Goal: Task Accomplishment & Management: Complete application form

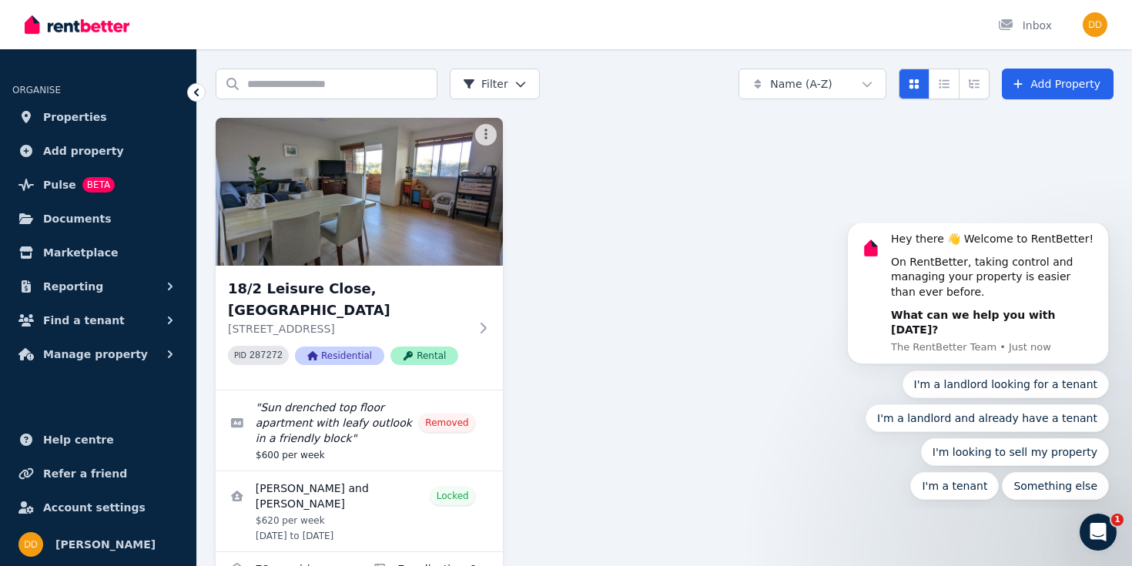
scroll to position [95, 0]
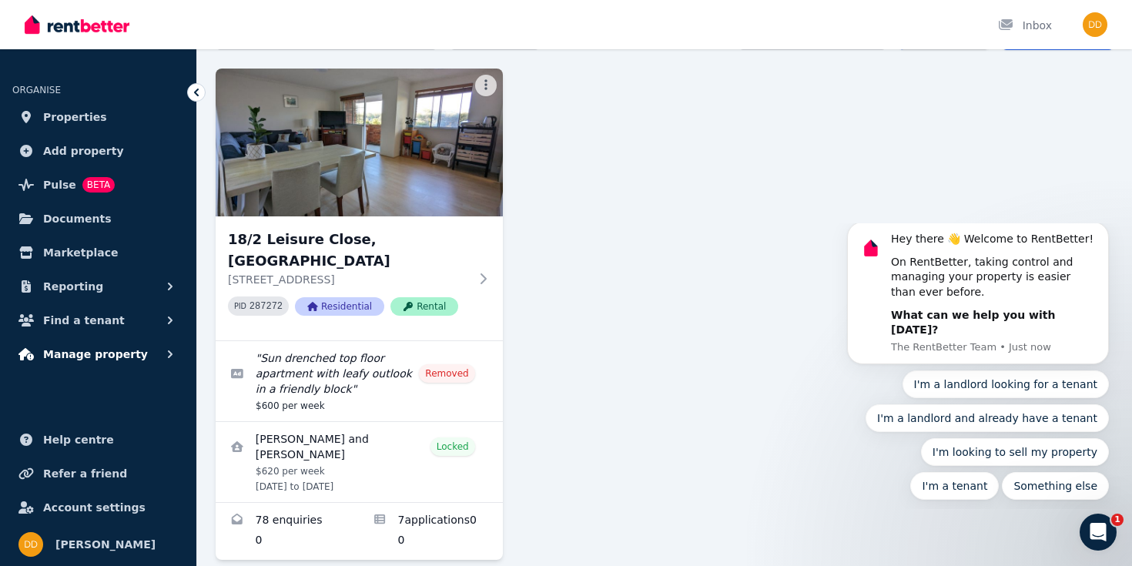
click at [143, 353] on button "Manage property" at bounding box center [98, 354] width 172 height 31
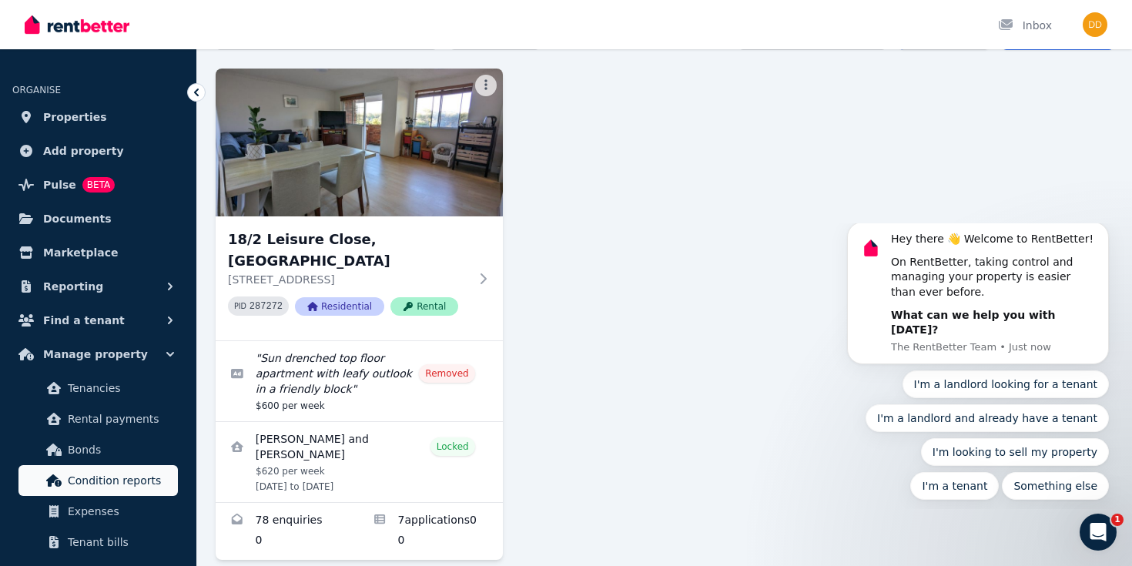
click at [112, 477] on span "Condition reports" at bounding box center [120, 480] width 104 height 18
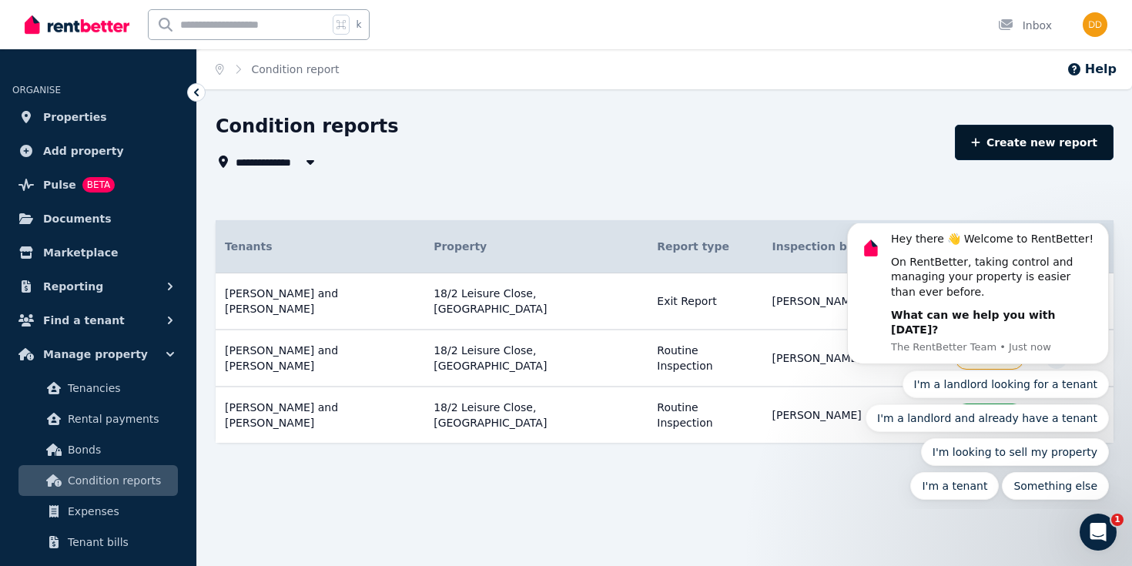
click at [1052, 138] on link "Create new report" at bounding box center [1034, 142] width 159 height 35
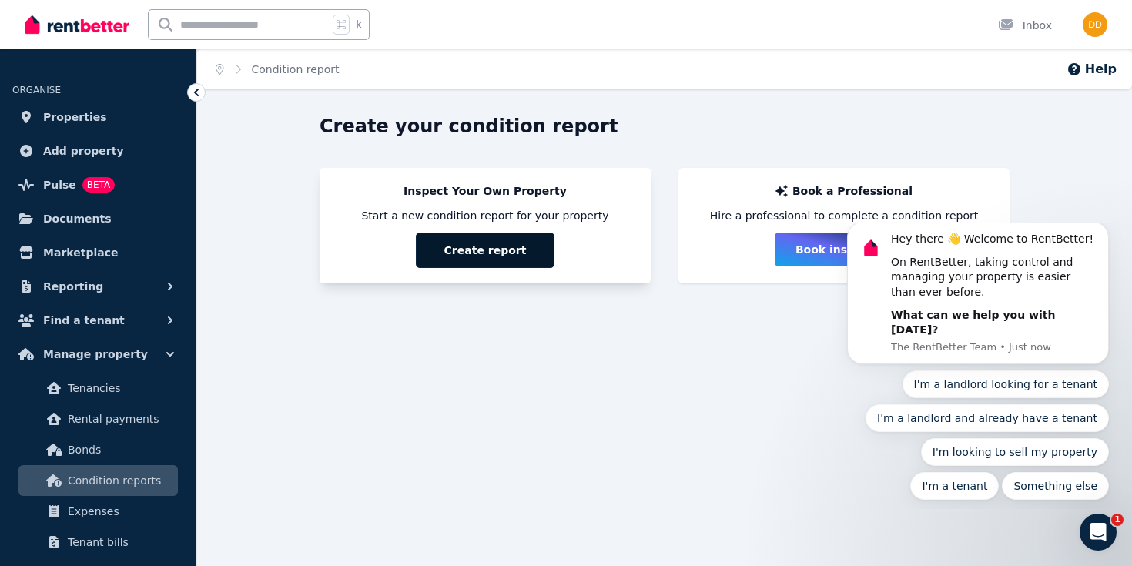
click at [487, 253] on button "Create report" at bounding box center [485, 250] width 139 height 35
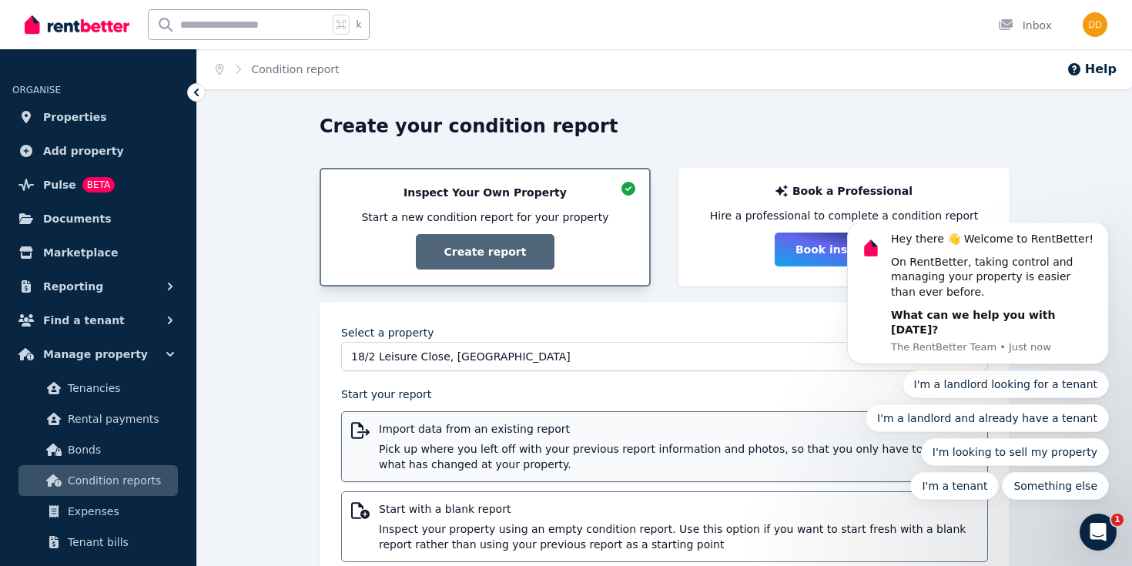
click at [511, 452] on span "Pick up where you left off with your previous report information and photos, so…" at bounding box center [678, 456] width 599 height 31
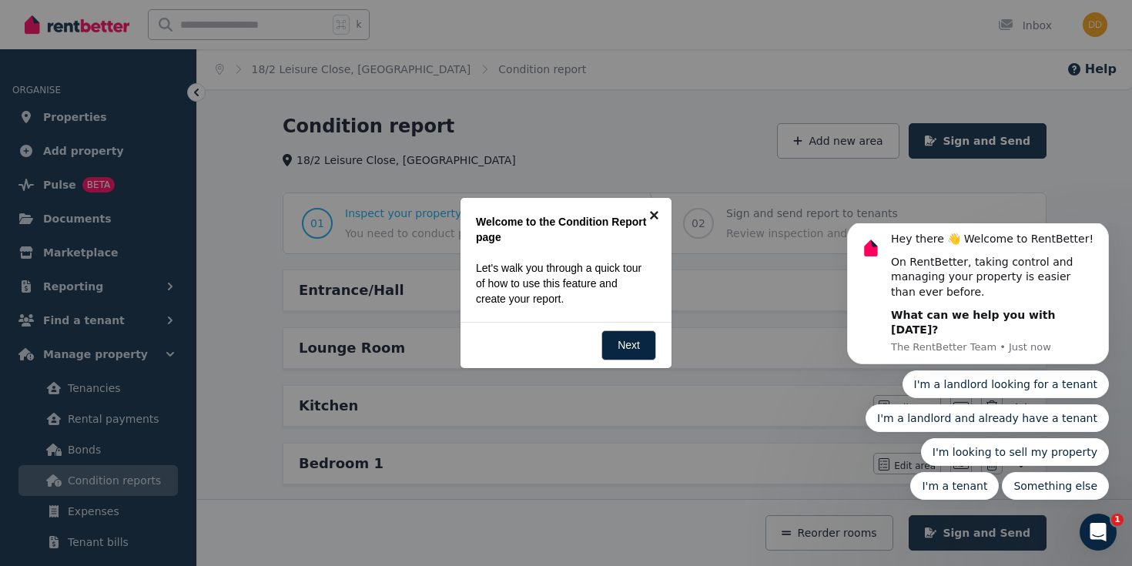
click at [653, 218] on link "×" at bounding box center [654, 215] width 35 height 35
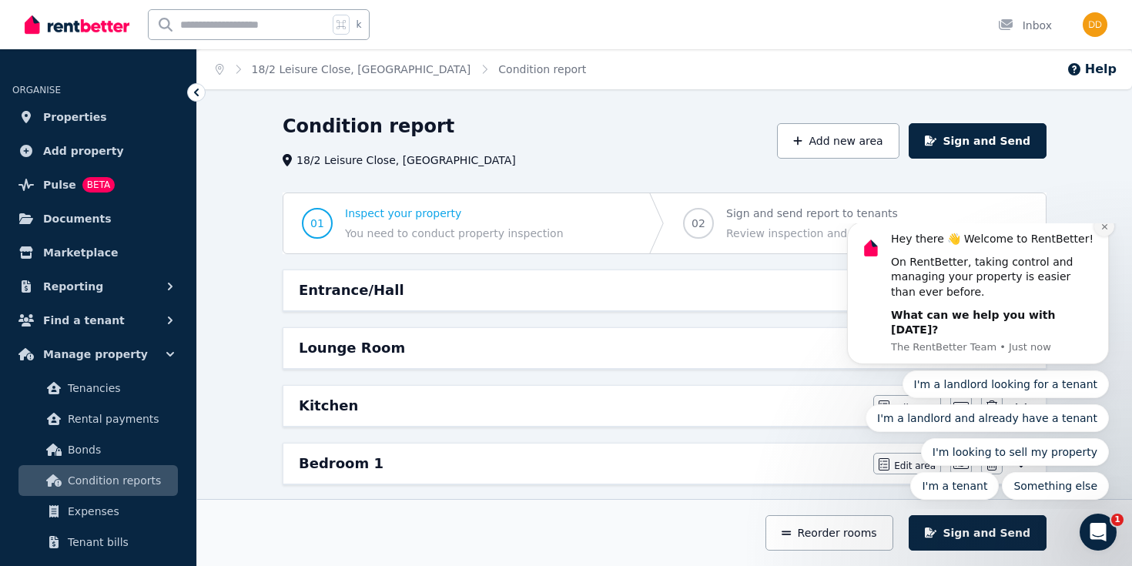
click at [1108, 236] on button "Dismiss notification" at bounding box center [1104, 226] width 20 height 20
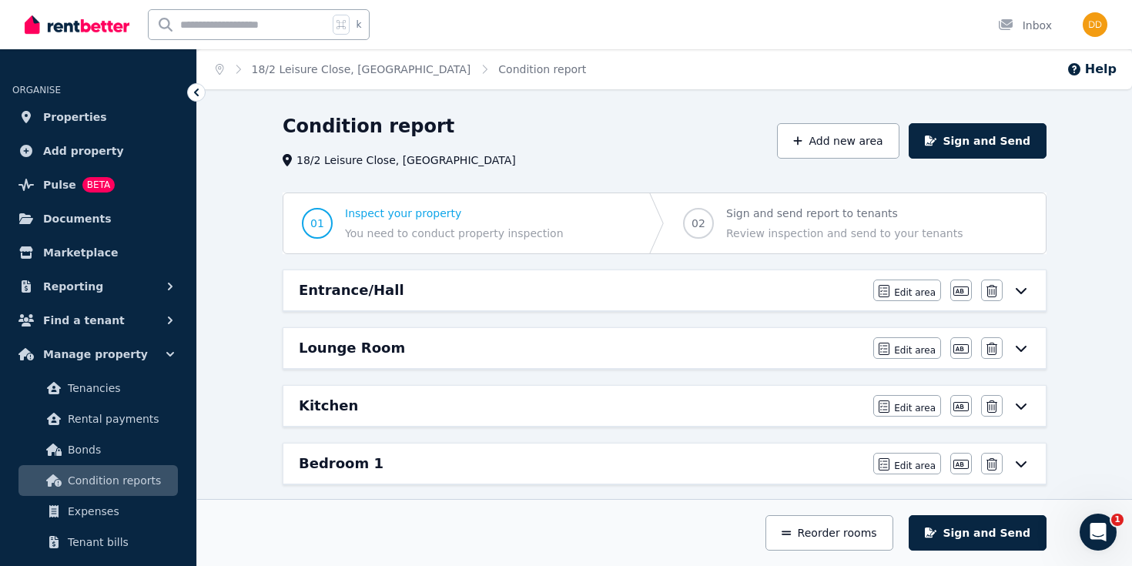
click at [1026, 286] on icon at bounding box center [1021, 290] width 18 height 12
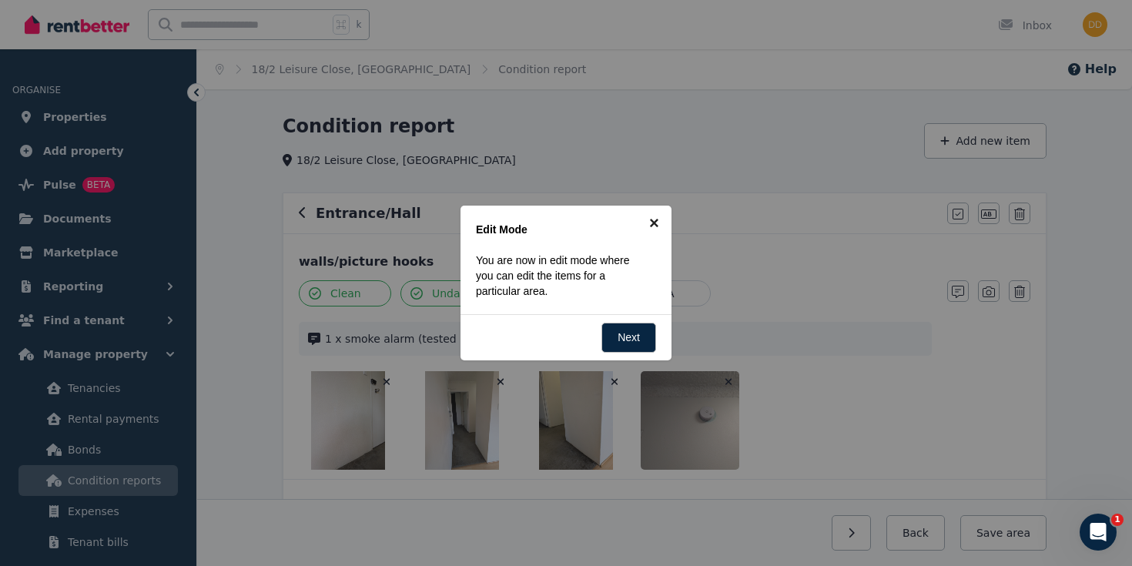
click at [655, 226] on link "×" at bounding box center [654, 223] width 35 height 35
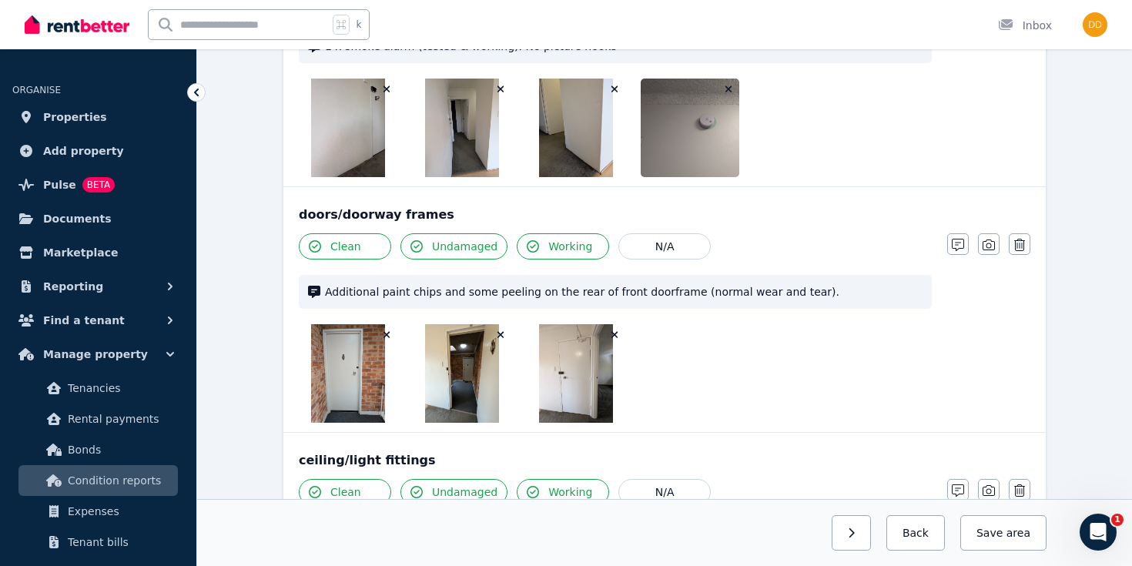
scroll to position [293, 0]
click at [961, 243] on icon "button" at bounding box center [958, 244] width 12 height 12
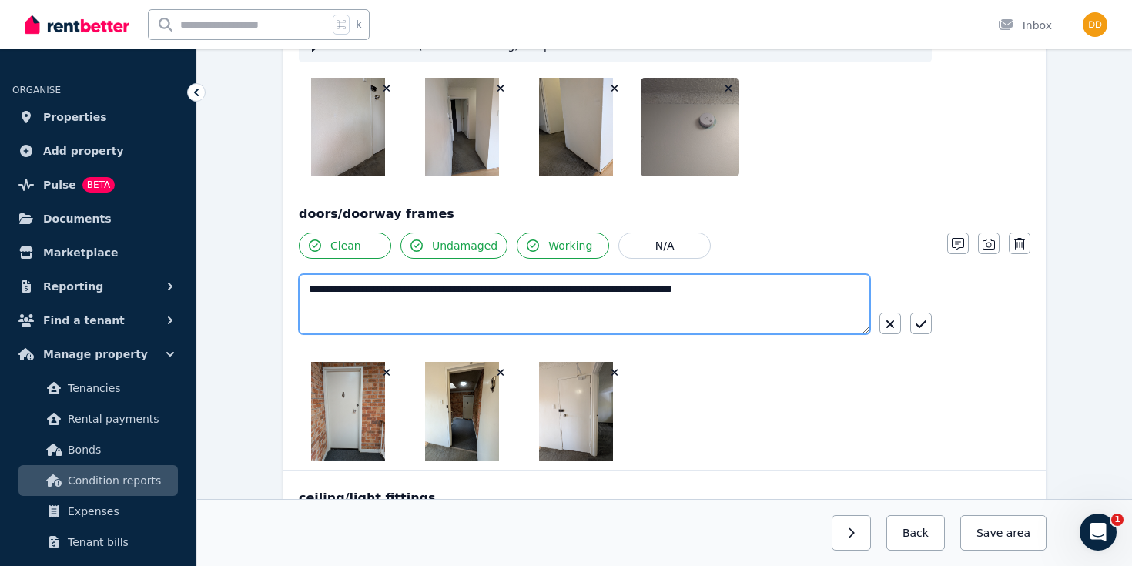
click at [339, 289] on textarea "**********" at bounding box center [584, 304] width 571 height 60
click at [439, 290] on textarea "**********" at bounding box center [584, 304] width 571 height 60
type textarea "**********"
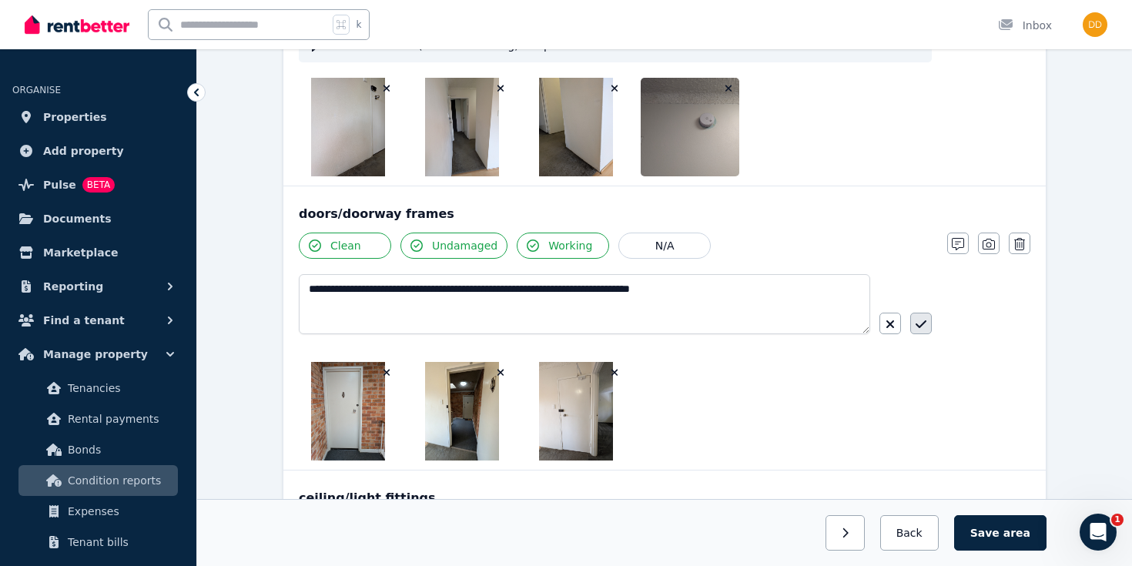
click at [919, 323] on icon "button" at bounding box center [921, 324] width 11 height 12
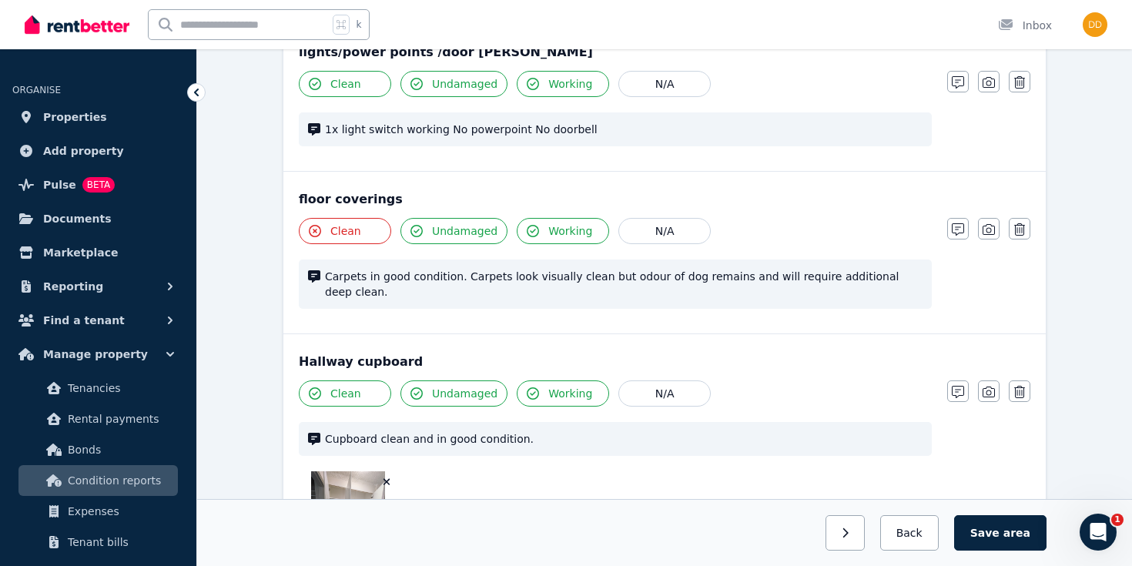
scroll to position [951, 0]
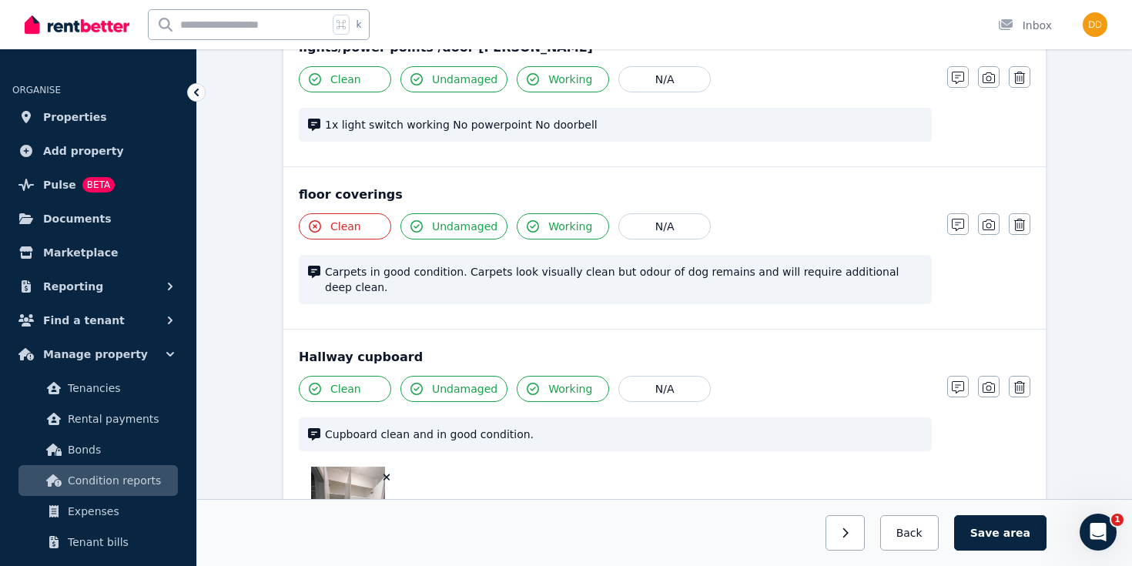
click at [355, 229] on span "Clean" at bounding box center [345, 226] width 31 height 15
click at [956, 224] on icon "button" at bounding box center [958, 225] width 12 height 12
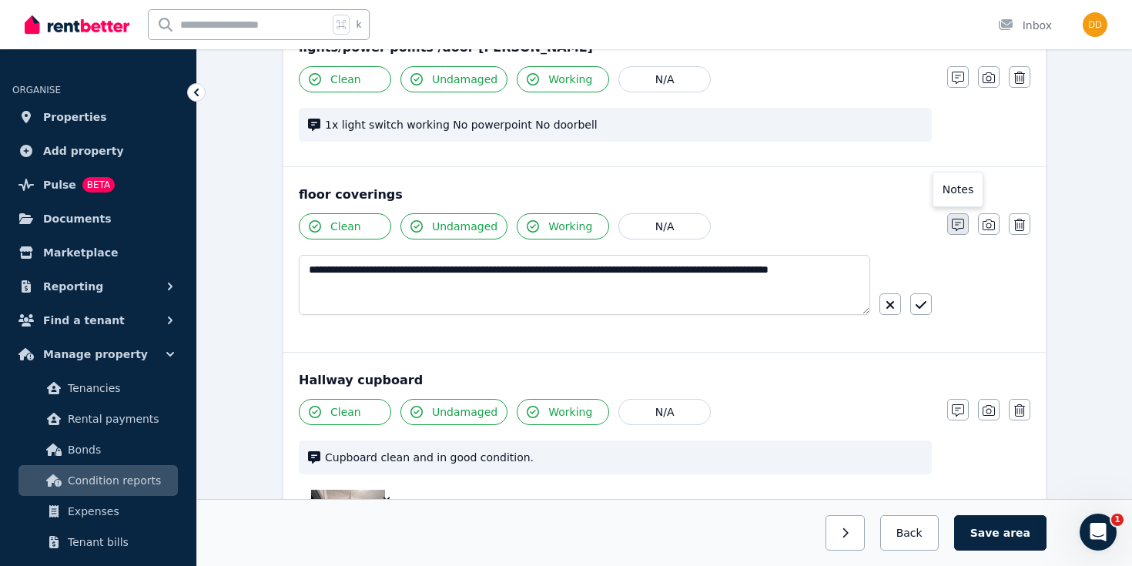
scroll to position [990, 0]
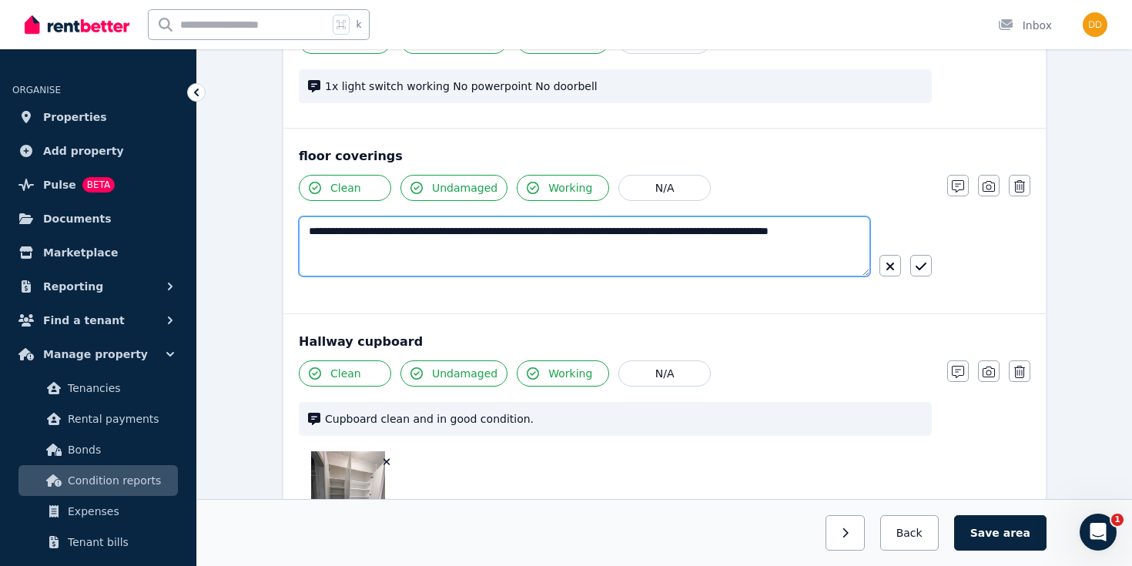
drag, startPoint x: 446, startPoint y: 231, endPoint x: 456, endPoint y: 270, distance: 39.8
click at [456, 270] on textarea "**********" at bounding box center [584, 246] width 571 height 60
click at [652, 231] on textarea "**********" at bounding box center [584, 246] width 571 height 60
type textarea "**********"
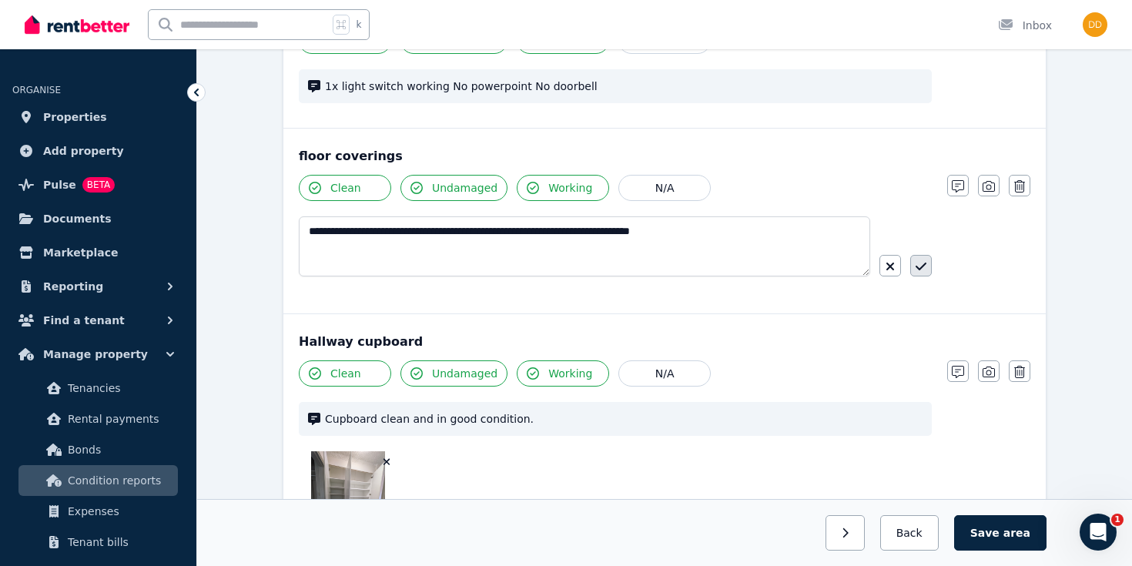
click at [921, 265] on icon "button" at bounding box center [921, 266] width 11 height 12
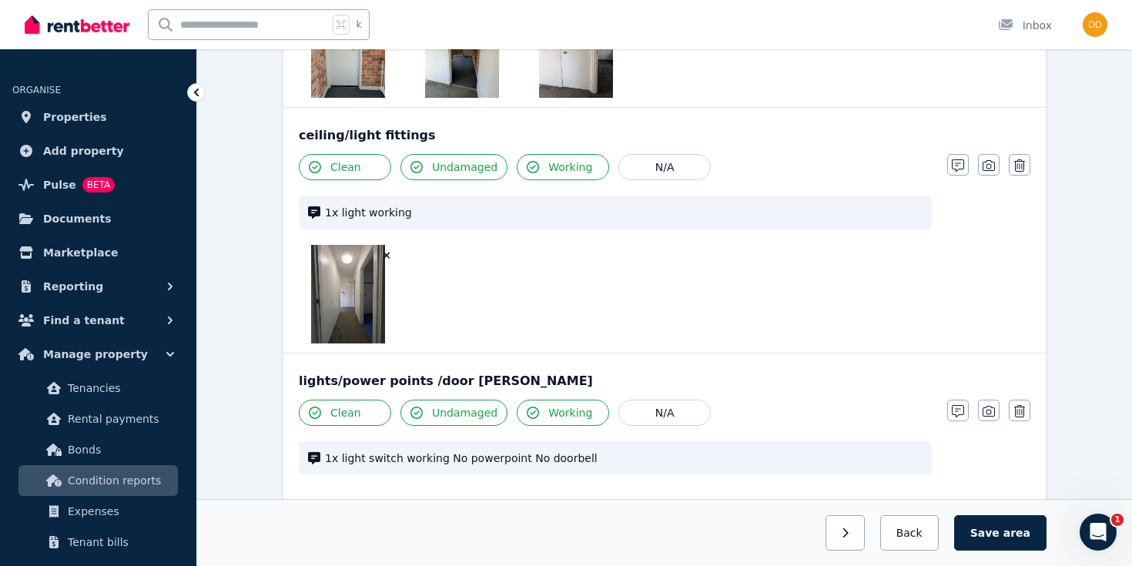
scroll to position [619, 0]
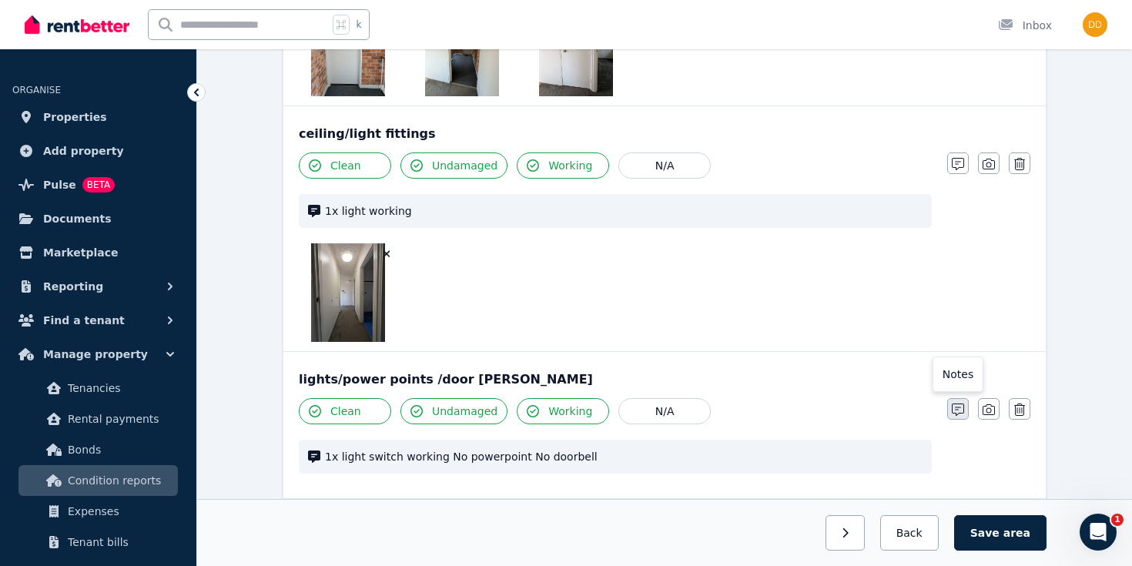
click at [957, 409] on icon "button" at bounding box center [958, 410] width 12 height 12
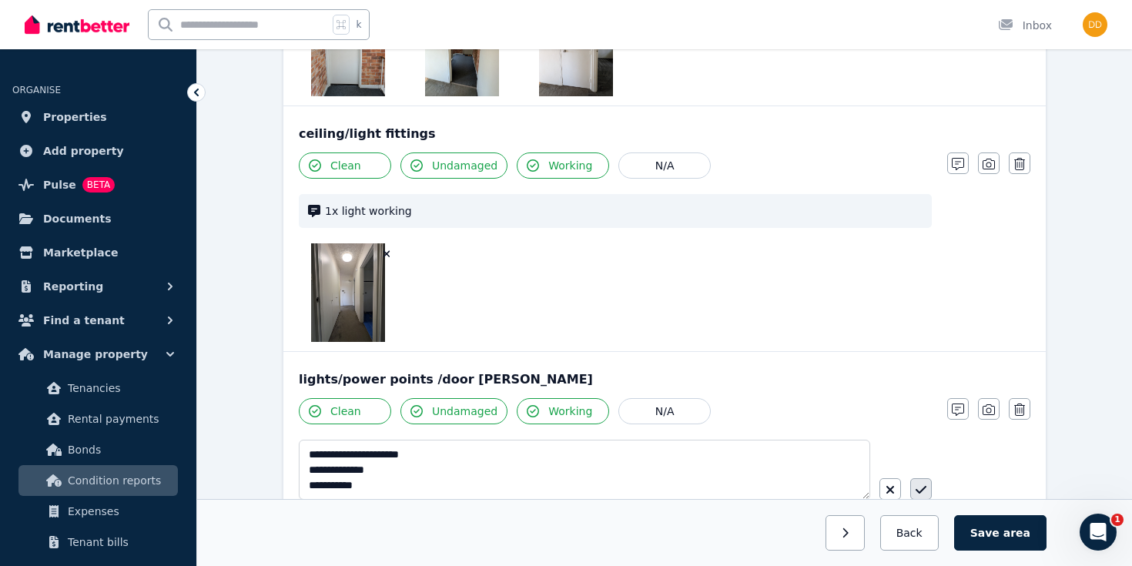
click at [922, 487] on icon "button" at bounding box center [921, 490] width 11 height 12
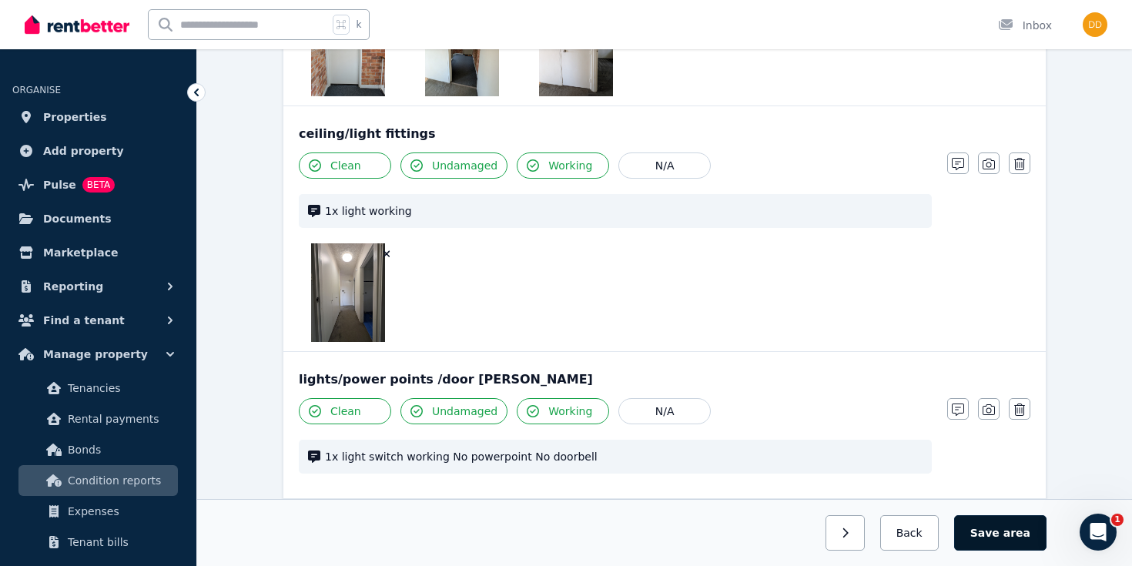
click at [1003, 539] on button "Save area" at bounding box center [1000, 532] width 92 height 35
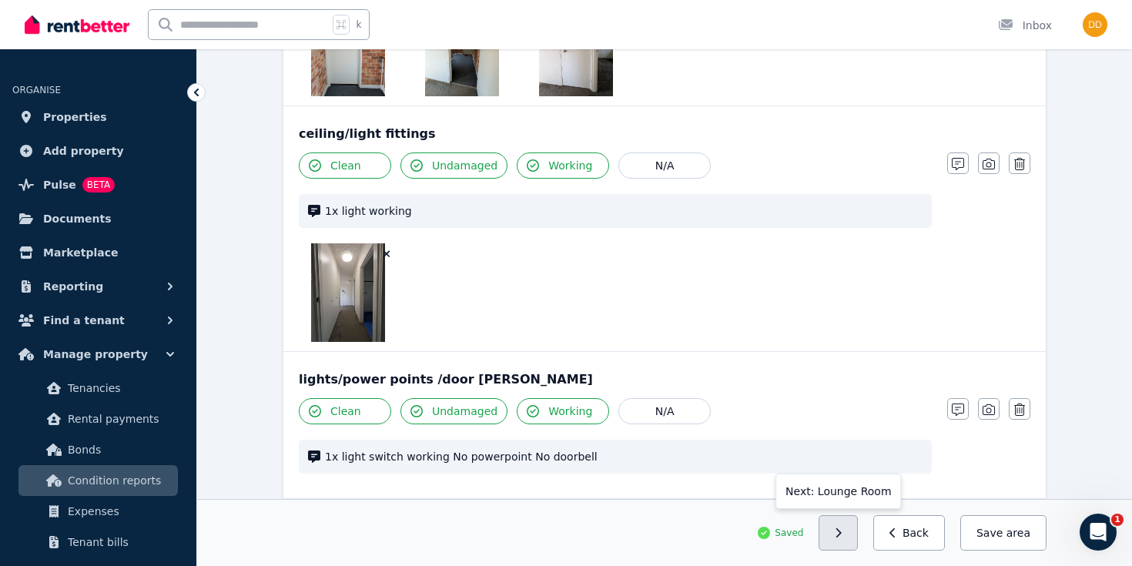
click at [842, 533] on icon "button" at bounding box center [838, 533] width 7 height 11
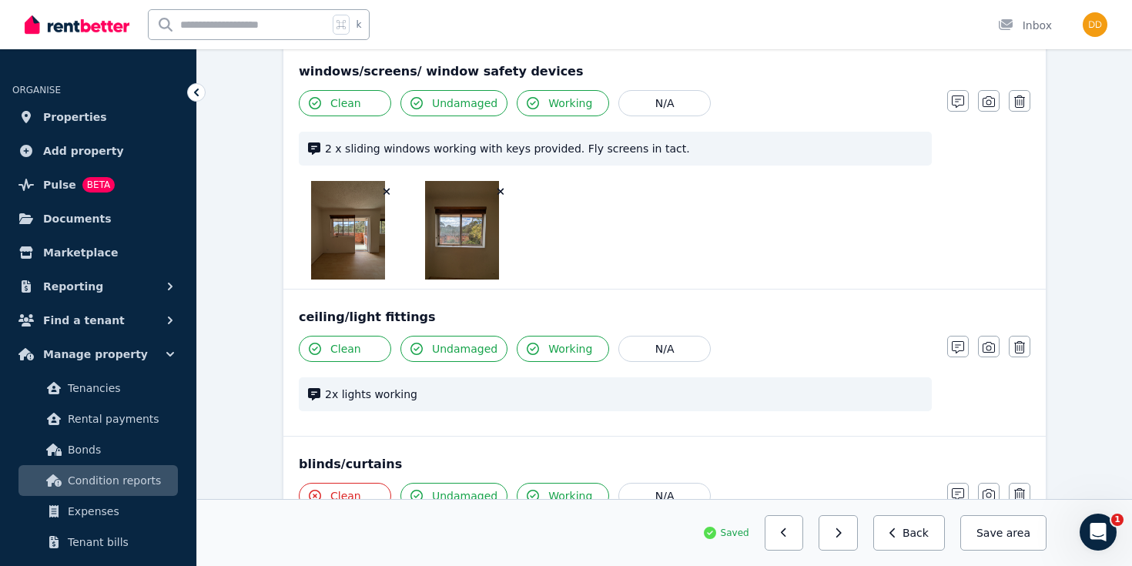
scroll to position [439, 0]
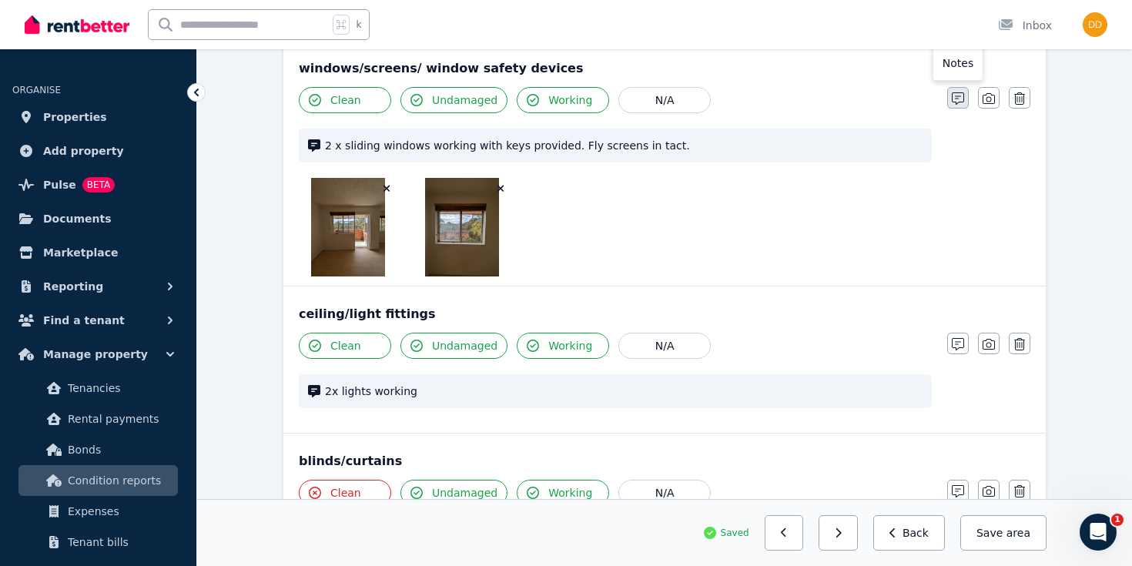
click at [957, 95] on icon "button" at bounding box center [958, 98] width 12 height 12
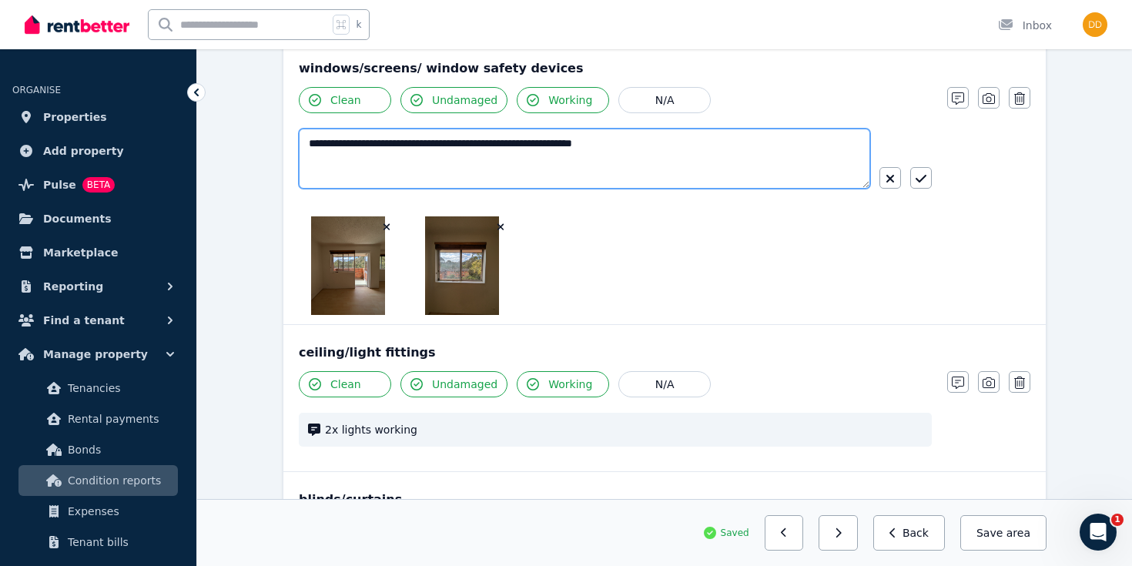
click at [545, 148] on textarea "**********" at bounding box center [584, 159] width 571 height 60
type textarea "**********"
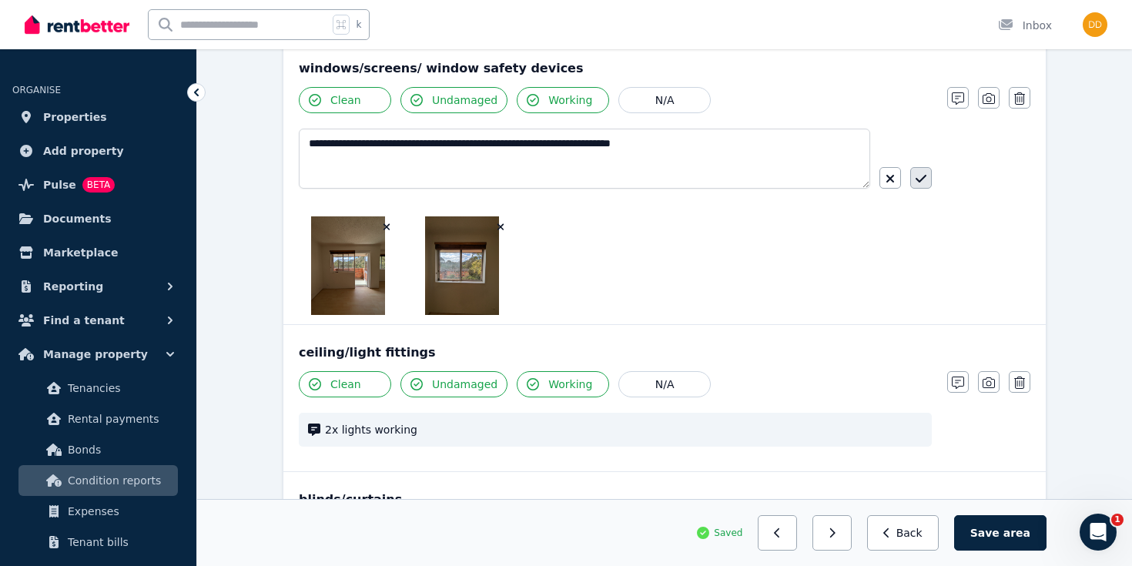
click at [929, 179] on button "button" at bounding box center [921, 178] width 22 height 22
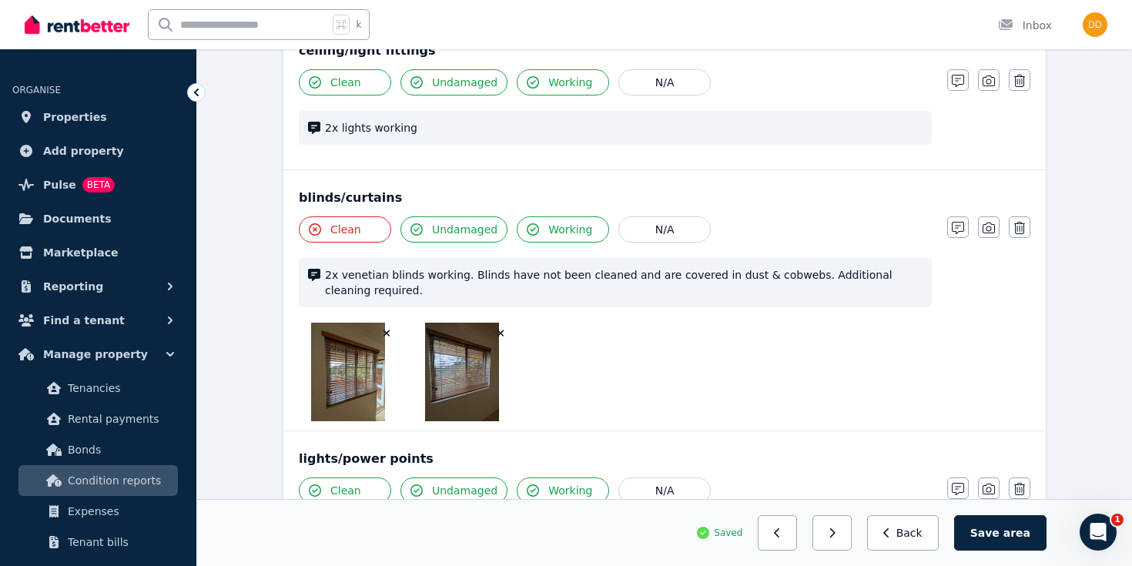
scroll to position [709, 0]
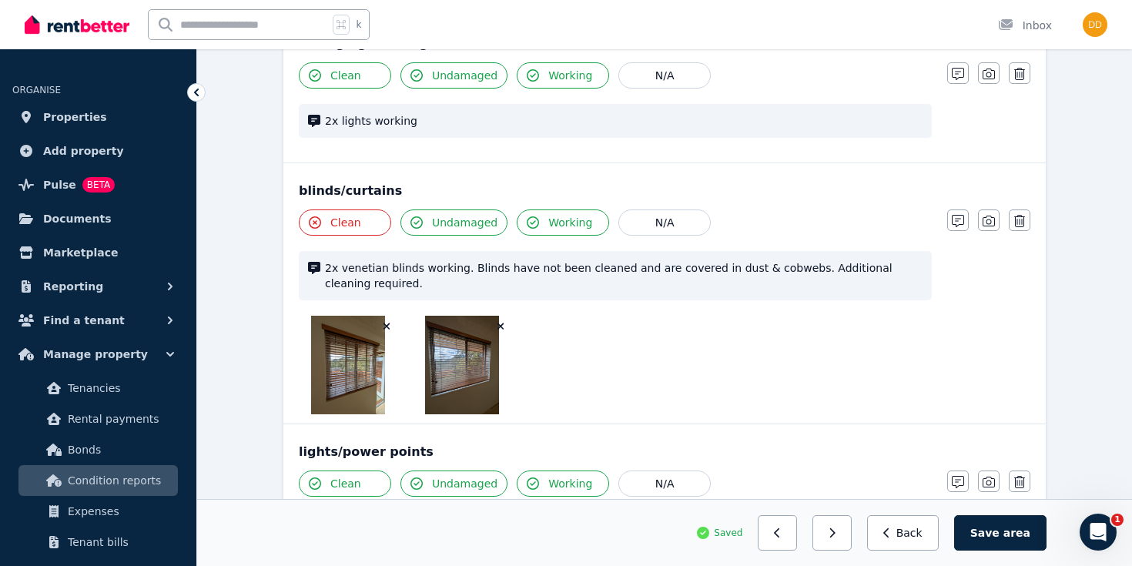
click at [333, 221] on span "Clean" at bounding box center [345, 222] width 31 height 15
click at [963, 226] on icon "button" at bounding box center [958, 221] width 12 height 12
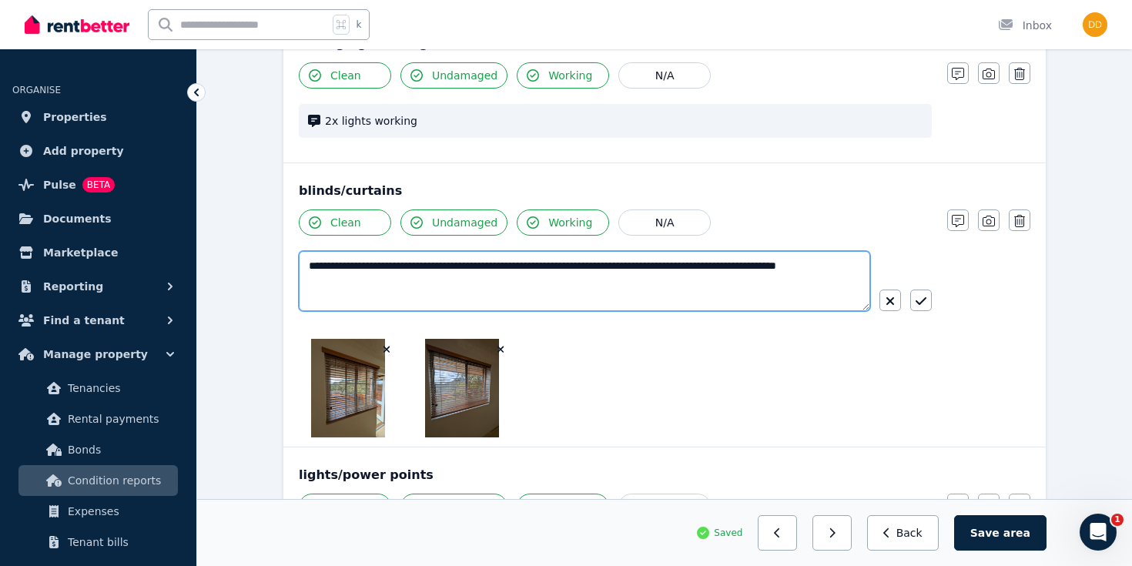
click at [452, 265] on textarea "**********" at bounding box center [584, 281] width 571 height 60
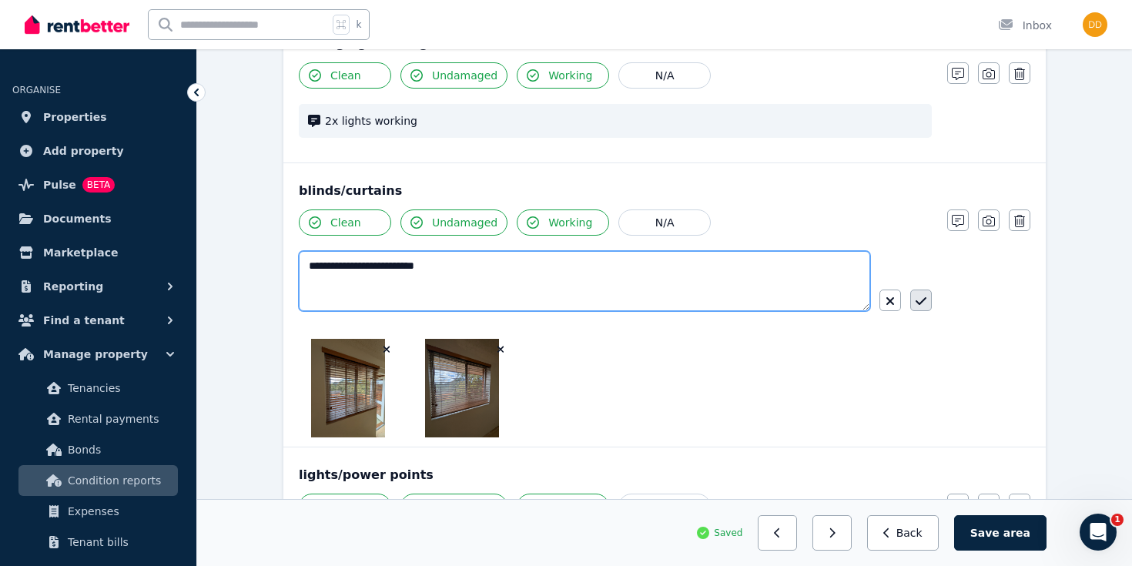
type textarea "**********"
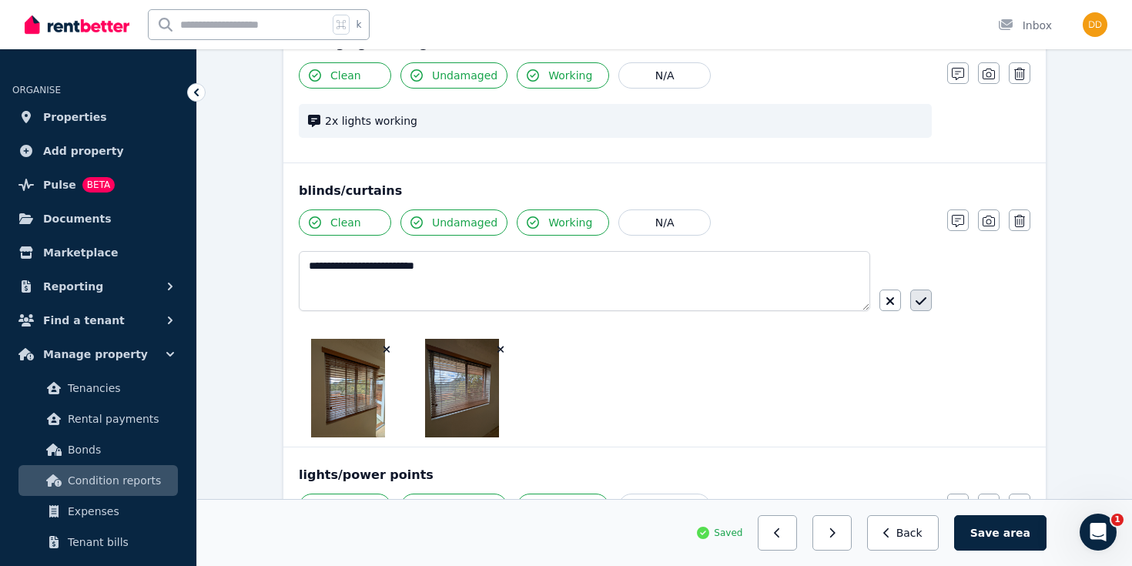
click at [925, 305] on icon "button" at bounding box center [921, 301] width 11 height 12
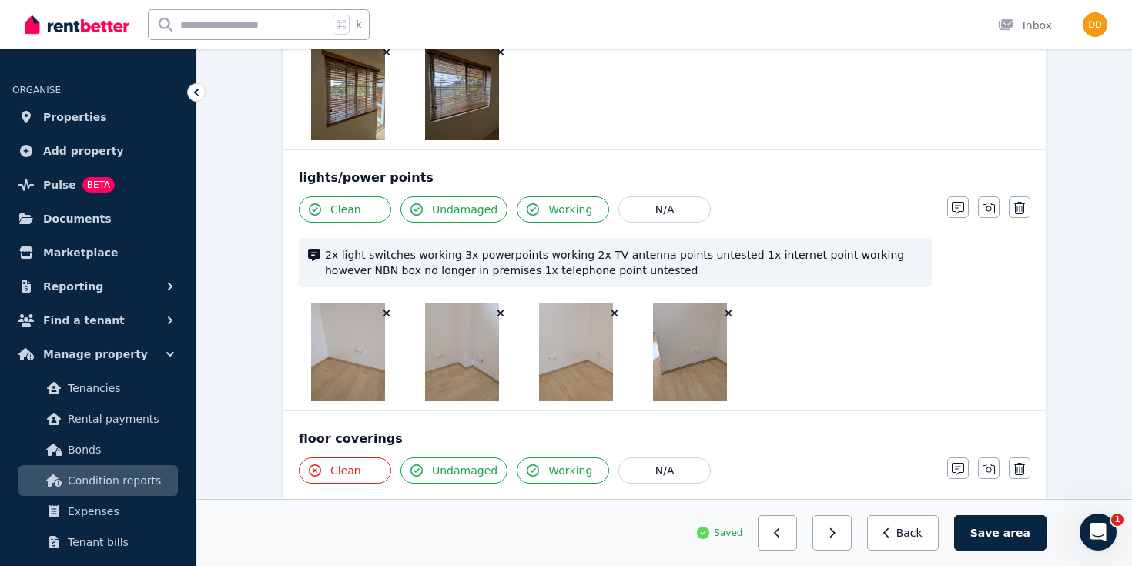
scroll to position [972, 0]
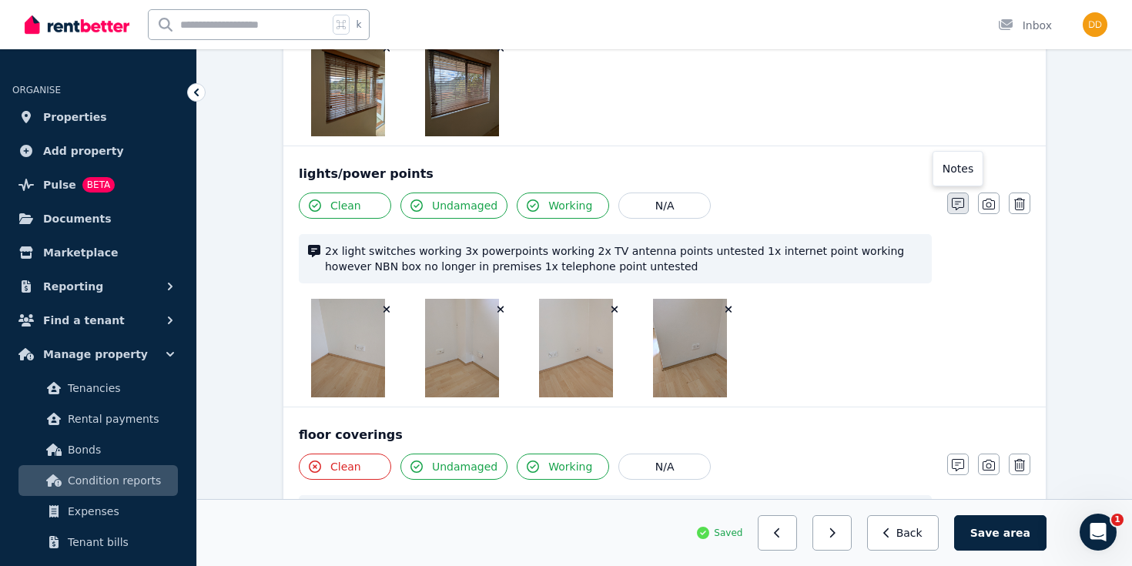
click at [960, 205] on icon "button" at bounding box center [958, 204] width 12 height 12
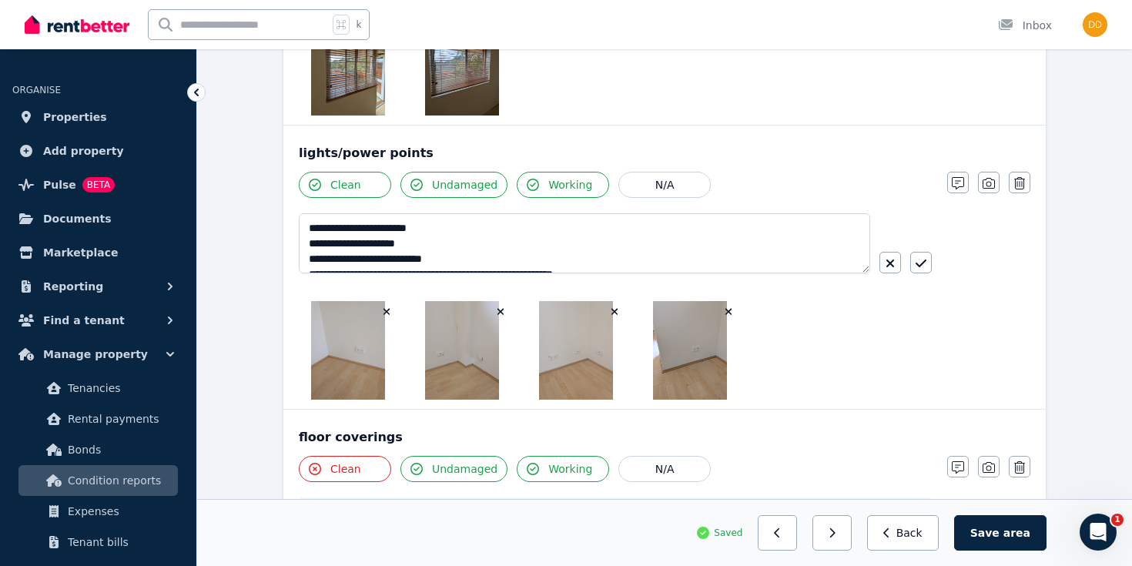
scroll to position [1000, 0]
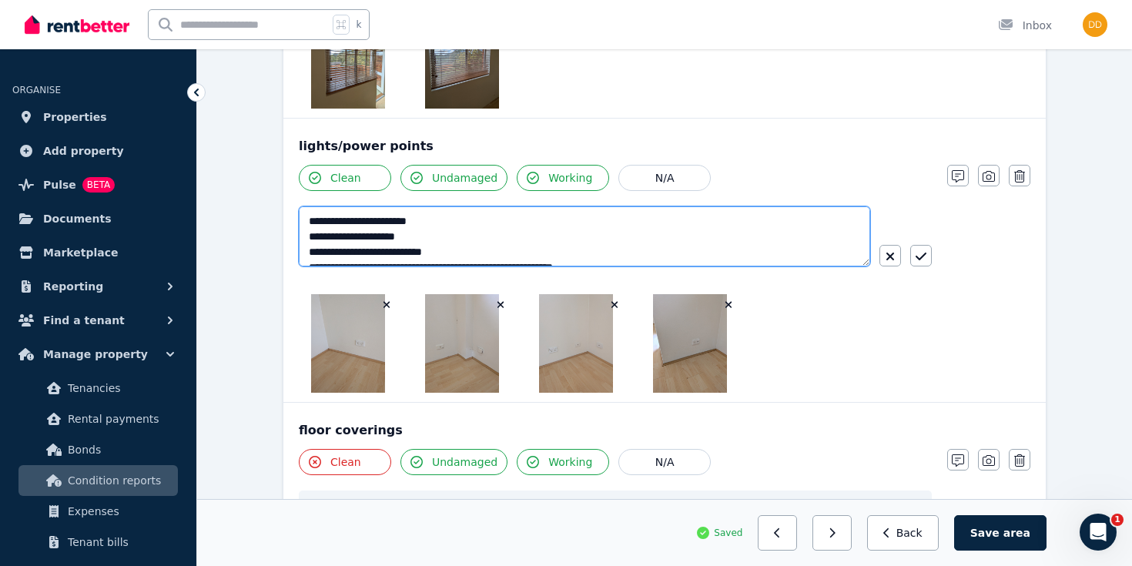
click at [751, 246] on textarea "**********" at bounding box center [584, 236] width 571 height 60
type textarea "**********"
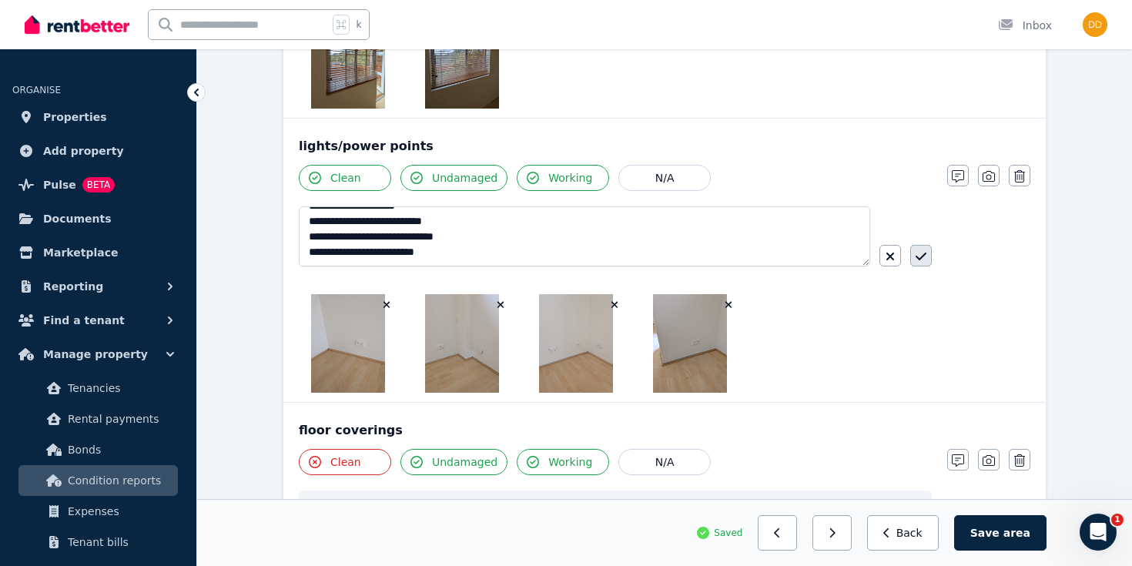
click at [922, 256] on icon "button" at bounding box center [921, 256] width 11 height 12
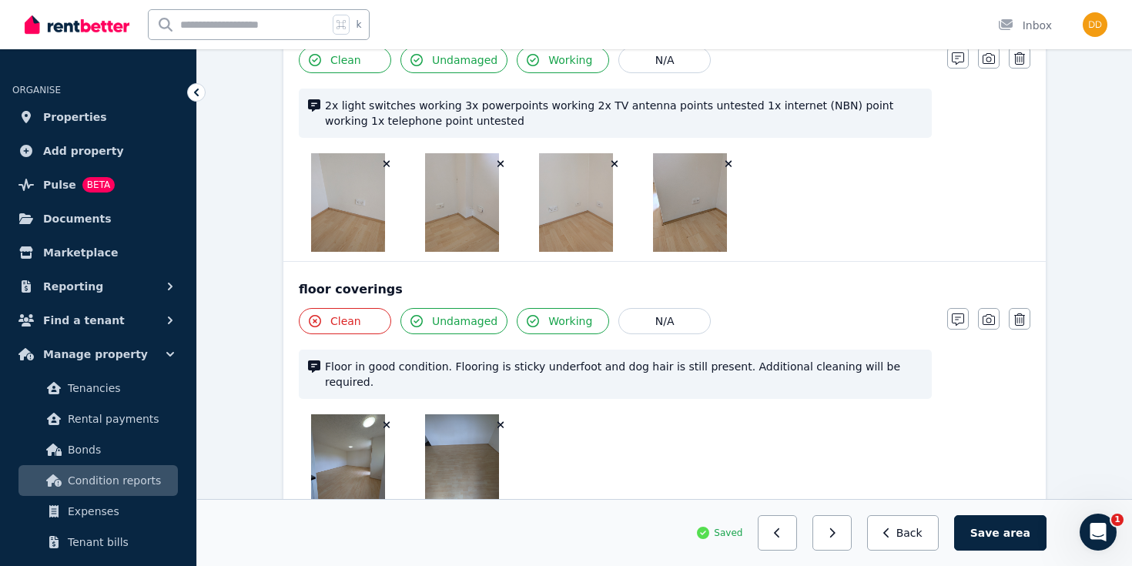
scroll to position [1124, 0]
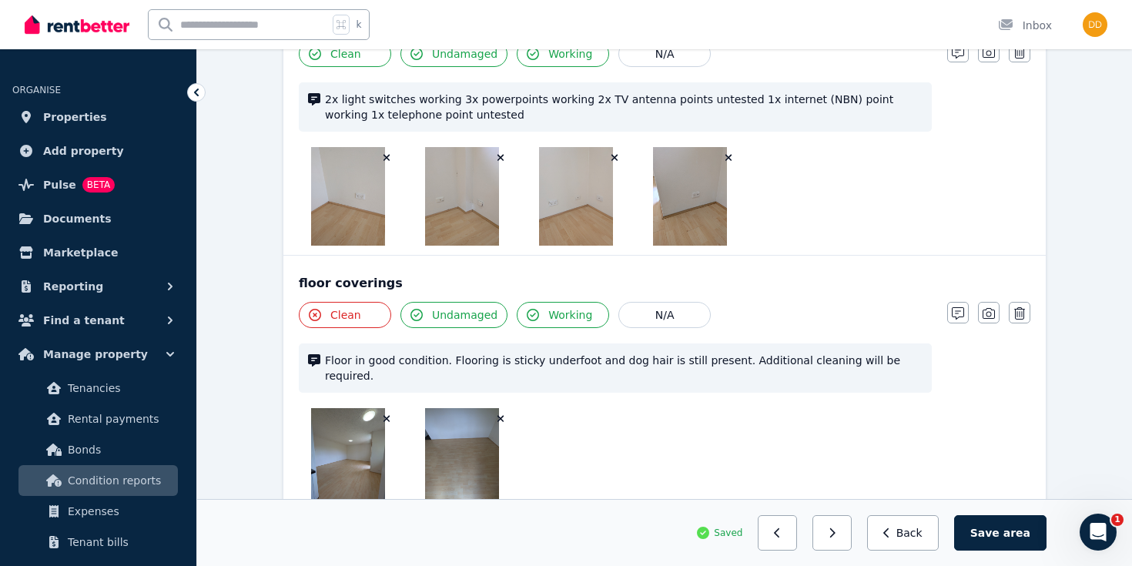
click at [358, 319] on span "Clean" at bounding box center [345, 314] width 31 height 15
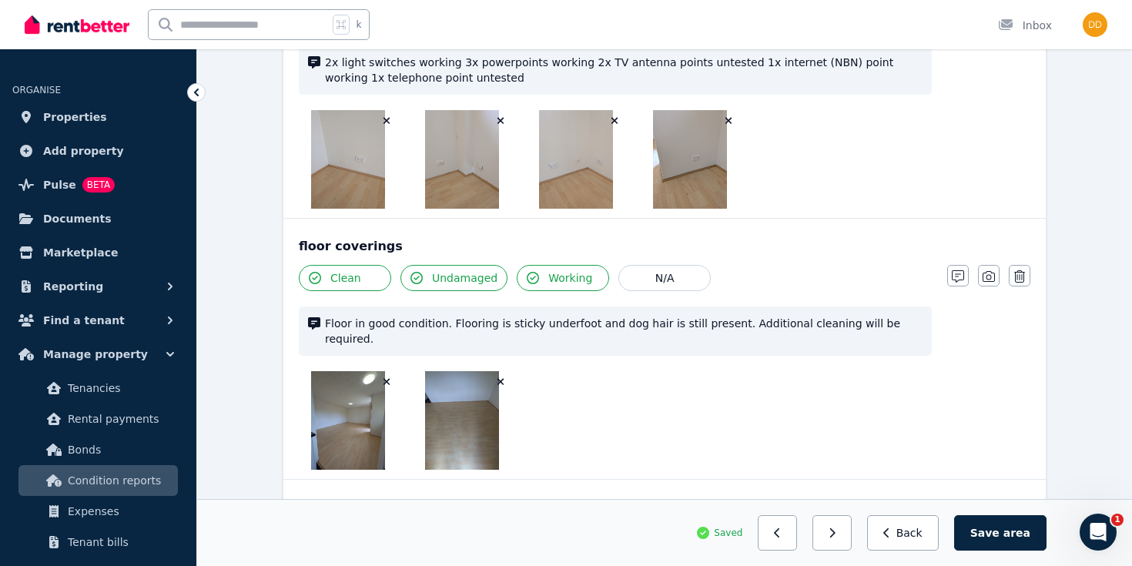
scroll to position [1164, 0]
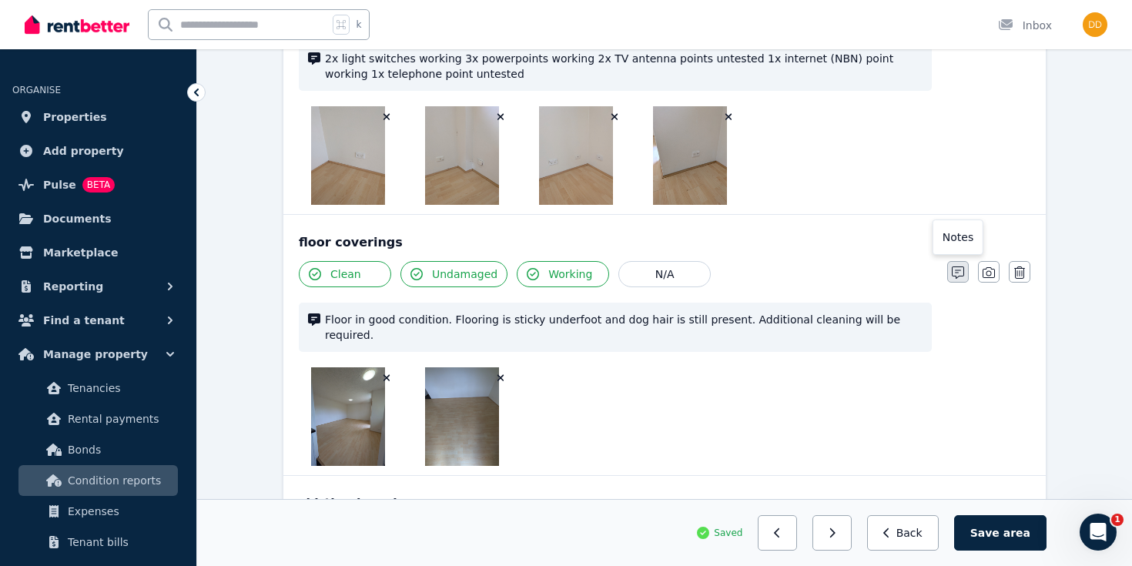
click at [956, 275] on icon "button" at bounding box center [958, 272] width 12 height 12
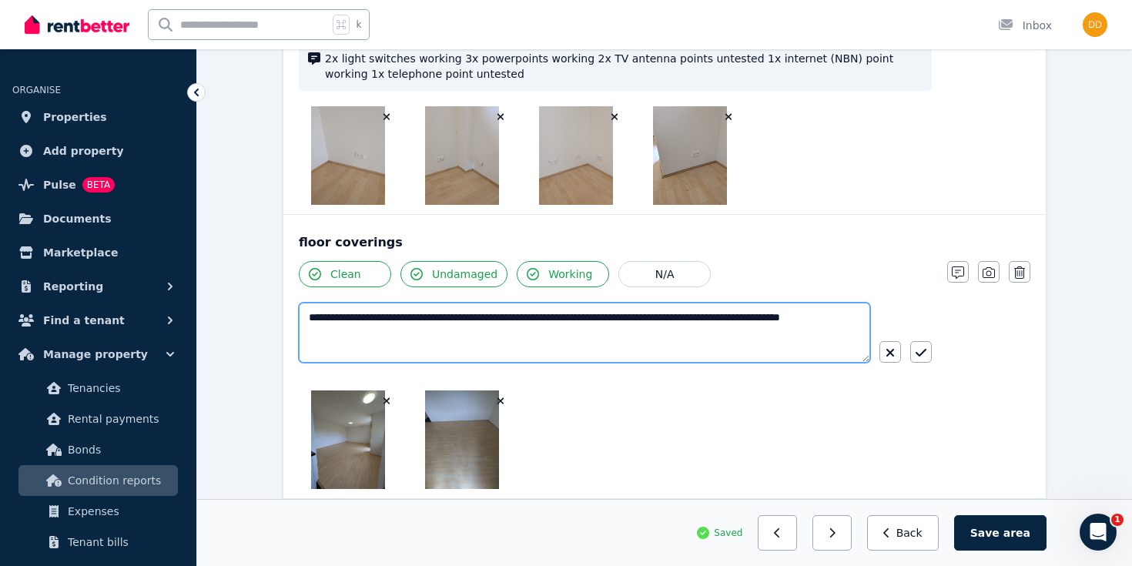
click at [431, 318] on textarea "**********" at bounding box center [584, 333] width 571 height 60
type textarea "**********"
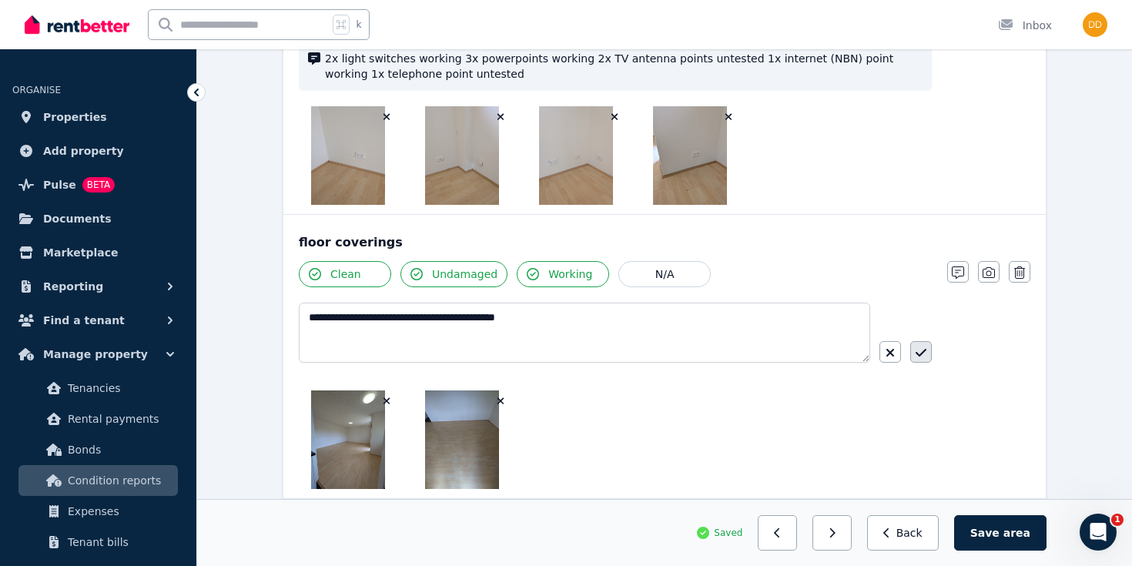
click at [923, 350] on icon "button" at bounding box center [921, 353] width 11 height 12
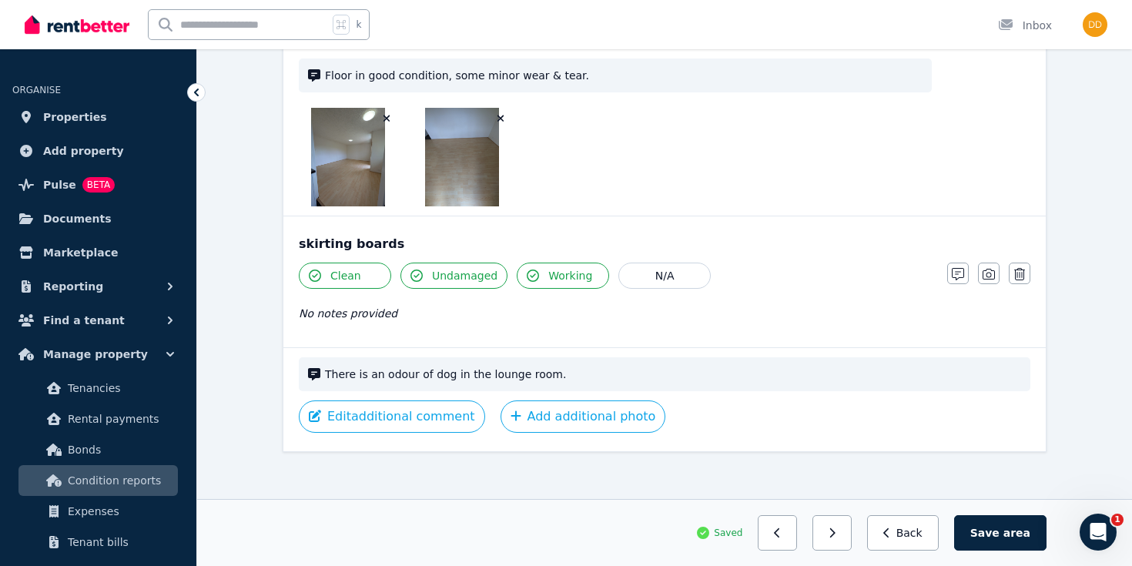
scroll to position [1417, 0]
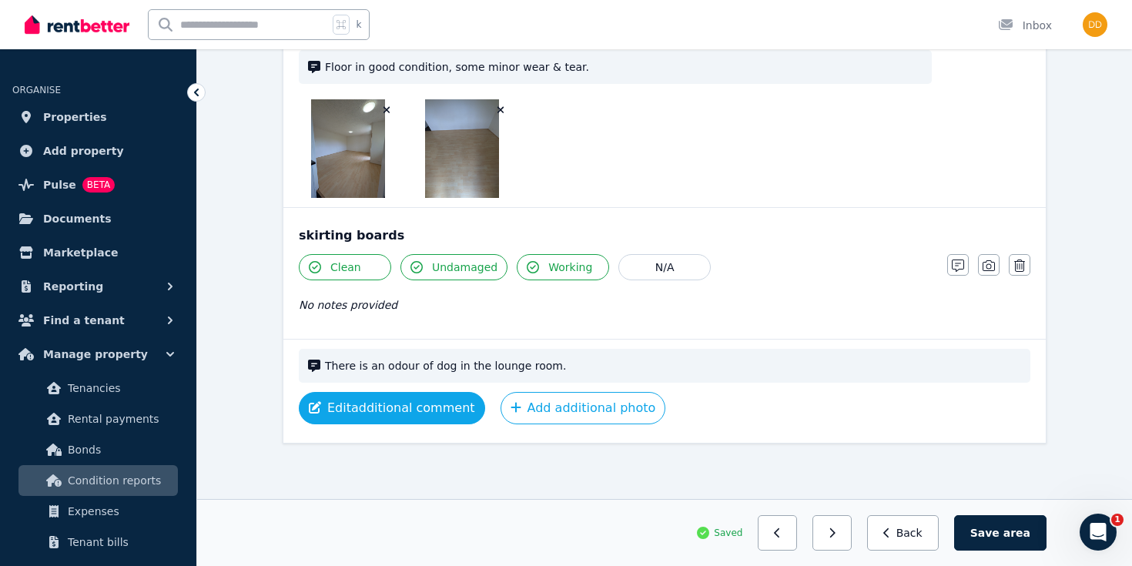
click at [434, 413] on button "Edit additional comment" at bounding box center [392, 408] width 186 height 32
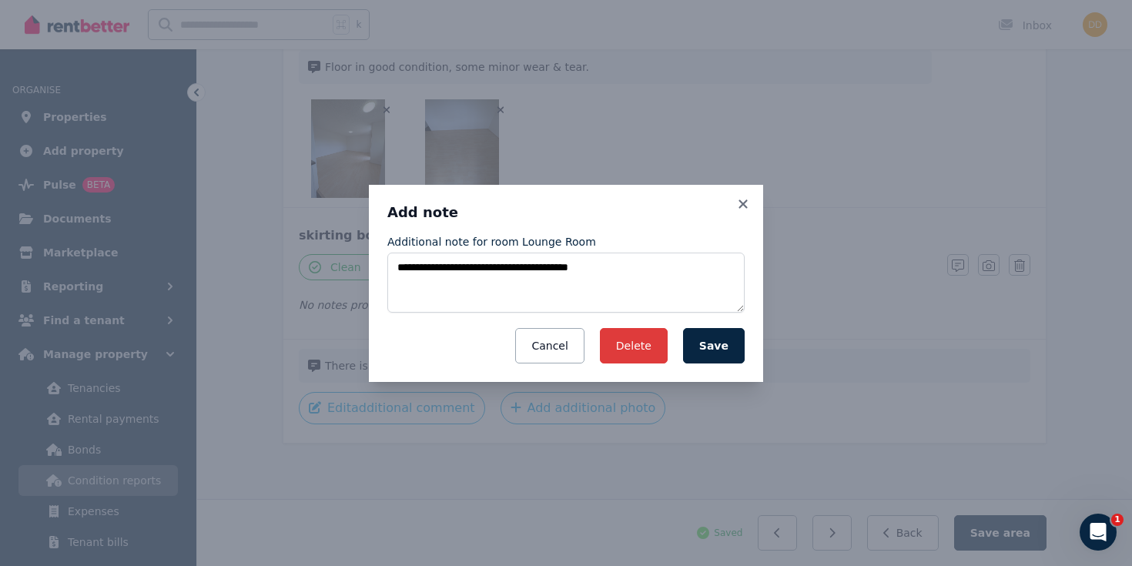
click at [641, 345] on button "Delete" at bounding box center [634, 345] width 68 height 35
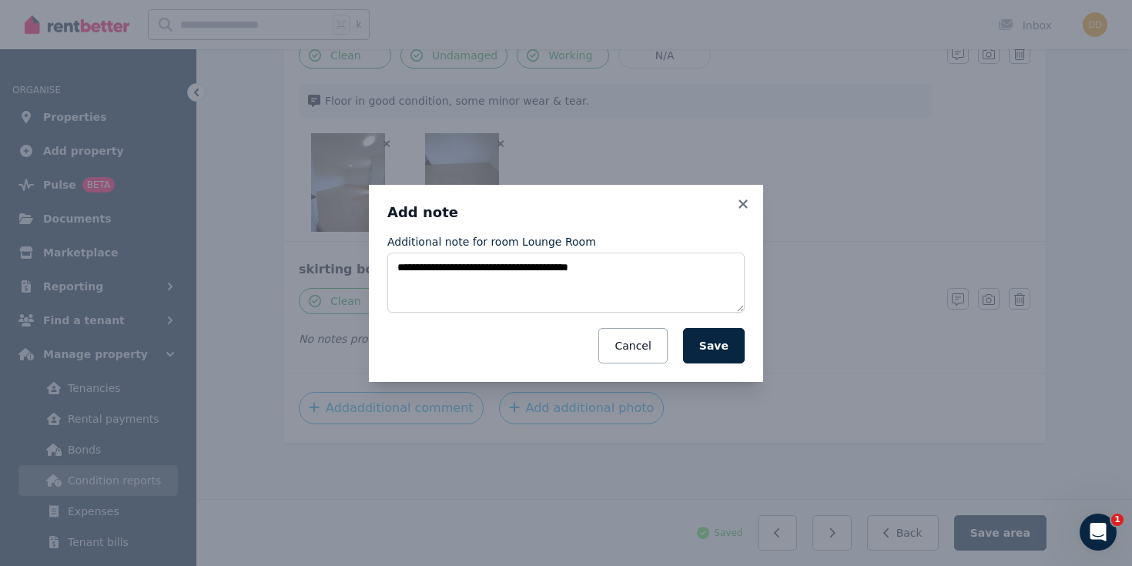
scroll to position [1383, 0]
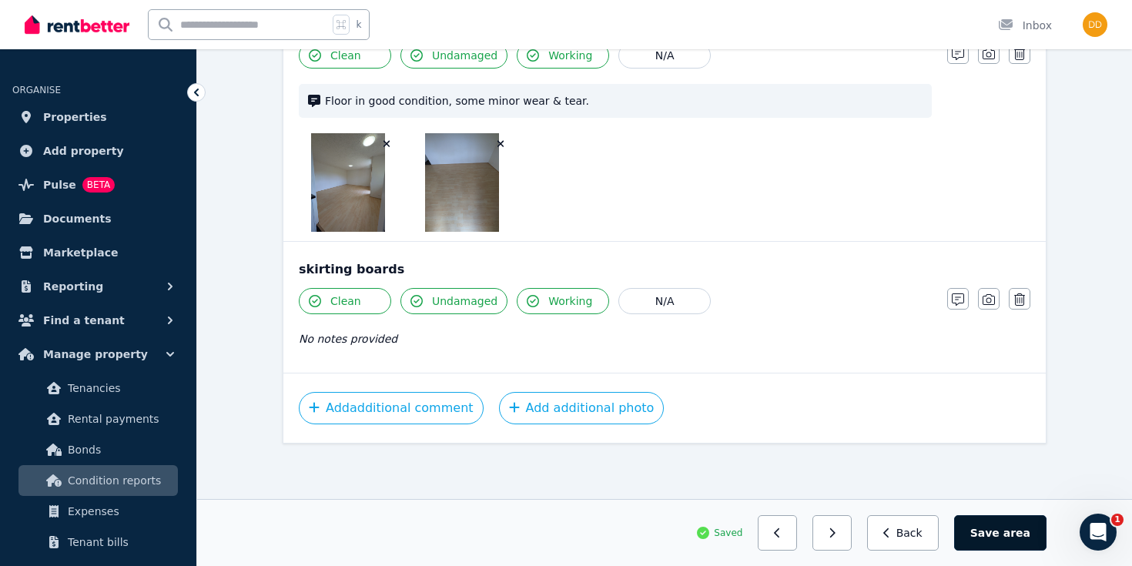
click at [980, 528] on button "Save area" at bounding box center [1000, 532] width 92 height 35
click at [849, 529] on button "button" at bounding box center [838, 532] width 39 height 35
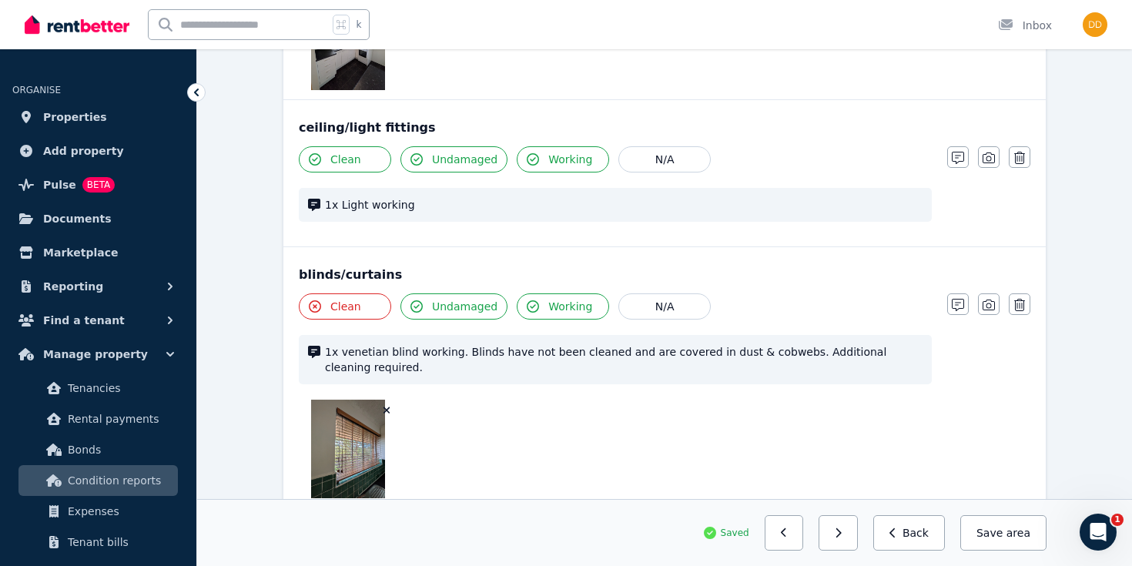
scroll to position [542, 0]
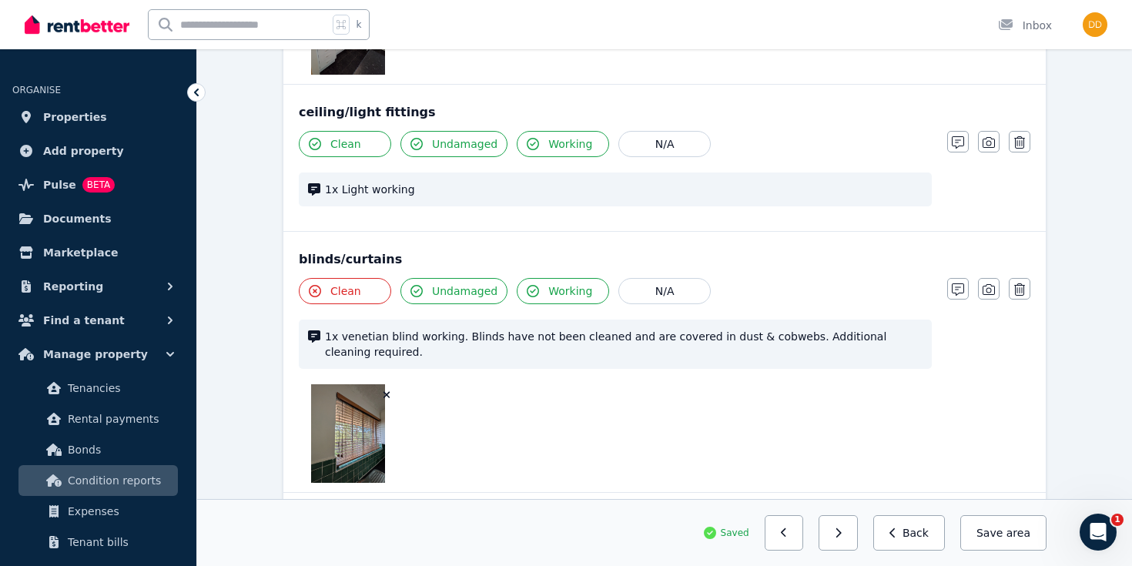
click at [337, 291] on span "Clean" at bounding box center [345, 290] width 31 height 15
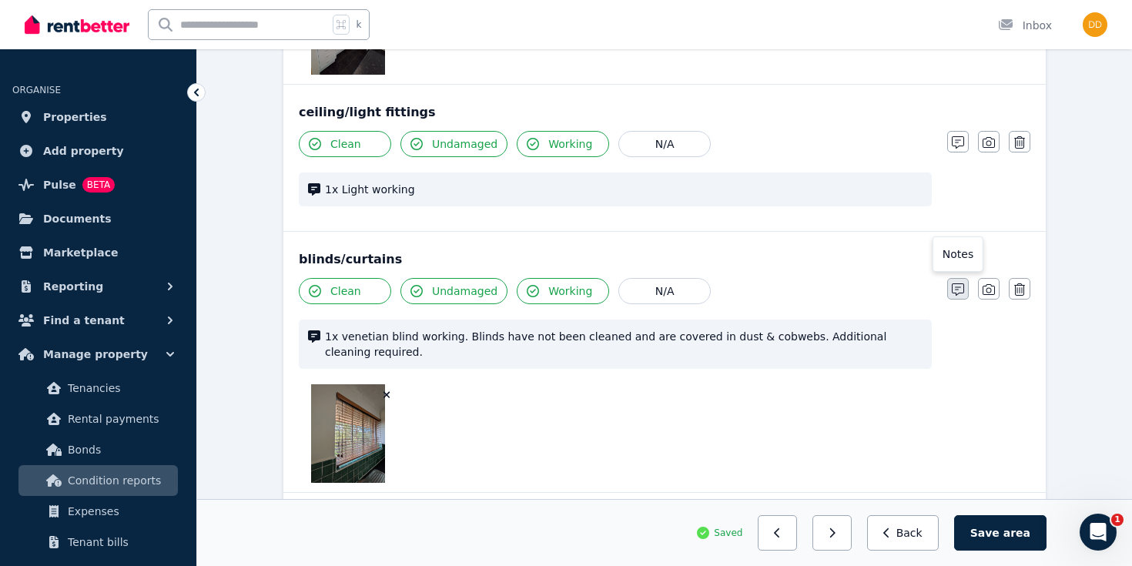
click at [959, 284] on icon "button" at bounding box center [958, 289] width 12 height 12
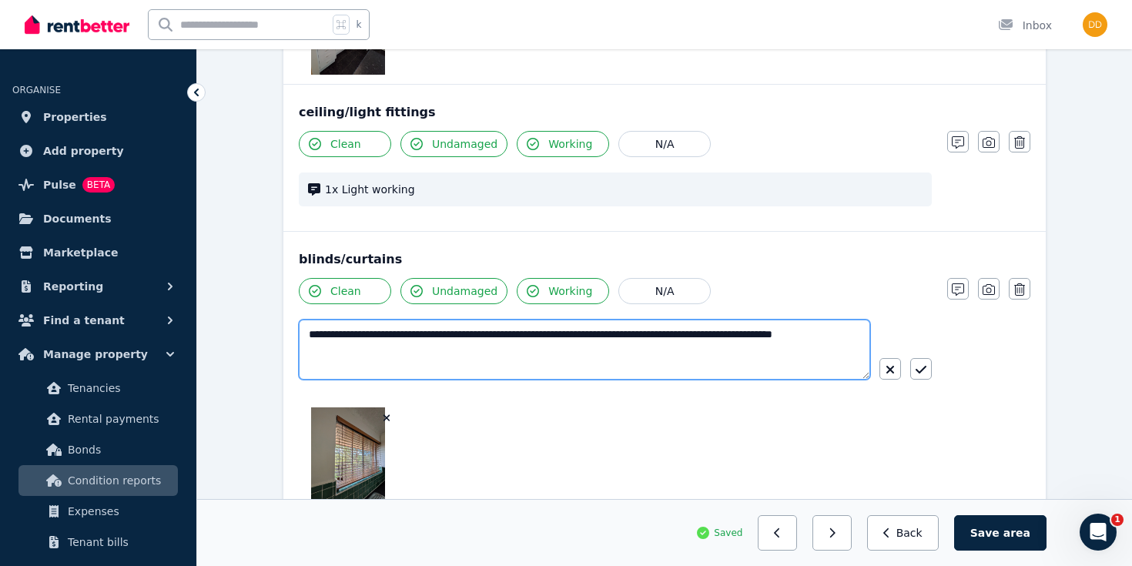
click at [444, 331] on textarea "**********" at bounding box center [584, 350] width 571 height 60
type textarea "**********"
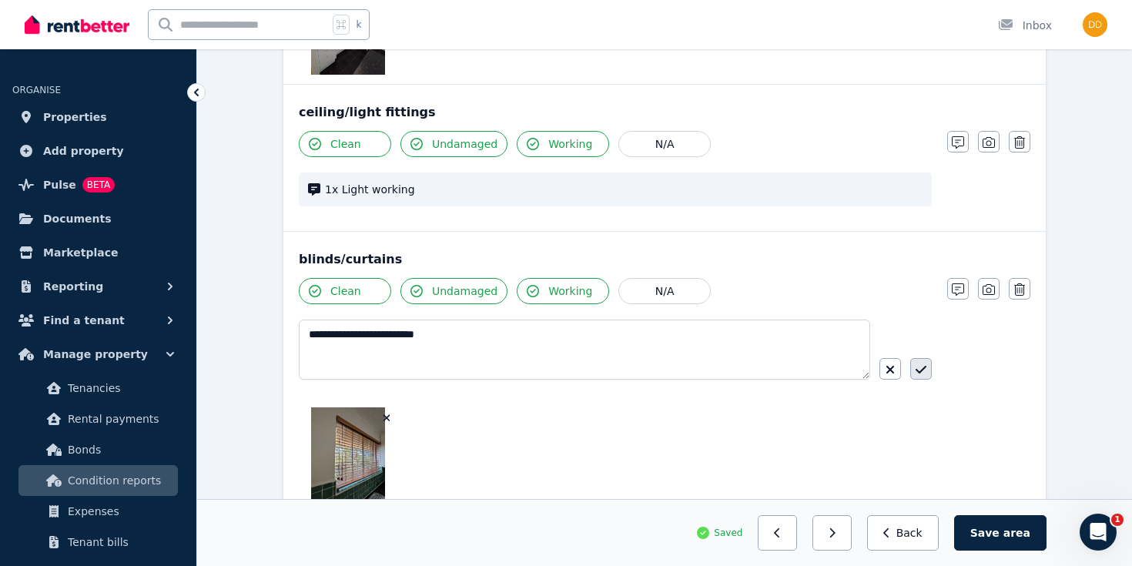
click at [923, 370] on icon "button" at bounding box center [921, 370] width 11 height 8
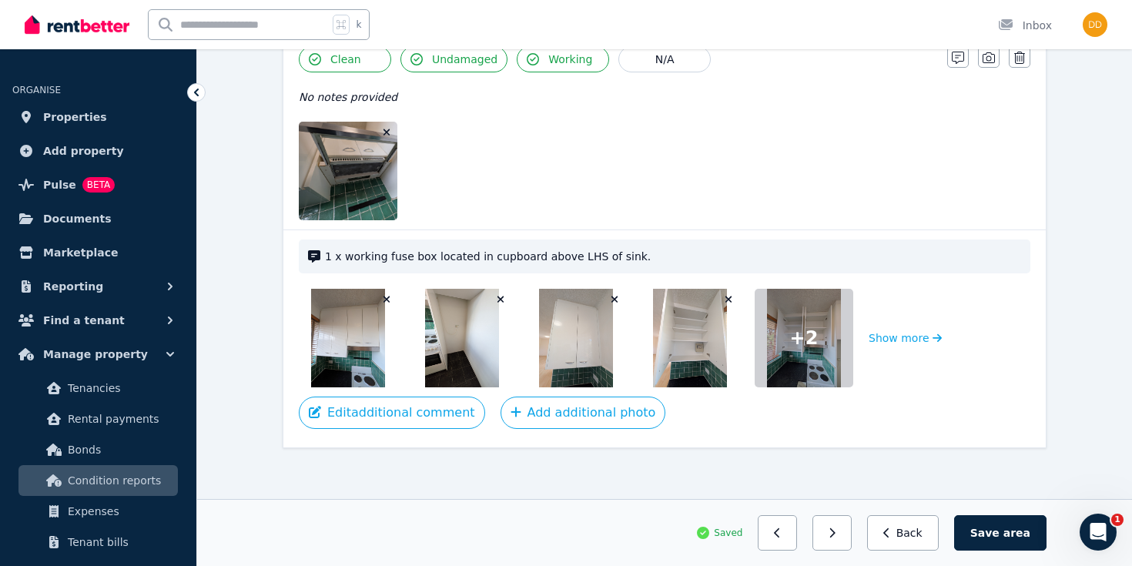
scroll to position [2464, 0]
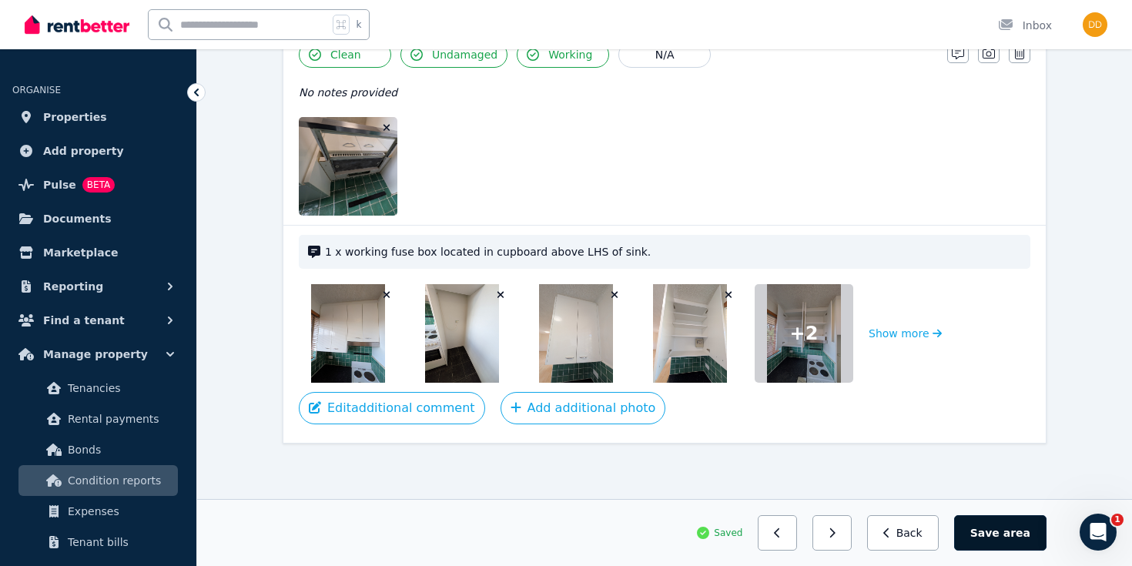
click at [990, 536] on button "Save area" at bounding box center [1000, 532] width 92 height 35
click at [842, 532] on icon "button" at bounding box center [838, 533] width 7 height 11
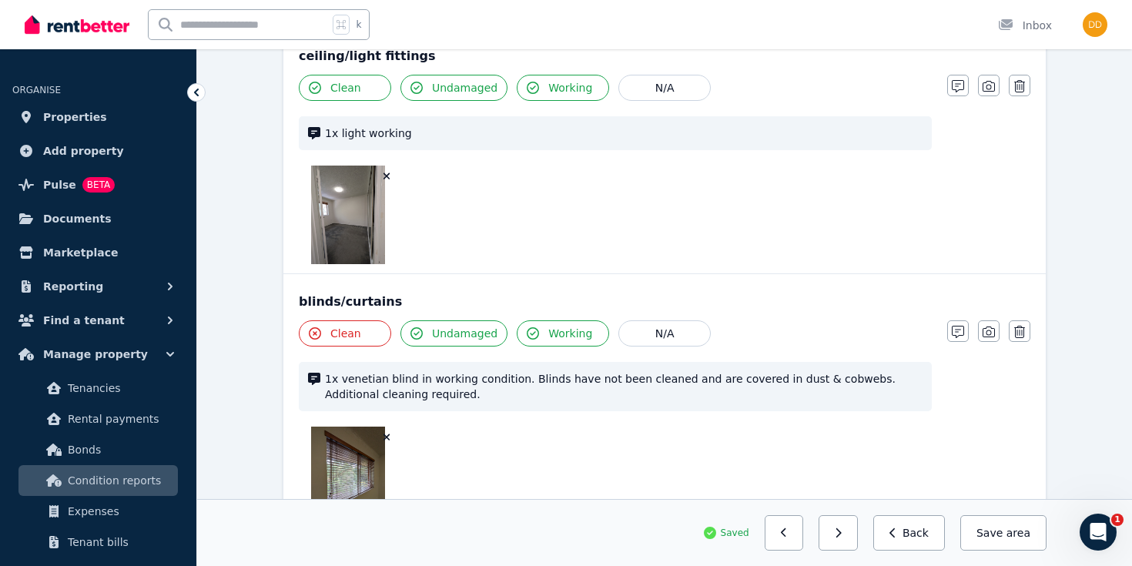
scroll to position [1119, 0]
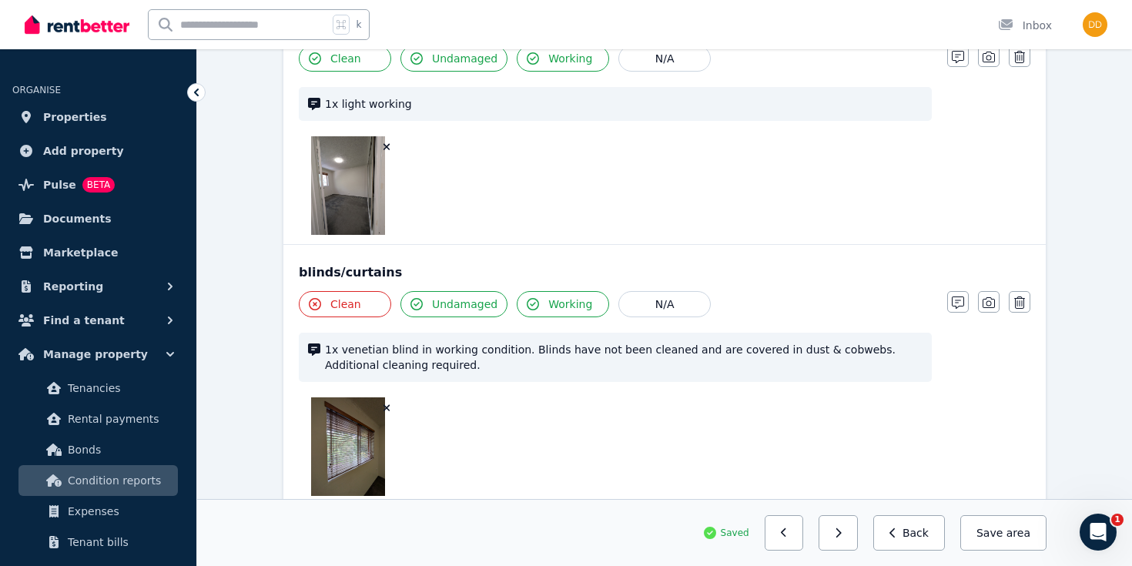
click at [357, 307] on span "Clean" at bounding box center [345, 303] width 31 height 15
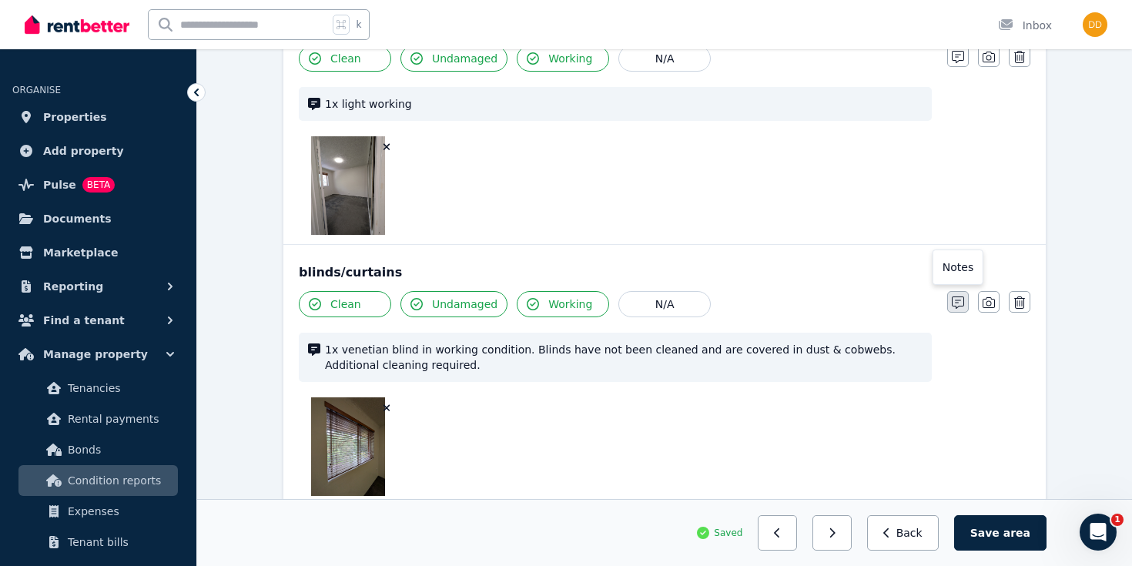
click at [960, 302] on icon "button" at bounding box center [958, 302] width 12 height 12
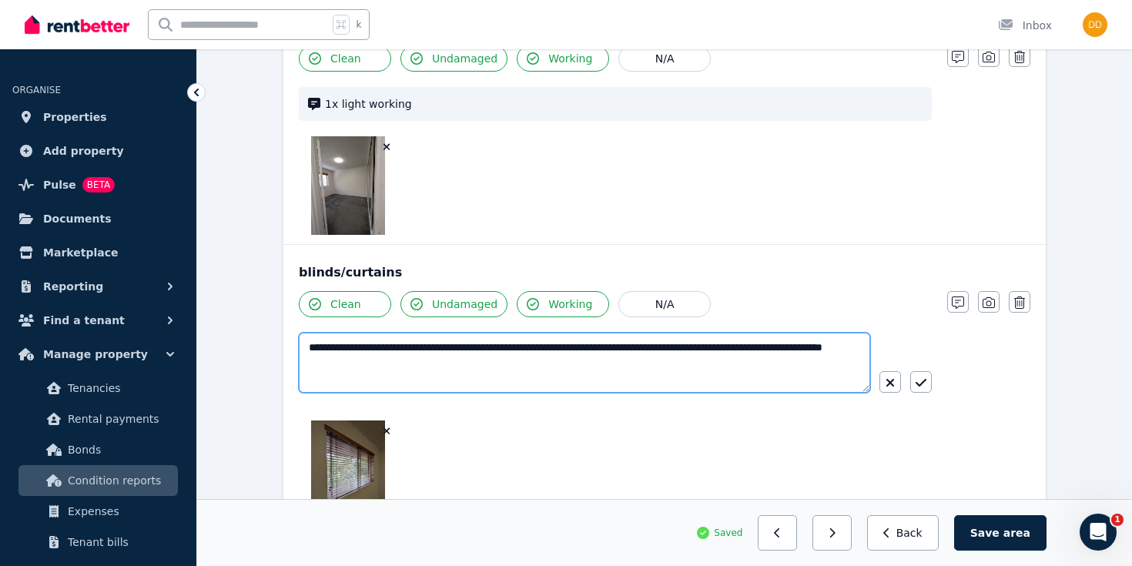
click at [504, 350] on textarea "**********" at bounding box center [584, 363] width 571 height 60
type textarea "**********"
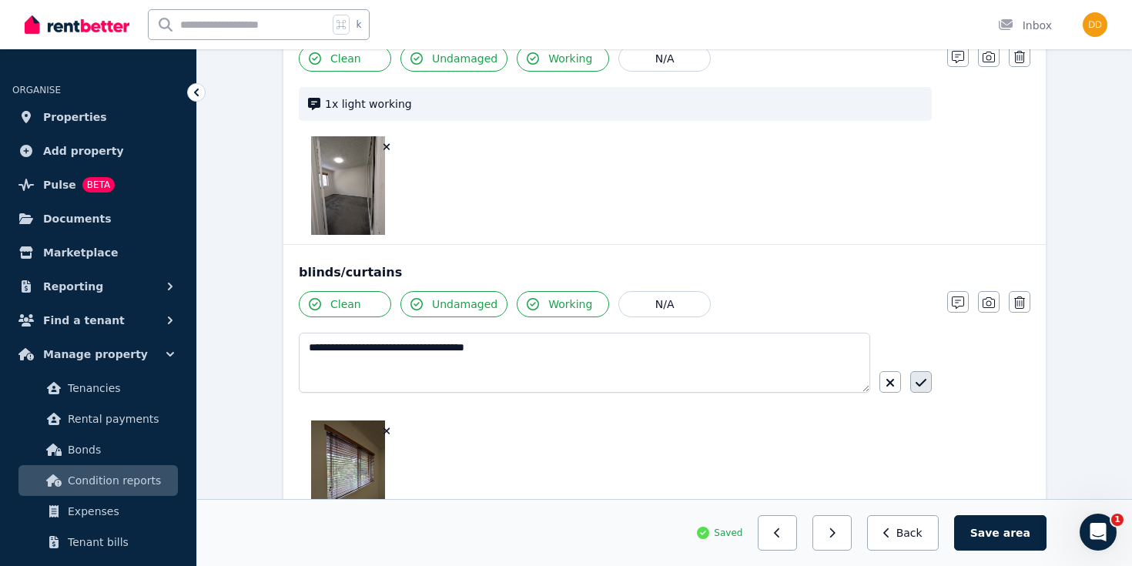
click at [923, 384] on icon "button" at bounding box center [921, 383] width 11 height 12
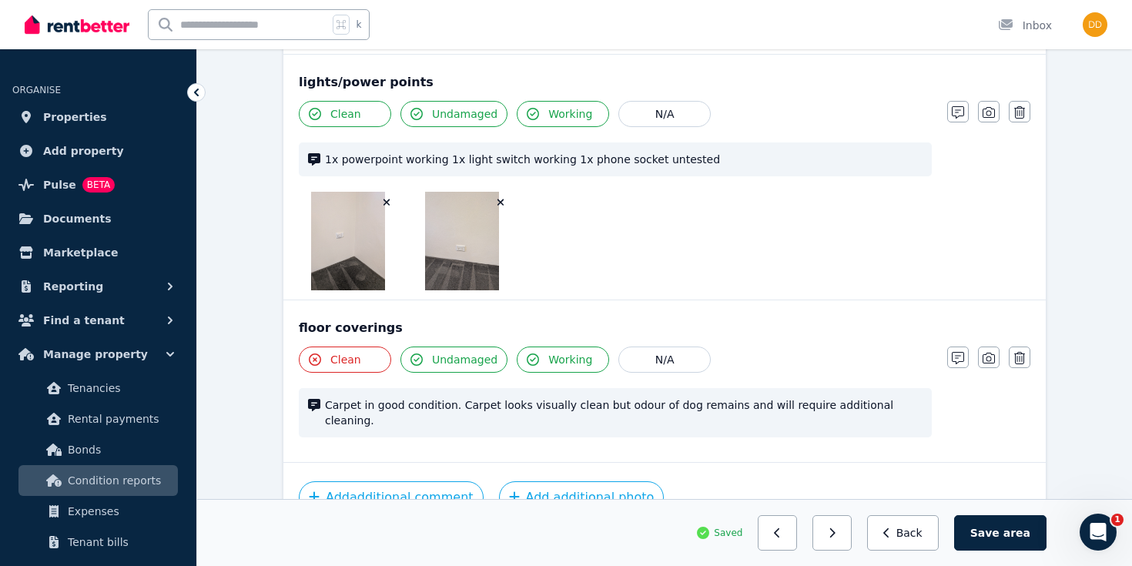
scroll to position [1558, 0]
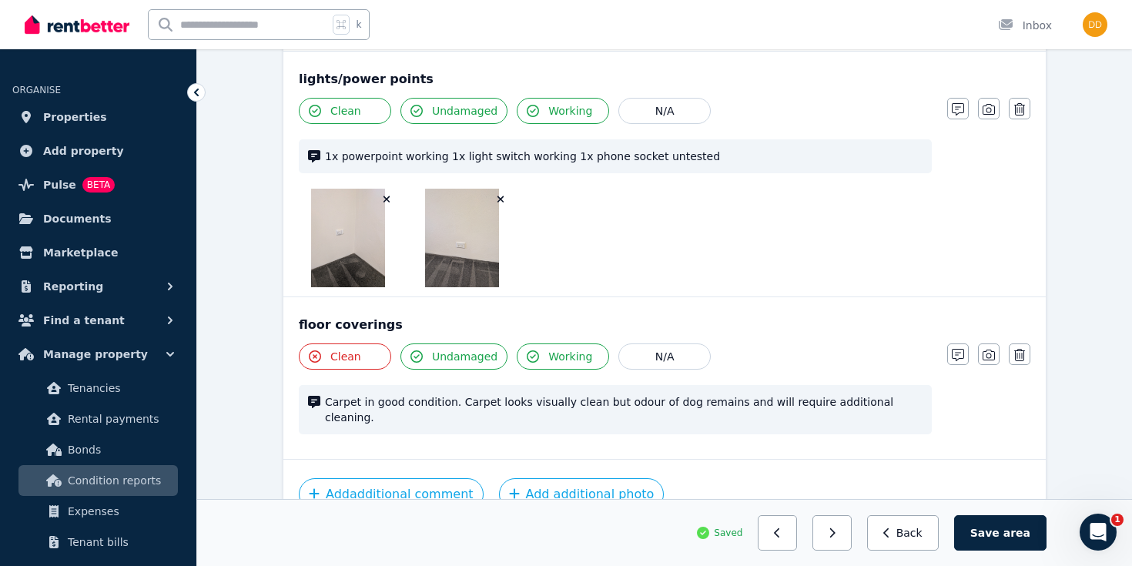
click at [350, 360] on span "Clean" at bounding box center [345, 356] width 31 height 15
click at [955, 350] on icon "button" at bounding box center [958, 355] width 12 height 12
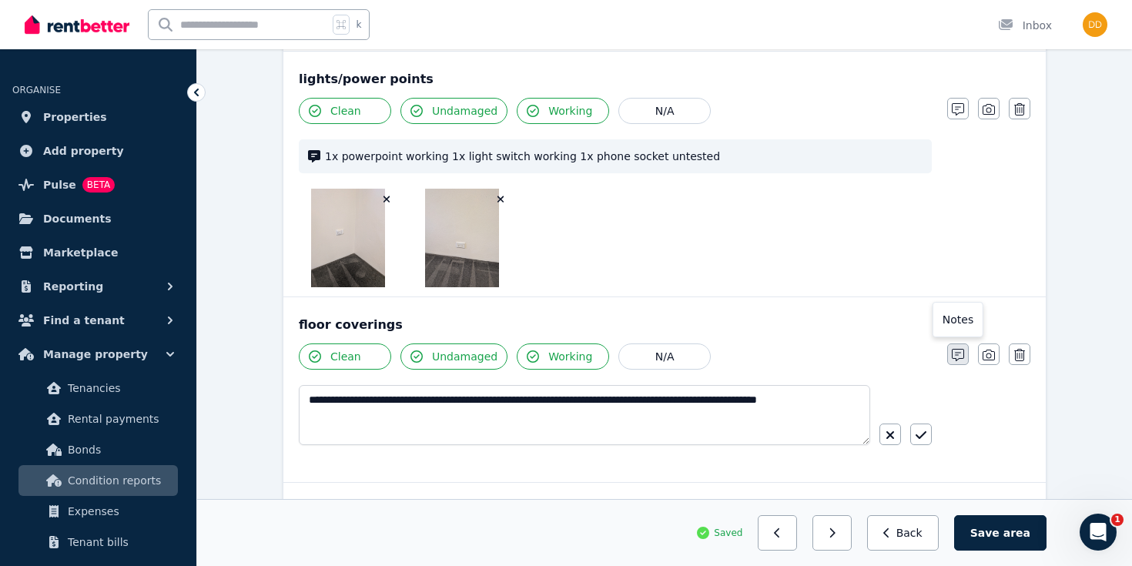
scroll to position [1596, 0]
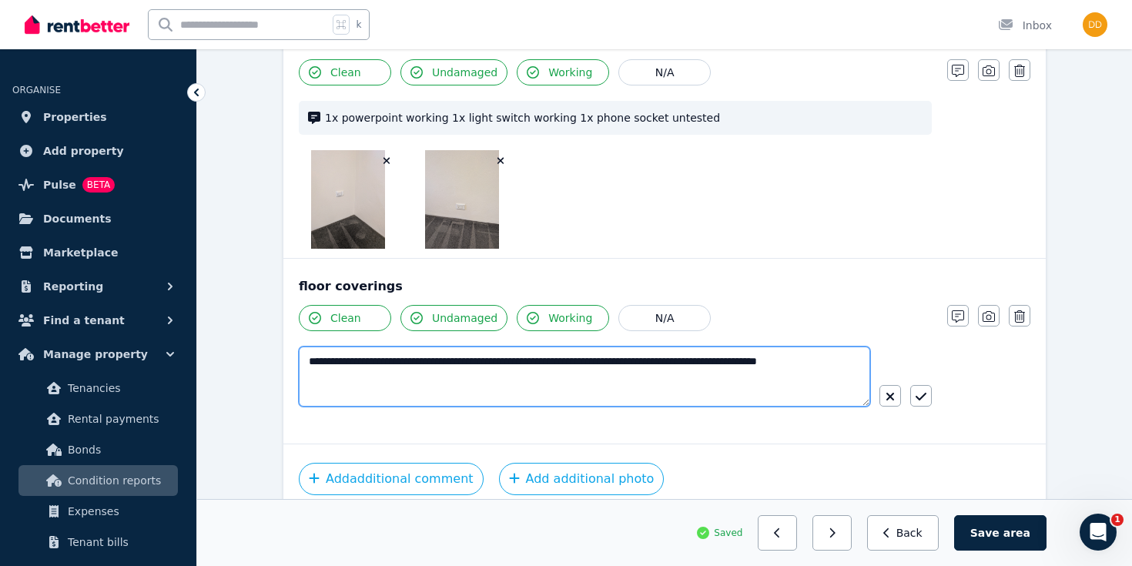
click at [441, 360] on textarea "**********" at bounding box center [584, 377] width 571 height 60
type textarea "**********"
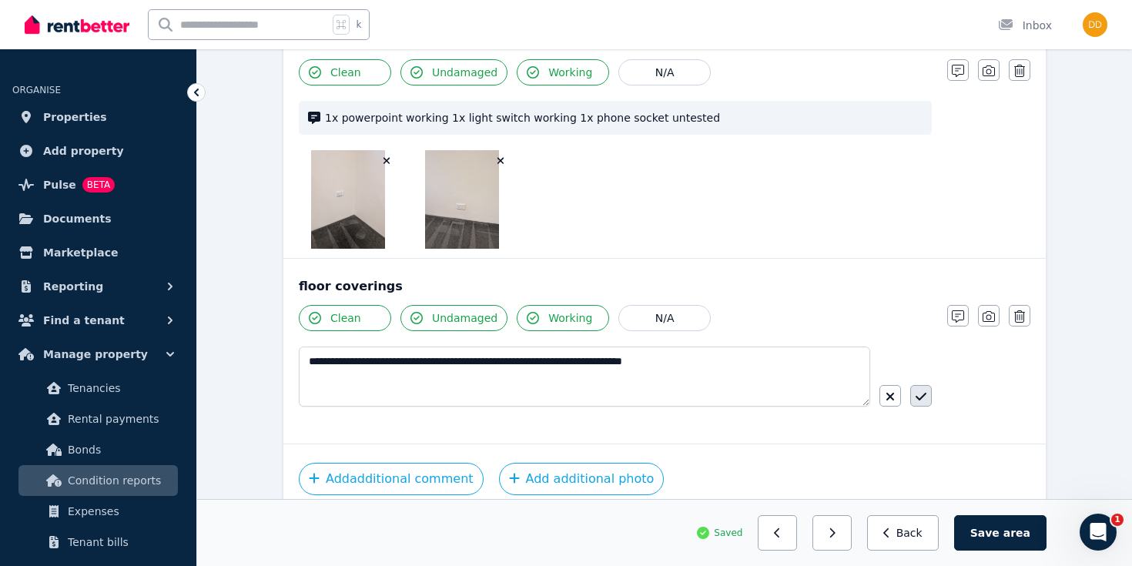
click at [929, 396] on button "button" at bounding box center [921, 396] width 22 height 22
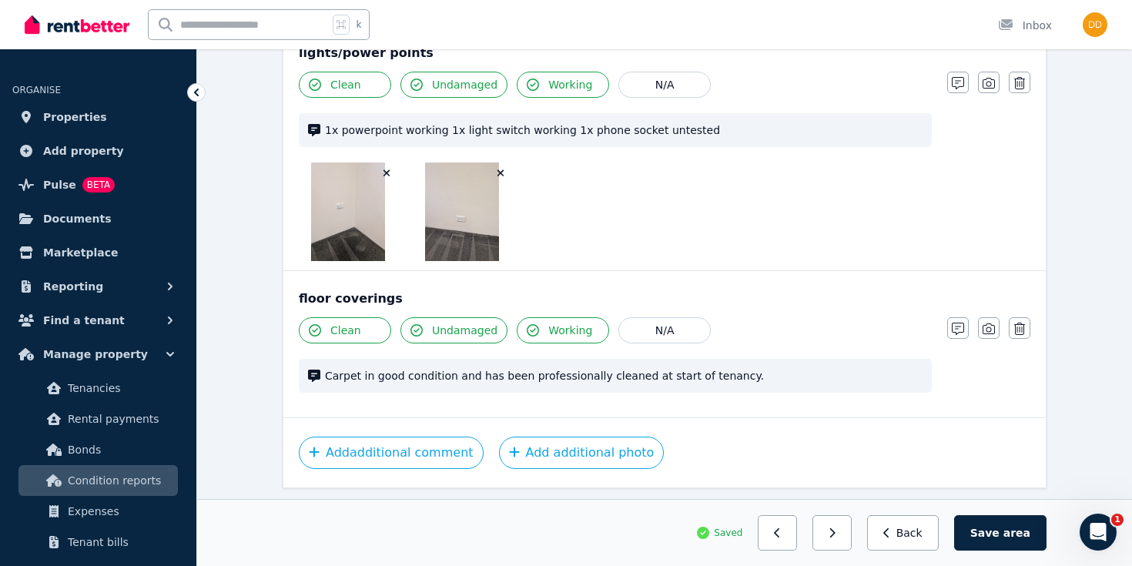
scroll to position [1629, 0]
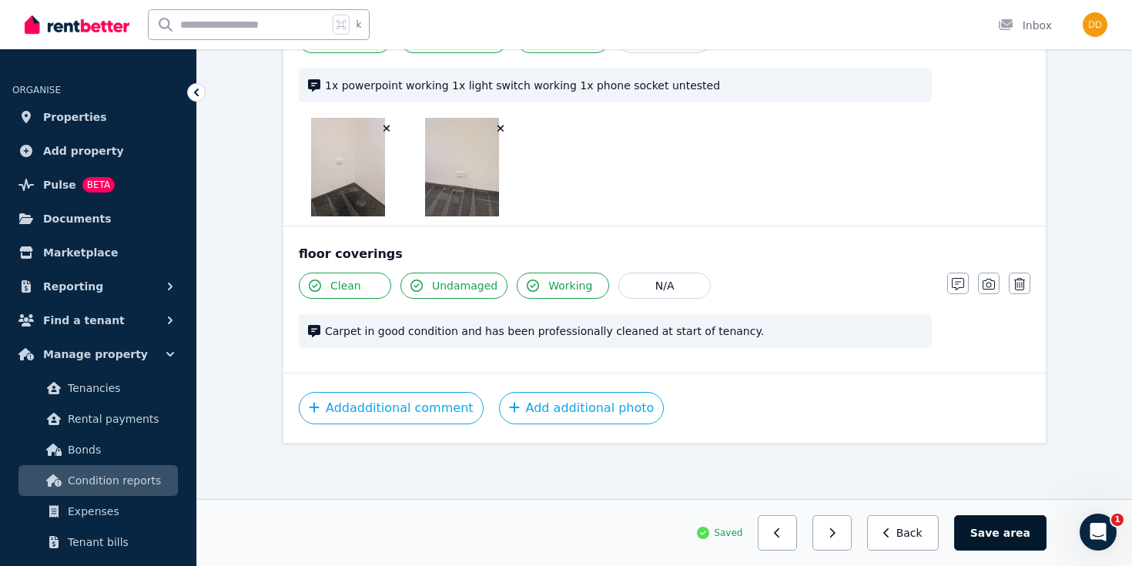
click at [993, 530] on button "Save area" at bounding box center [1000, 532] width 92 height 35
click at [851, 532] on button "button" at bounding box center [838, 532] width 39 height 35
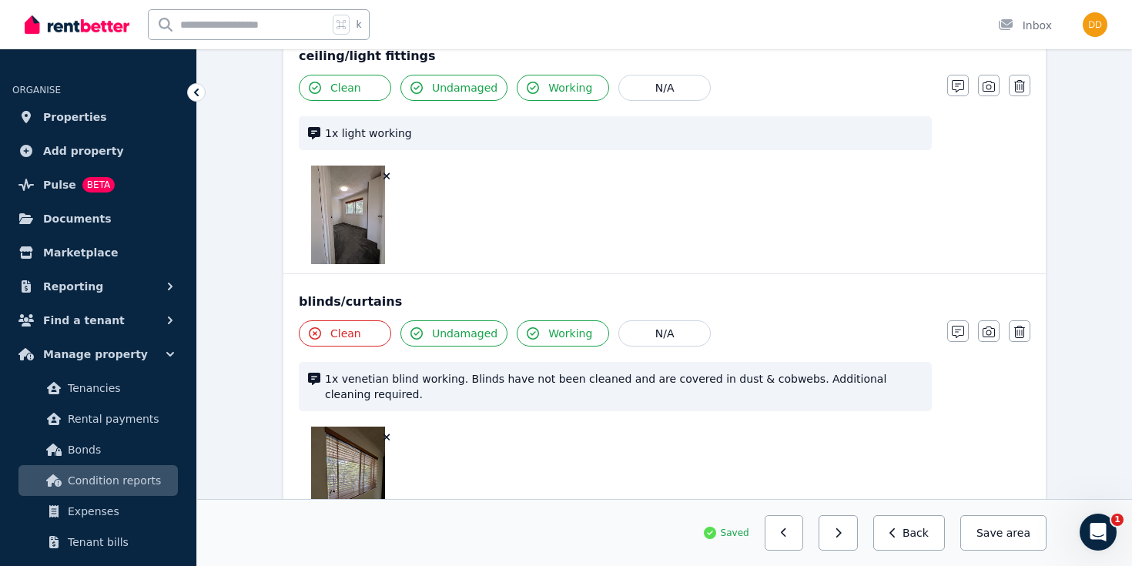
scroll to position [1095, 0]
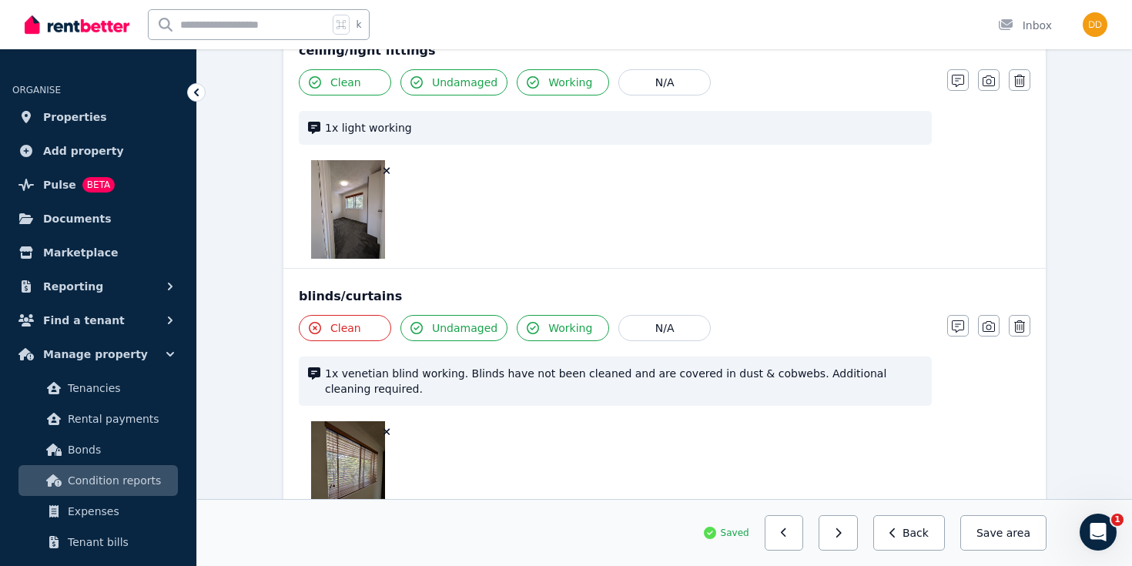
click at [384, 324] on button "Clean" at bounding box center [345, 328] width 92 height 26
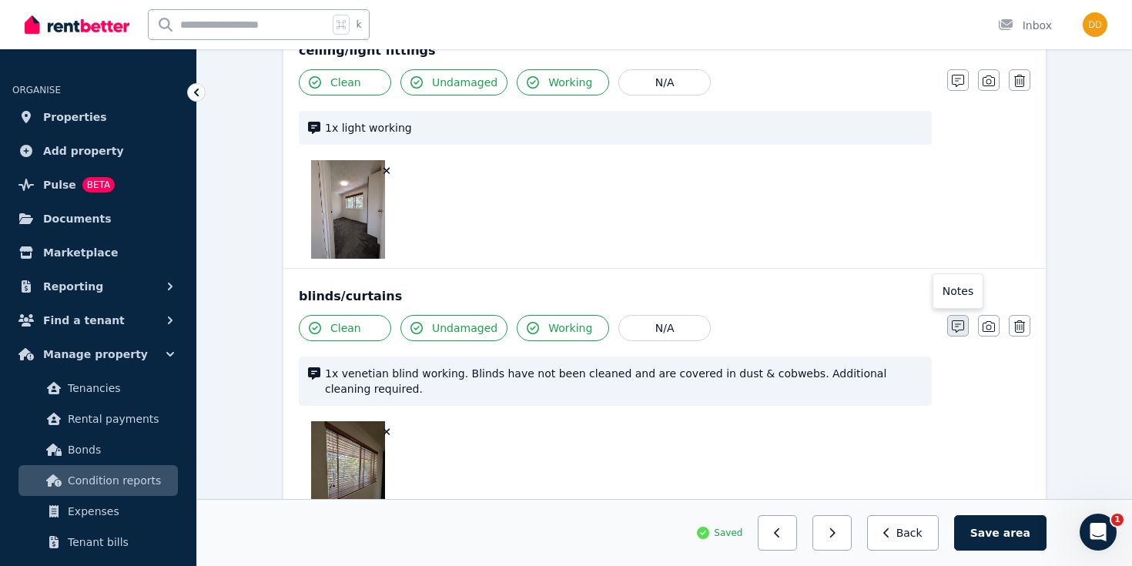
click at [956, 328] on icon "button" at bounding box center [958, 326] width 12 height 12
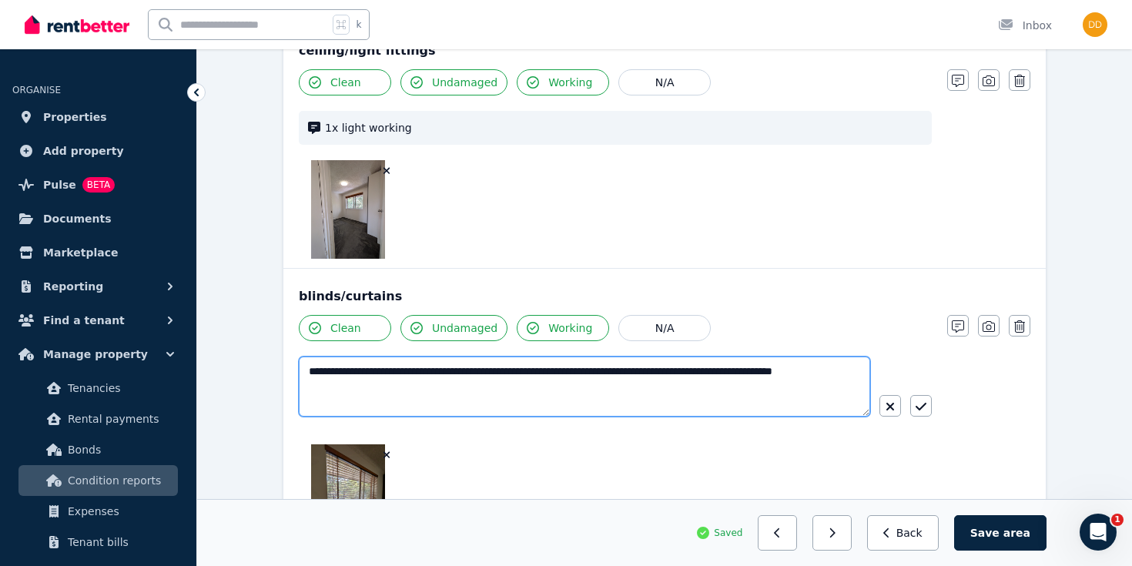
click at [443, 369] on textarea "**********" at bounding box center [584, 387] width 571 height 60
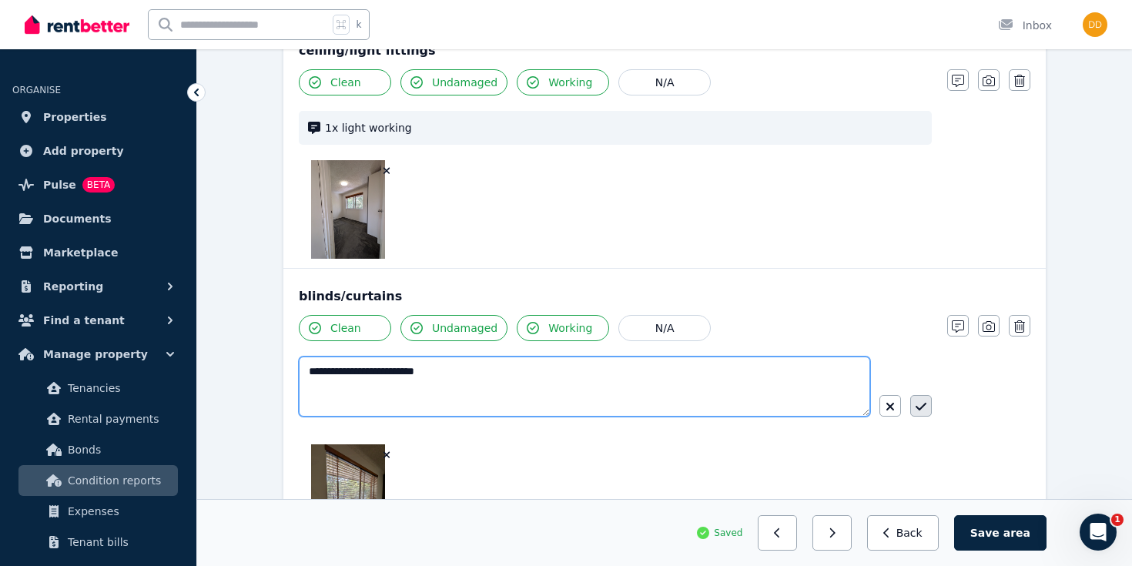
type textarea "**********"
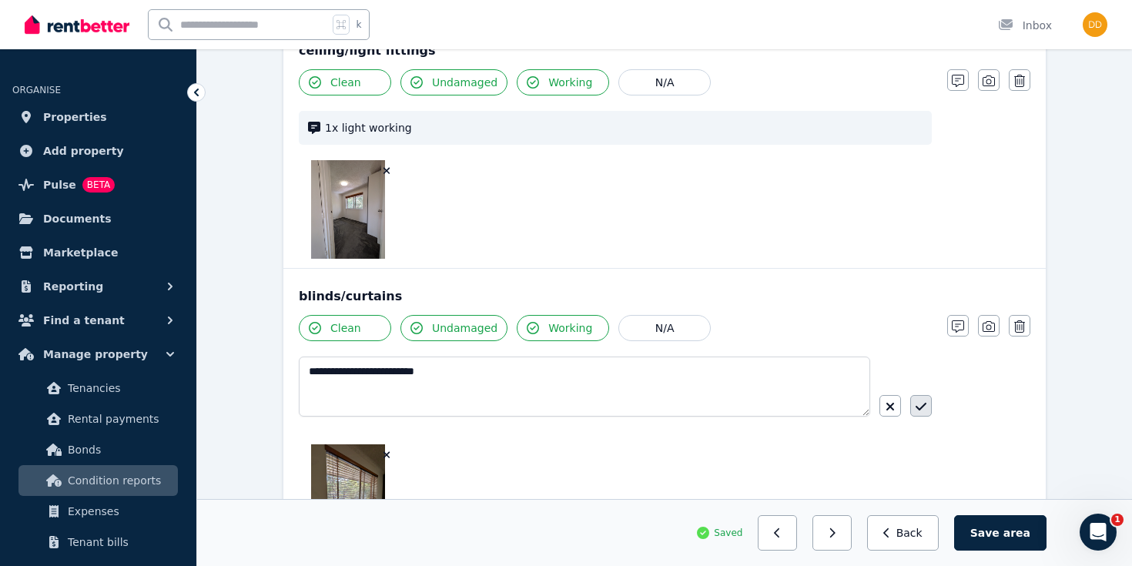
click at [918, 410] on icon "button" at bounding box center [921, 407] width 11 height 8
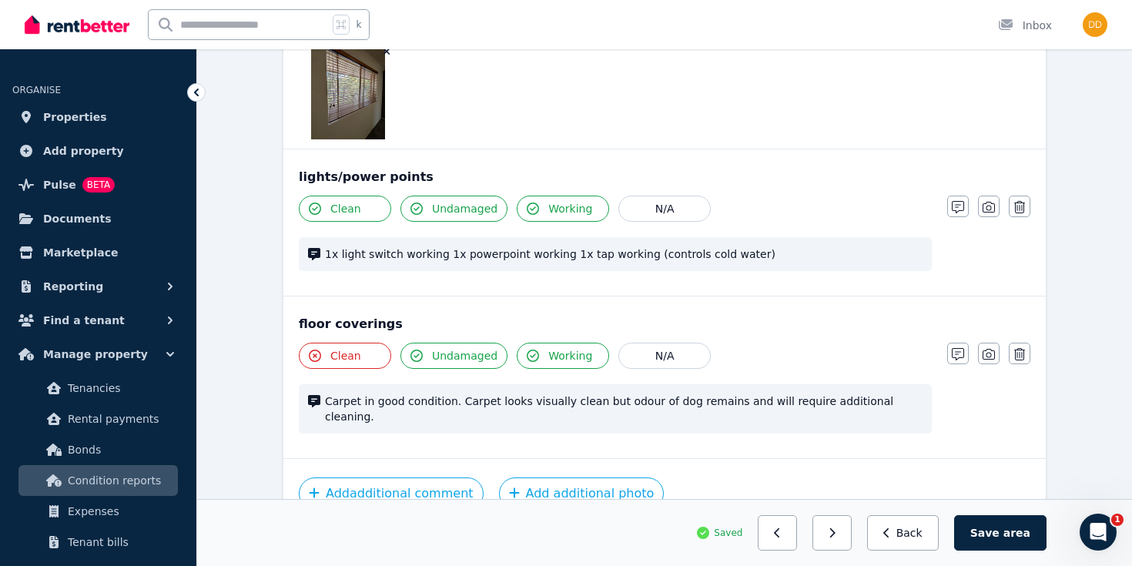
scroll to position [1476, 0]
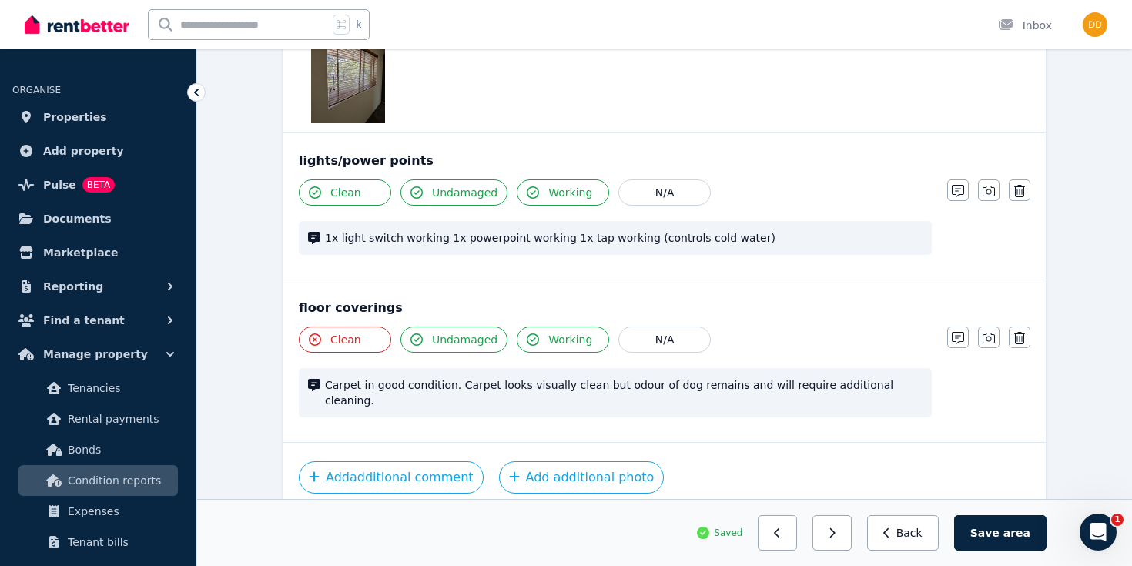
click at [360, 340] on button "Clean" at bounding box center [345, 340] width 92 height 26
click at [960, 336] on icon "button" at bounding box center [958, 338] width 12 height 12
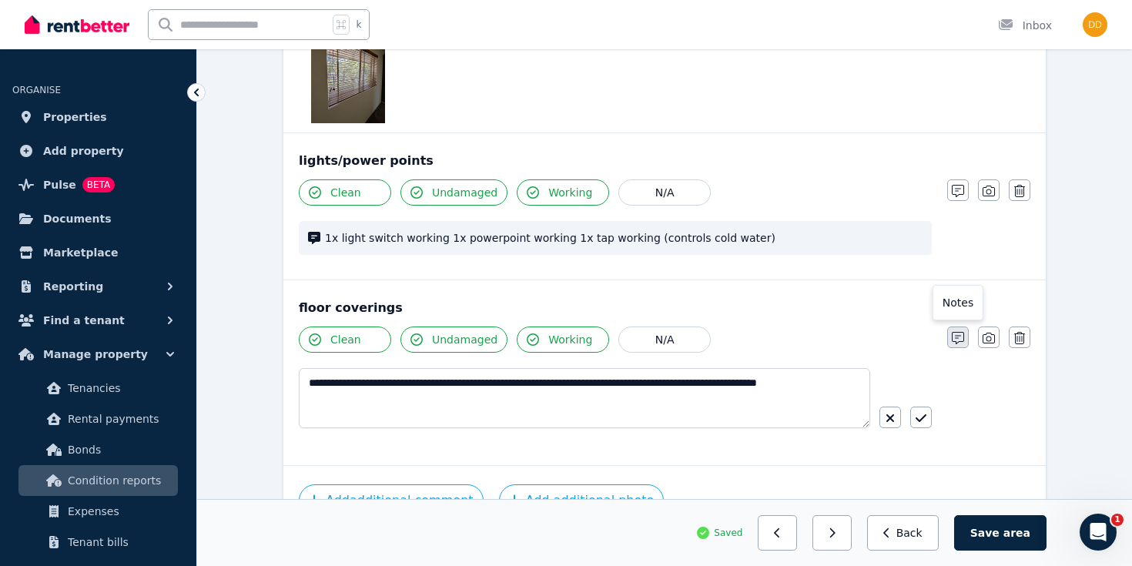
scroll to position [1515, 0]
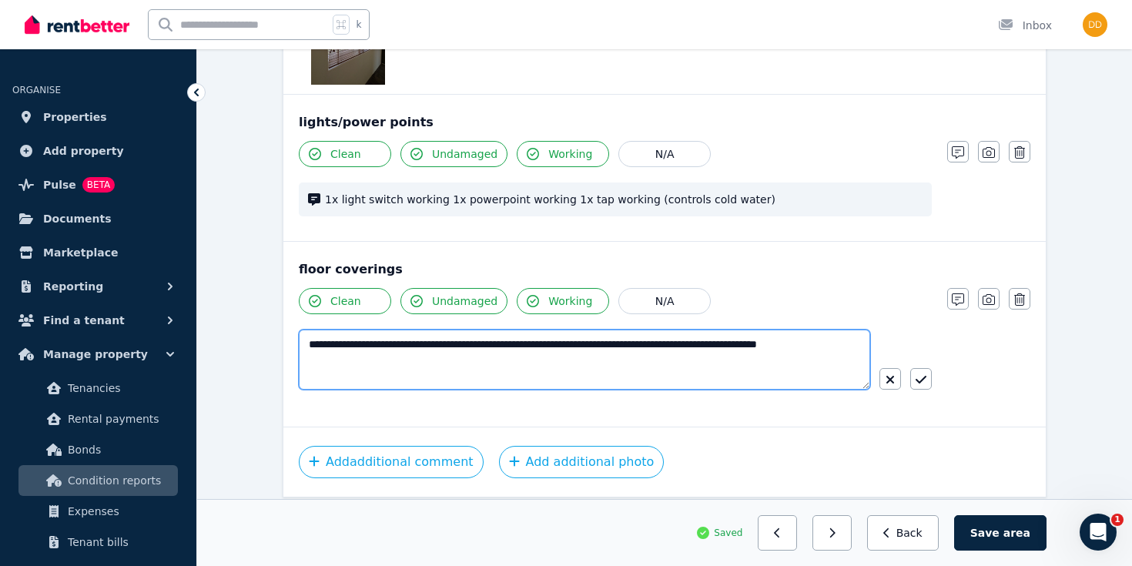
click at [432, 343] on textarea "**********" at bounding box center [584, 360] width 571 height 60
type textarea "**********"
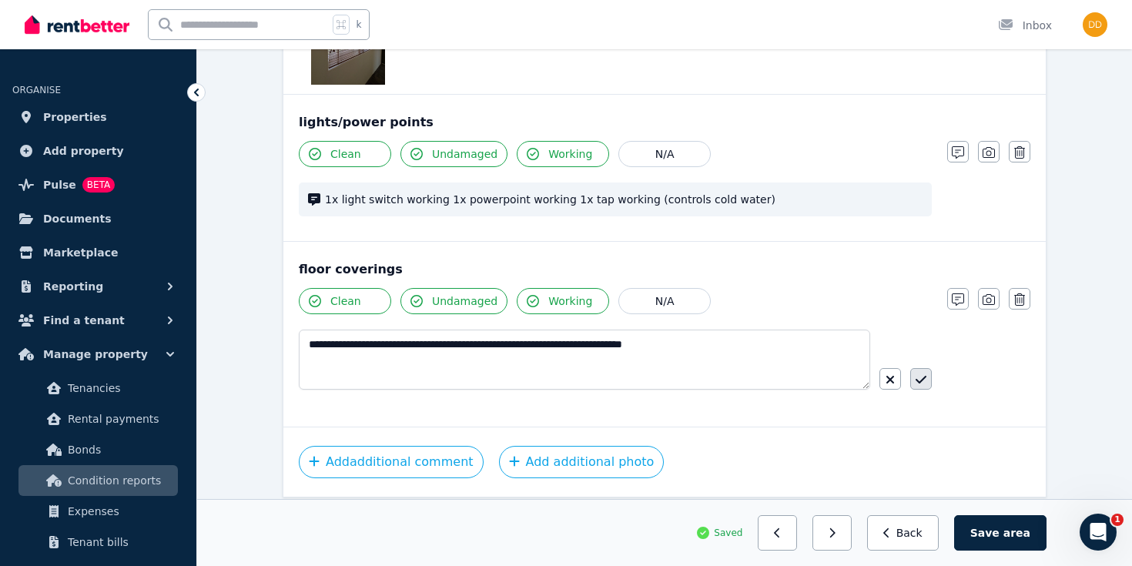
click at [919, 380] on icon "button" at bounding box center [921, 379] width 11 height 12
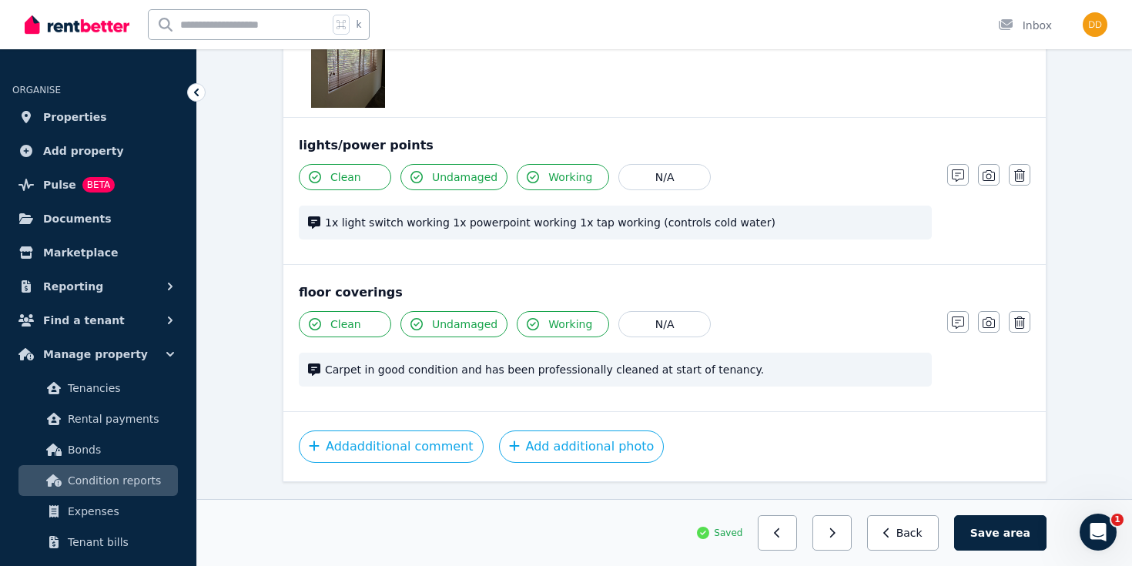
scroll to position [1530, 0]
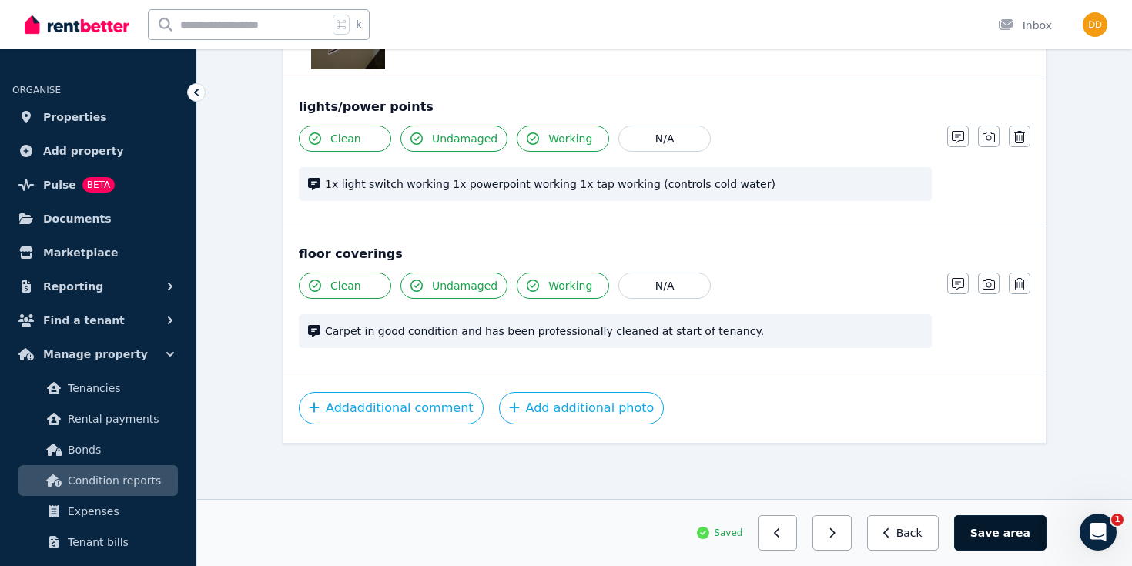
click at [989, 528] on button "Save area" at bounding box center [1000, 532] width 92 height 35
click at [852, 532] on button "button" at bounding box center [838, 532] width 39 height 35
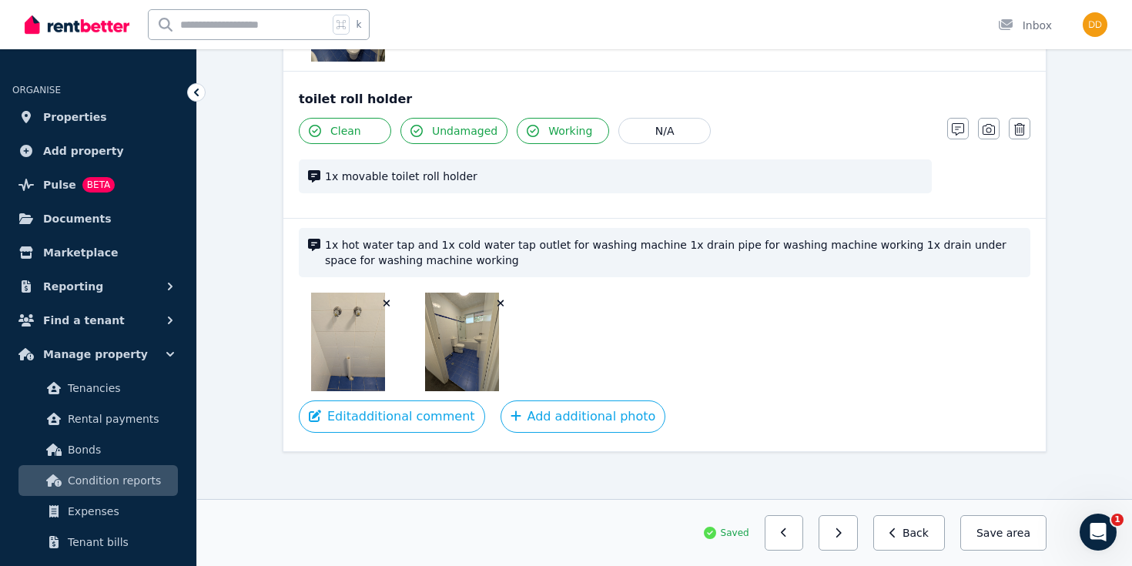
scroll to position [2512, 0]
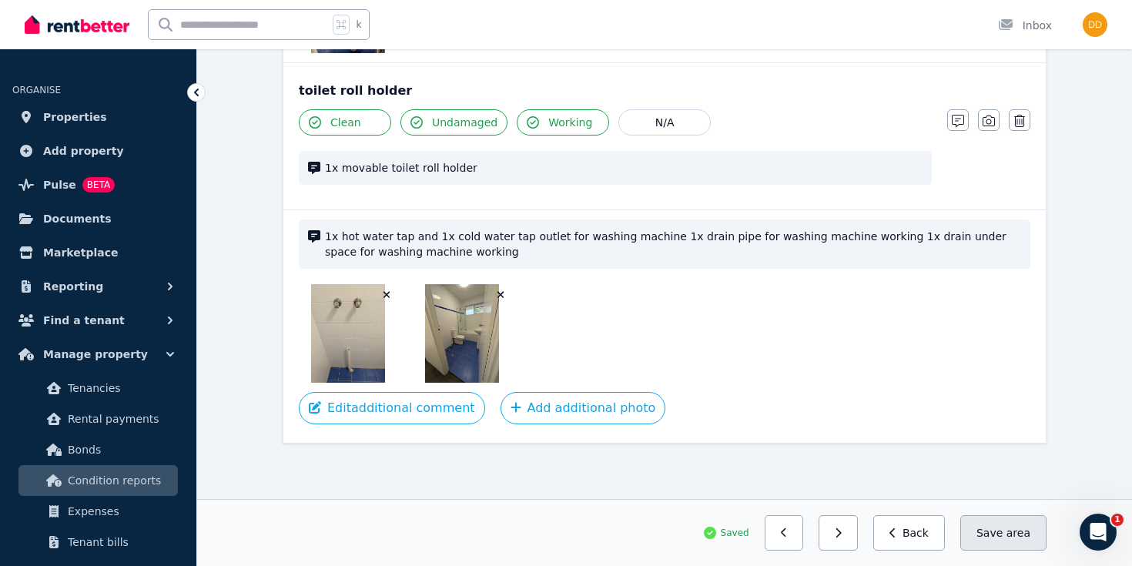
click at [1003, 534] on button "Save area" at bounding box center [1003, 532] width 86 height 35
click at [848, 544] on button "button" at bounding box center [838, 532] width 39 height 35
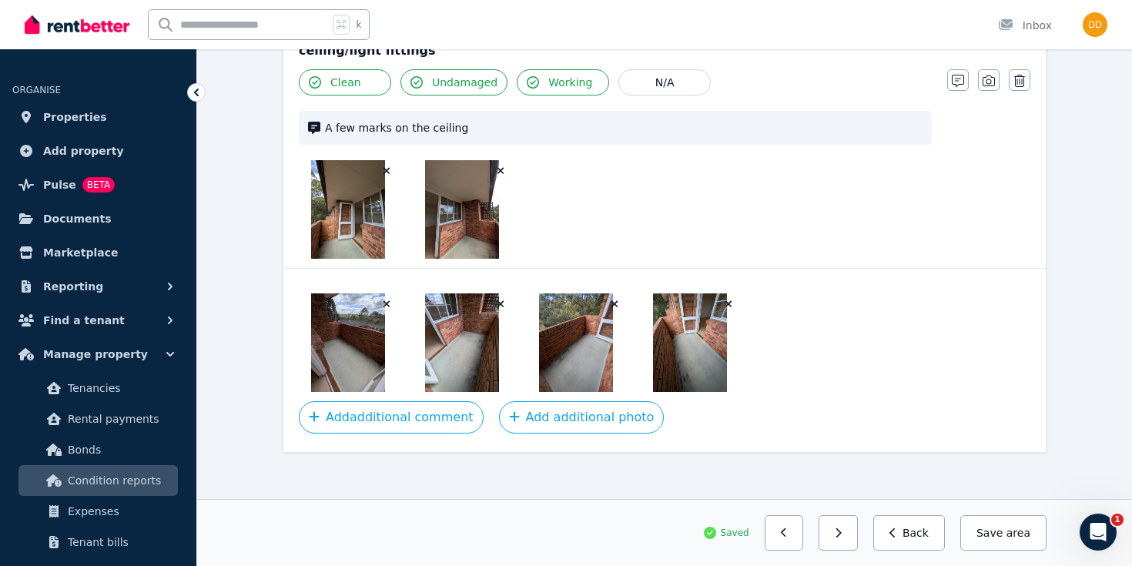
scroll to position [843, 0]
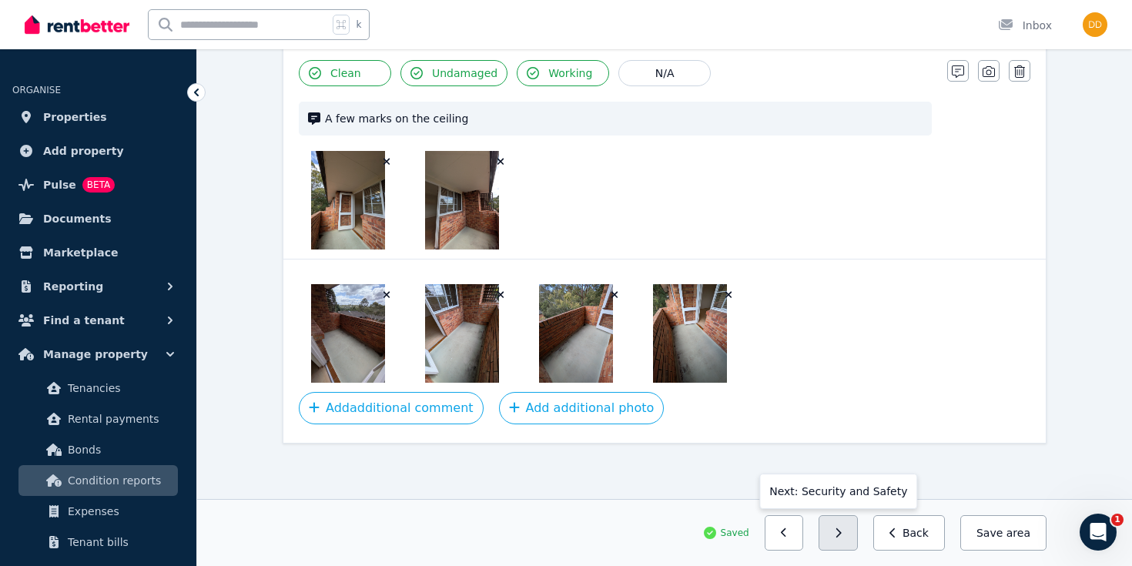
click at [849, 531] on button "button" at bounding box center [838, 532] width 39 height 35
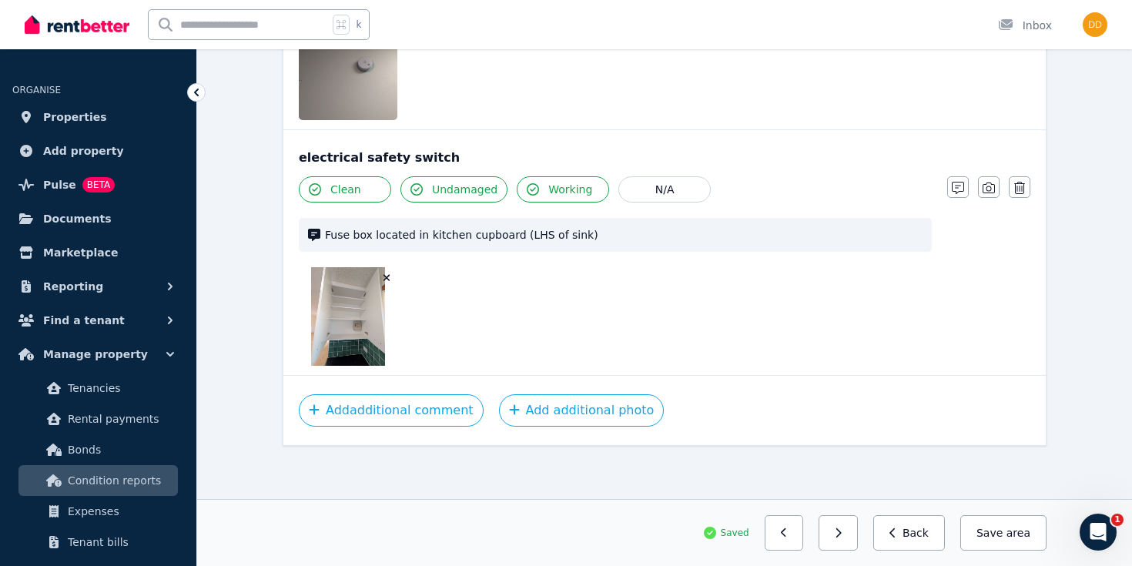
scroll to position [876, 0]
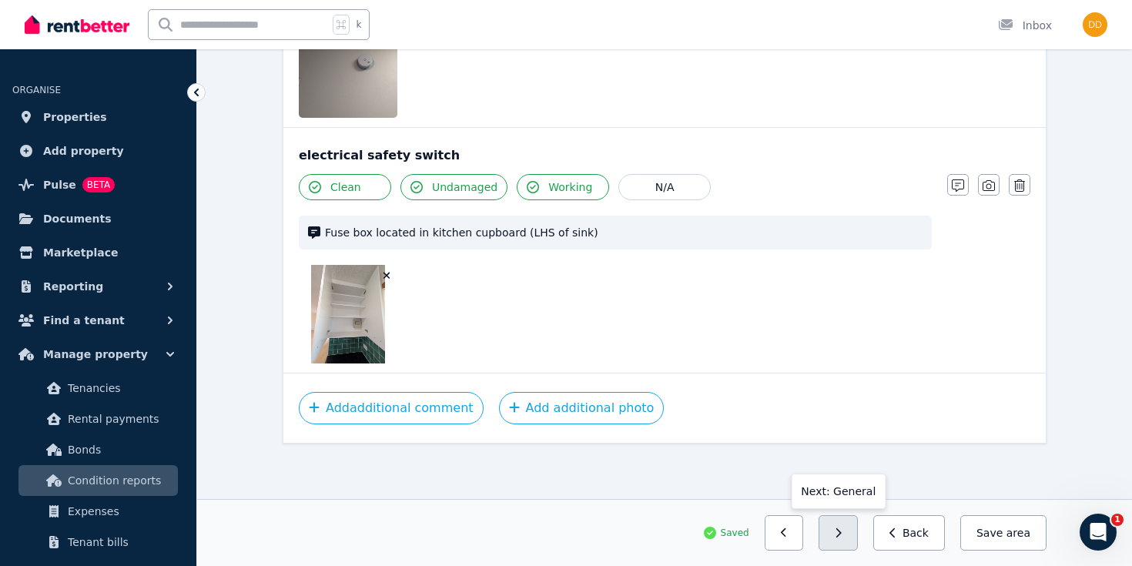
click at [851, 528] on button "button" at bounding box center [838, 532] width 39 height 35
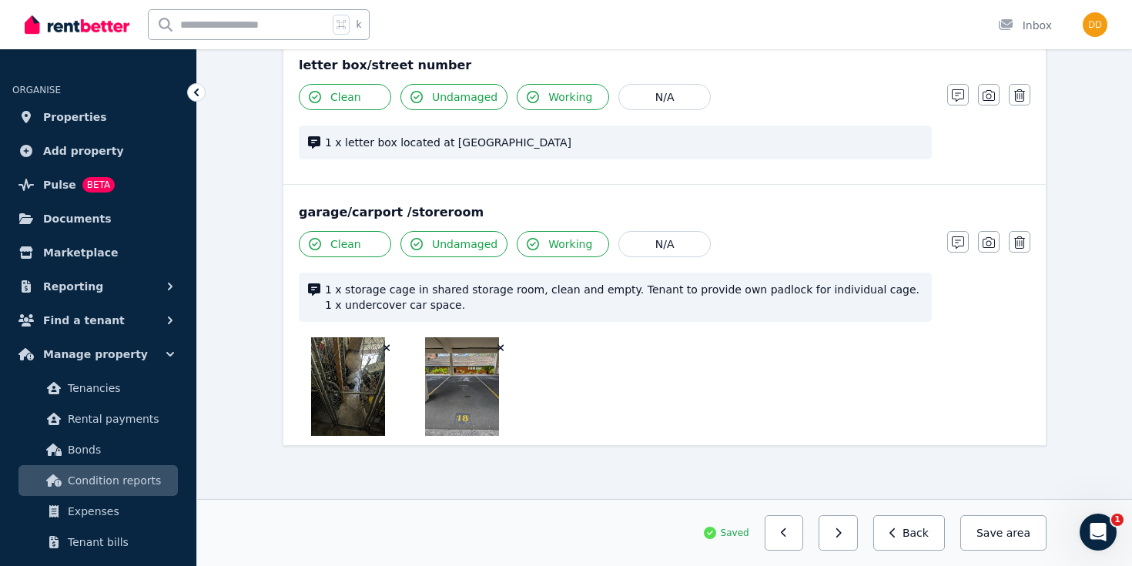
scroll to position [199, 0]
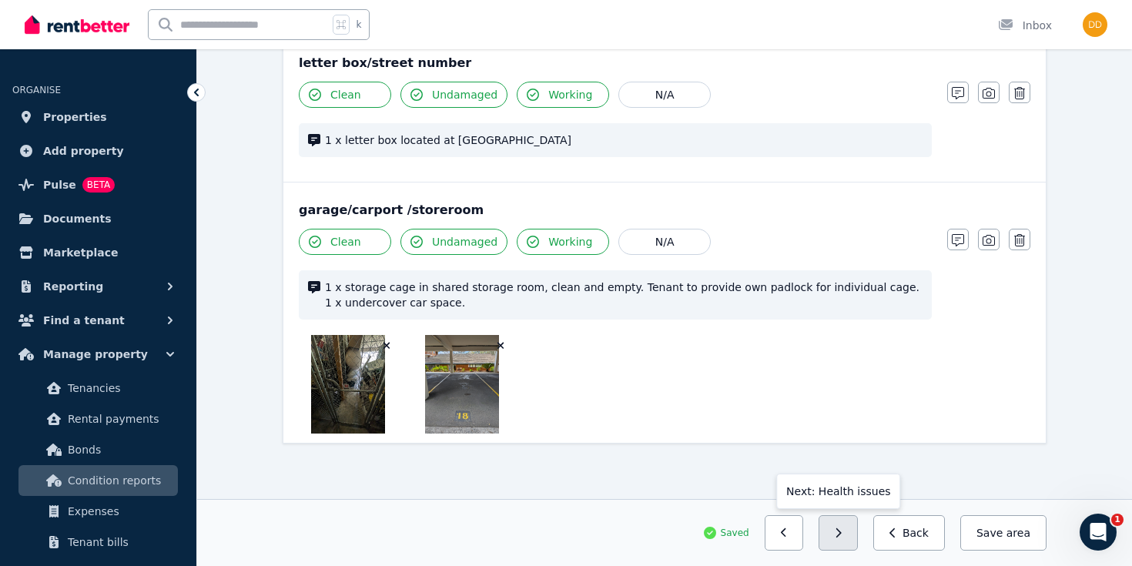
click at [842, 535] on icon "button" at bounding box center [838, 533] width 7 height 11
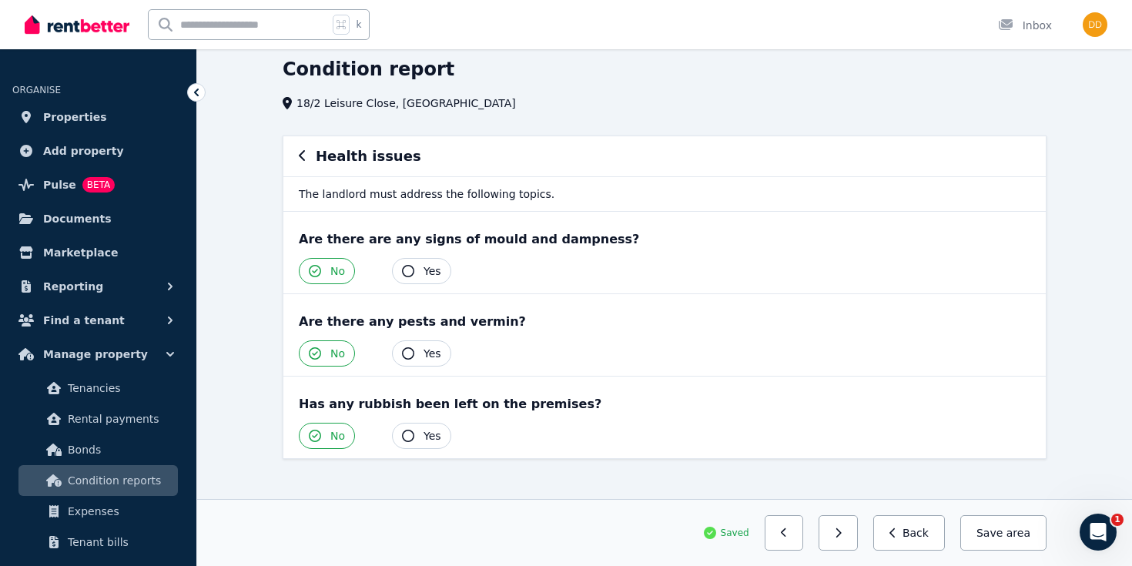
scroll to position [72, 0]
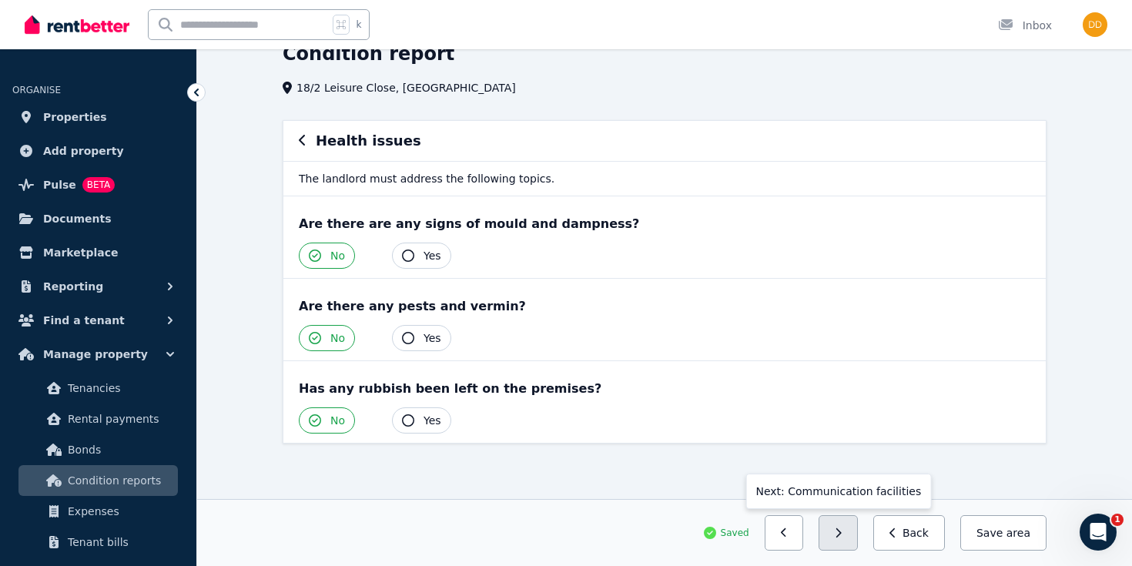
click at [856, 530] on button "button" at bounding box center [838, 532] width 39 height 35
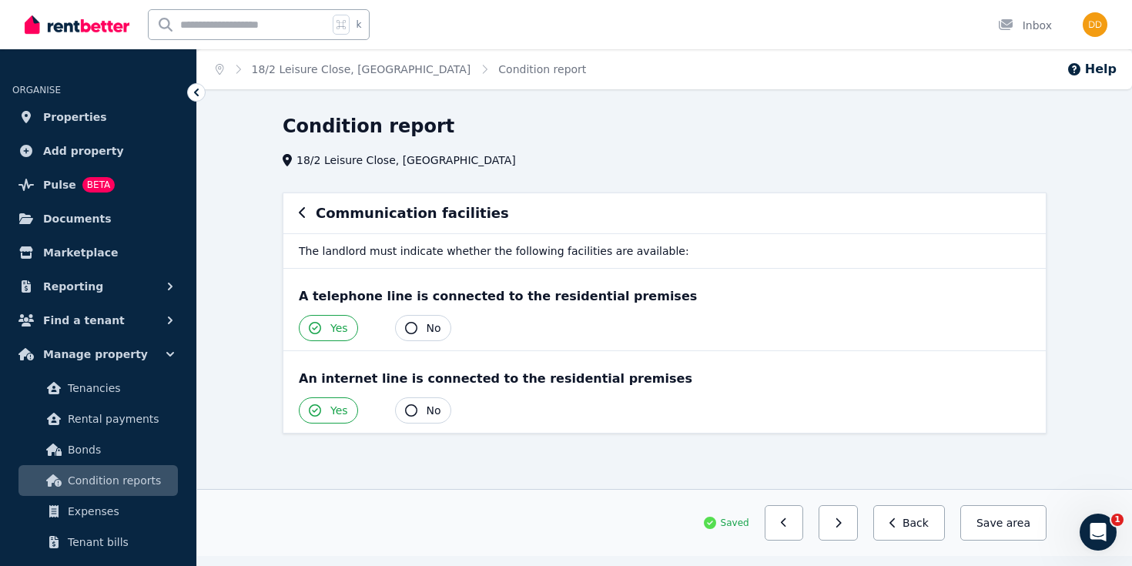
scroll to position [0, 0]
click at [855, 524] on button "button" at bounding box center [838, 522] width 39 height 35
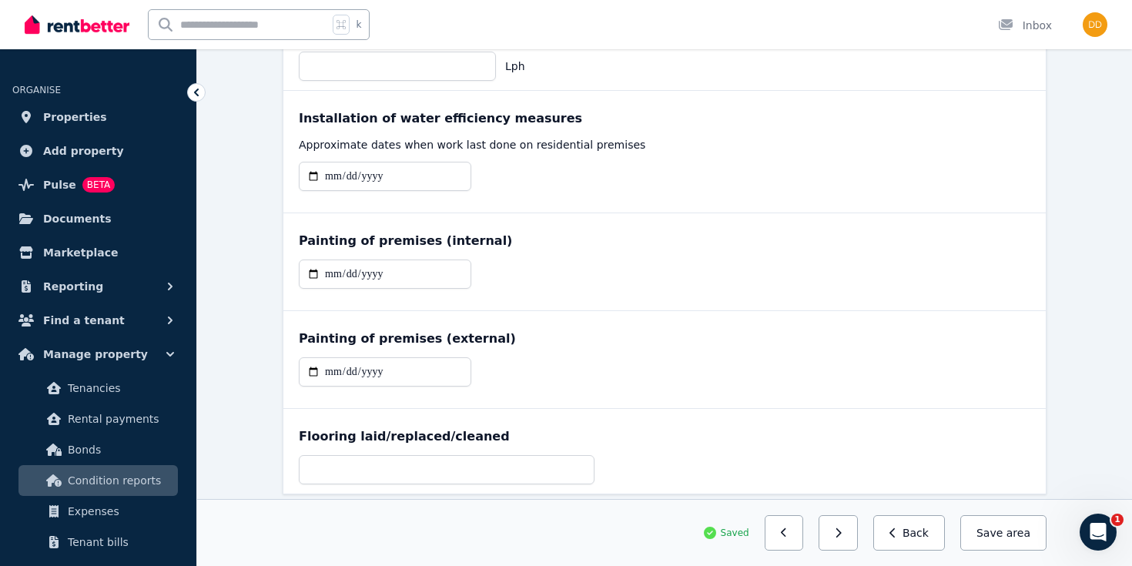
scroll to position [595, 0]
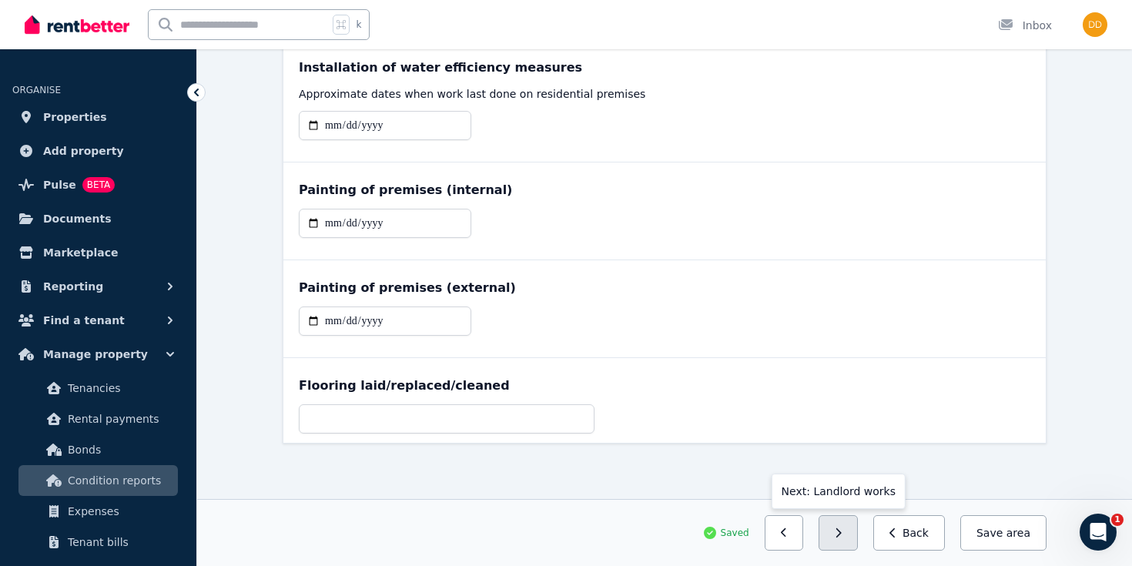
click at [855, 530] on button "button" at bounding box center [838, 532] width 39 height 35
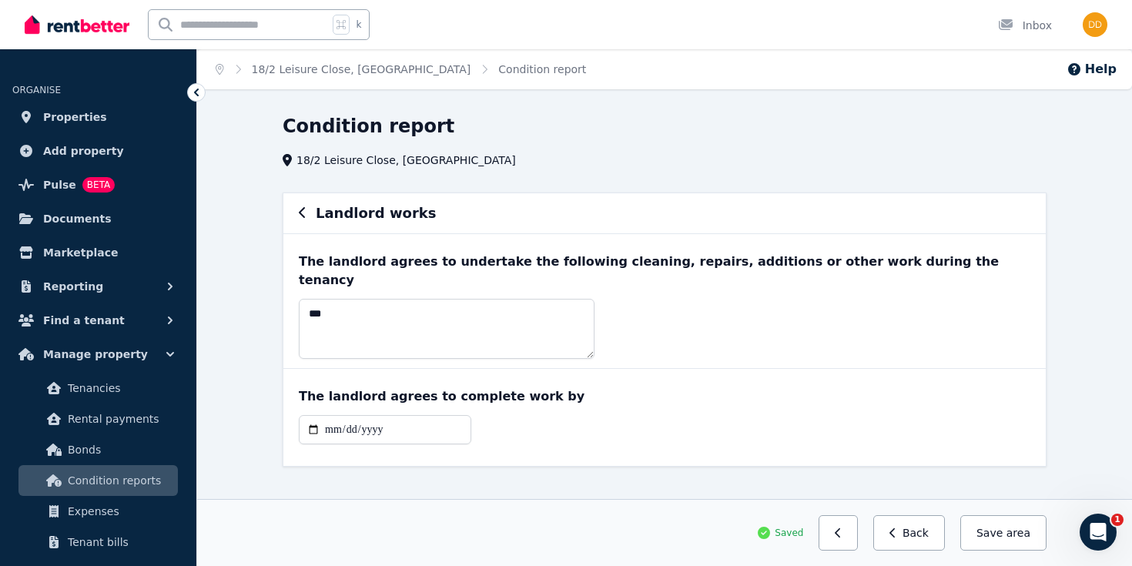
scroll to position [5, 0]
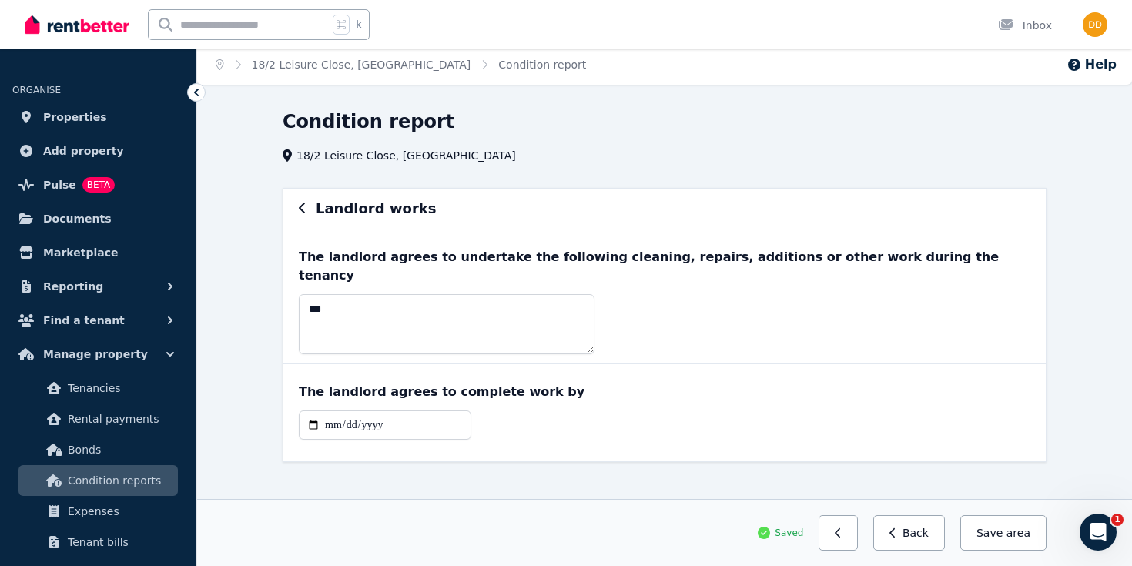
click at [302, 206] on icon "button" at bounding box center [302, 208] width 6 height 11
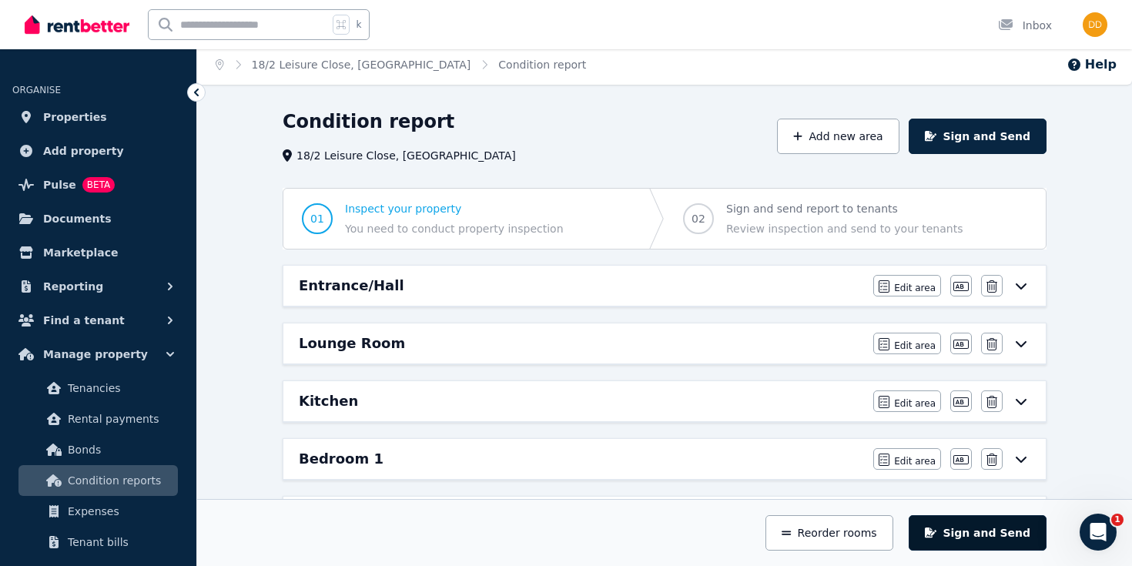
click at [981, 528] on button "Sign and Send" at bounding box center [978, 532] width 138 height 35
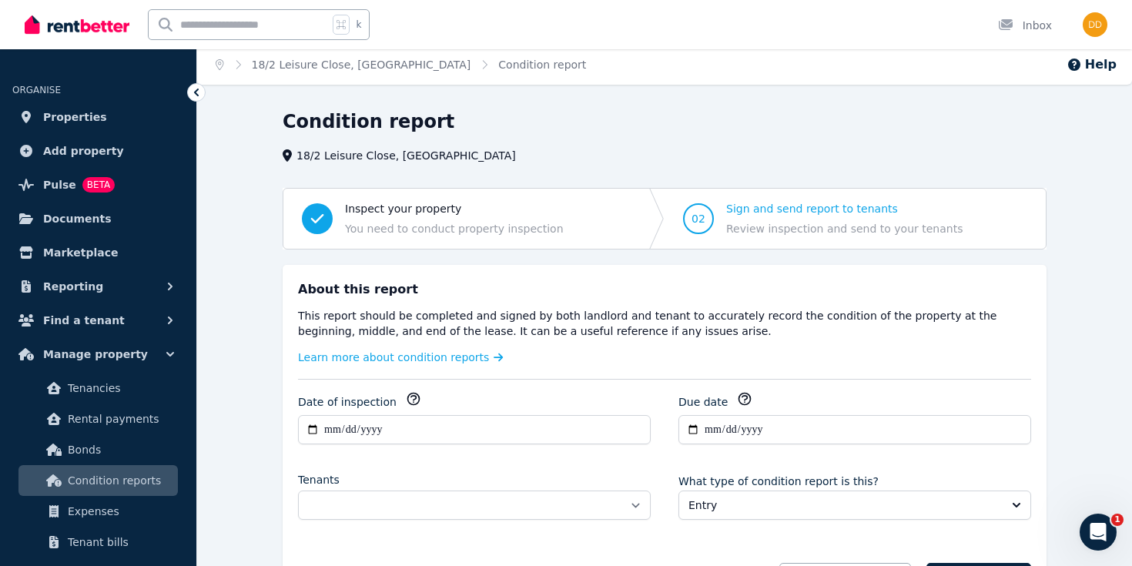
click at [410, 398] on icon "button" at bounding box center [413, 400] width 12 height 12
click at [621, 498] on select "**********" at bounding box center [474, 505] width 353 height 29
select select "**********"
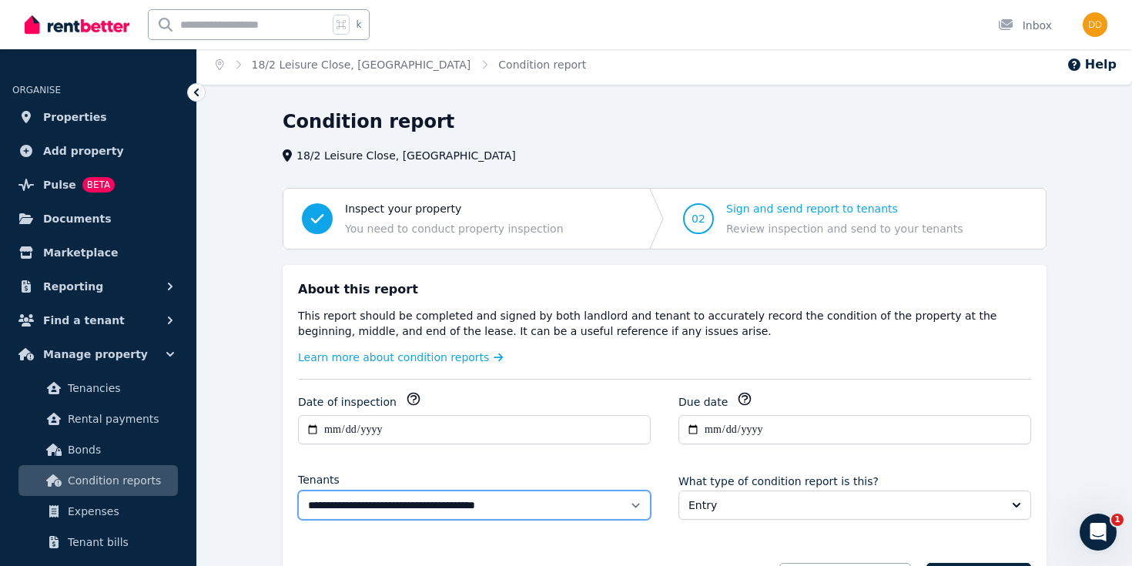
click at [298, 491] on select "**********" at bounding box center [474, 505] width 353 height 29
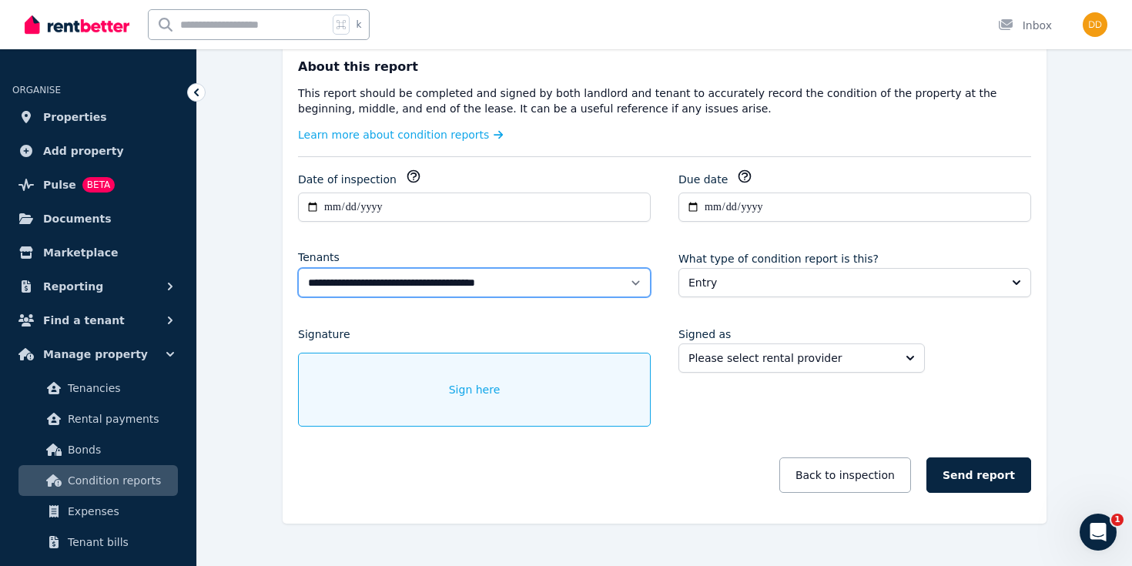
scroll to position [255, 0]
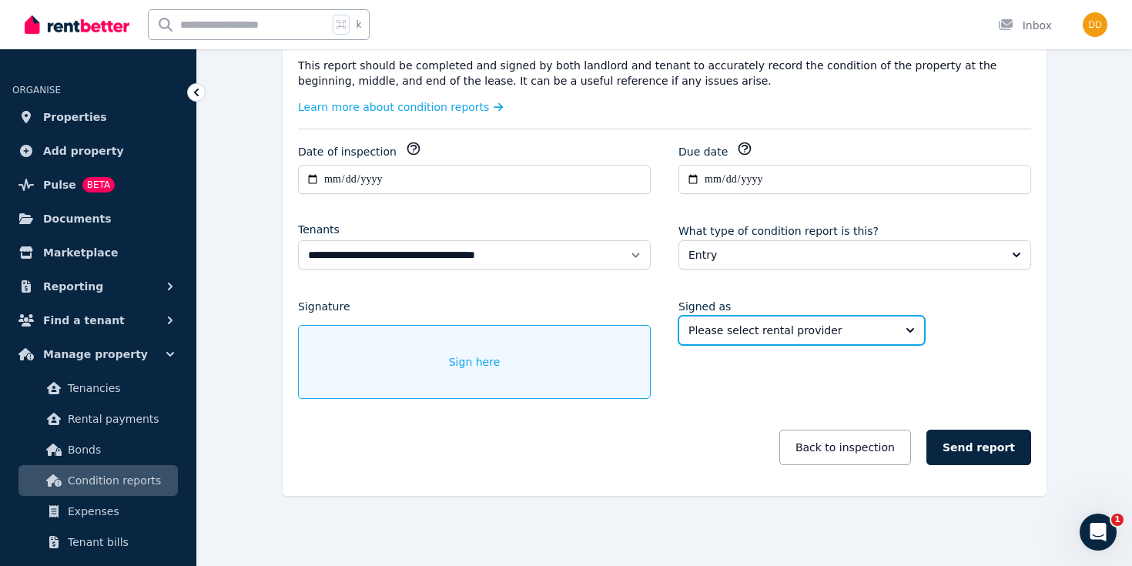
click at [781, 338] on button "Please select rental provider" at bounding box center [801, 330] width 246 height 29
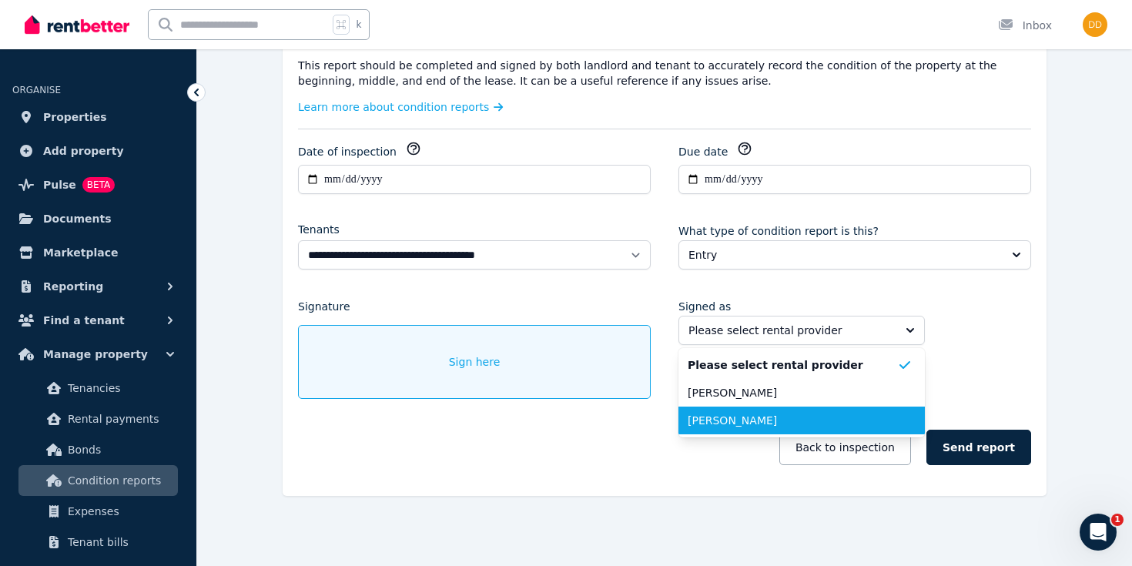
click at [745, 420] on span "Joshua Moule" at bounding box center [792, 420] width 209 height 15
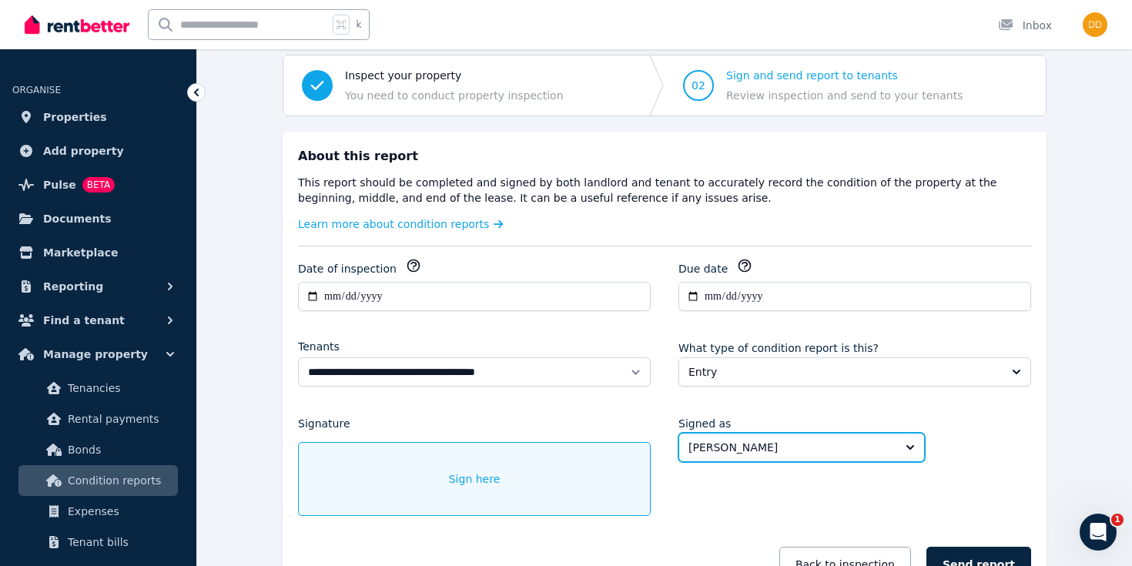
scroll to position [132, 0]
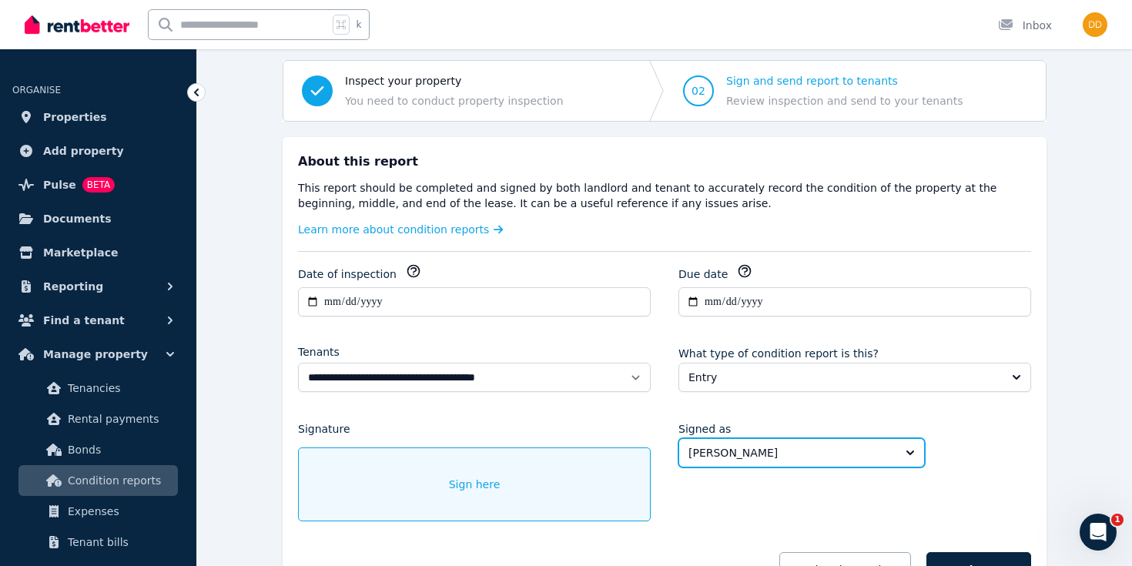
click at [742, 270] on icon "button" at bounding box center [744, 270] width 15 height 15
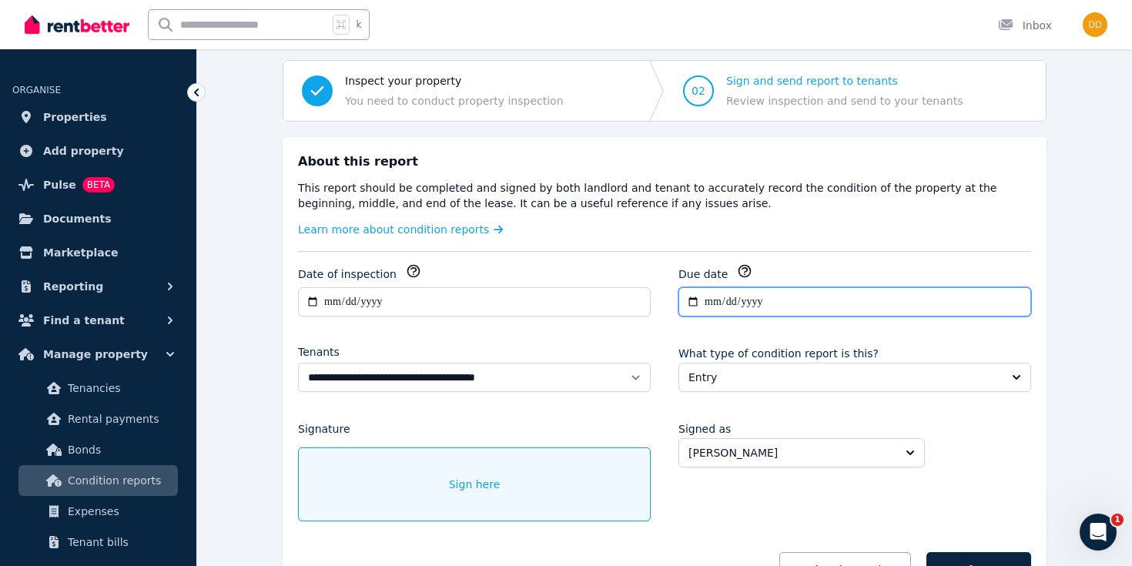
click at [772, 310] on input "**********" at bounding box center [854, 301] width 353 height 29
click at [777, 300] on input "**********" at bounding box center [854, 301] width 353 height 29
click at [688, 306] on input "**********" at bounding box center [854, 301] width 353 height 29
type input "**********"
click at [487, 487] on span "Sign here" at bounding box center [475, 484] width 52 height 15
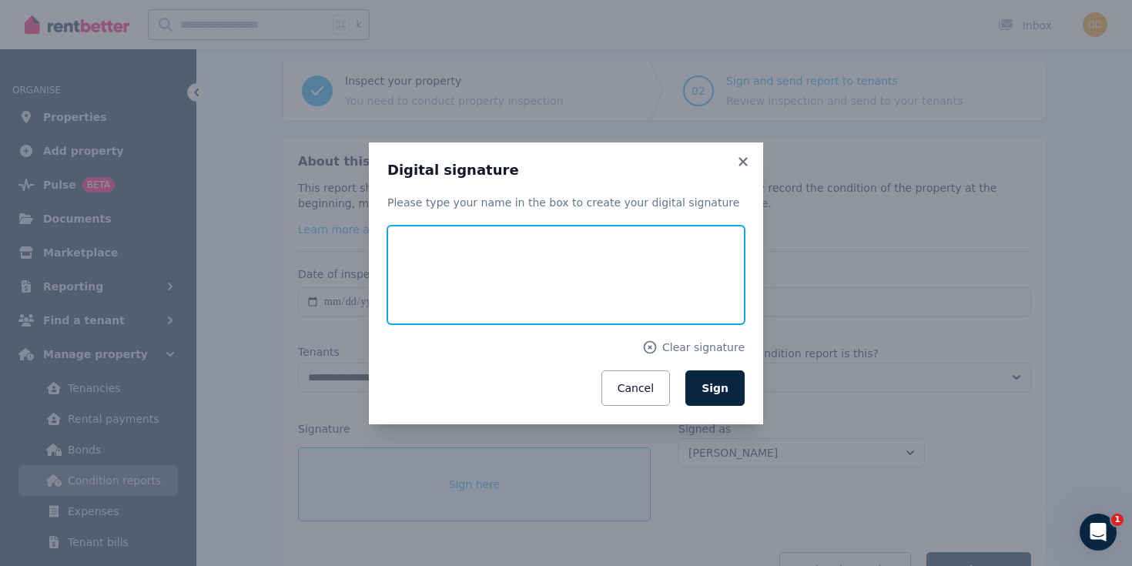
click at [508, 296] on input "text" at bounding box center [565, 275] width 357 height 99
type input "**********"
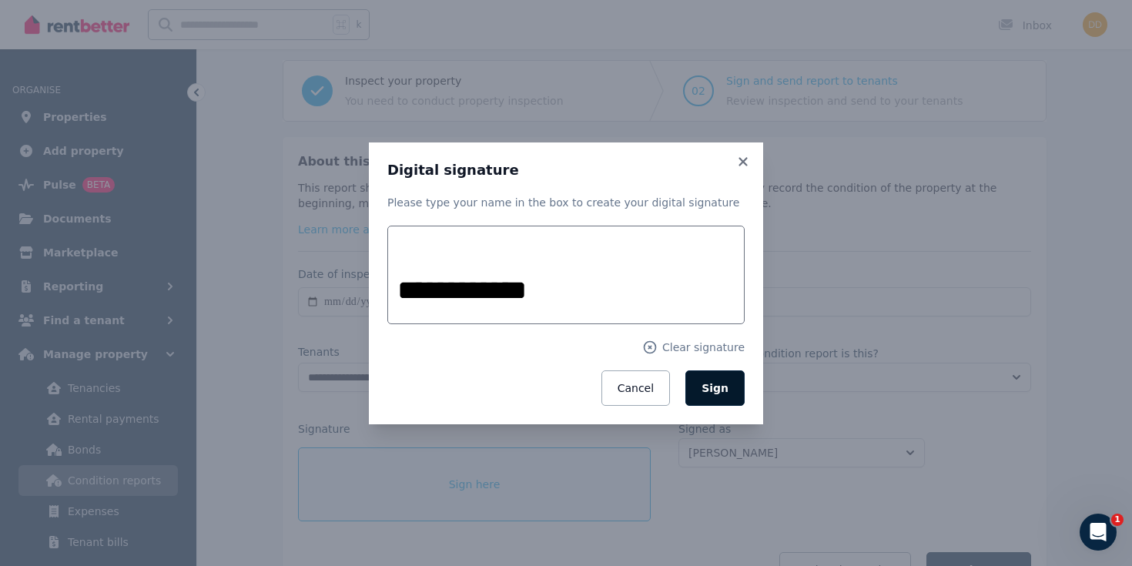
click at [723, 391] on span "Sign" at bounding box center [715, 388] width 27 height 12
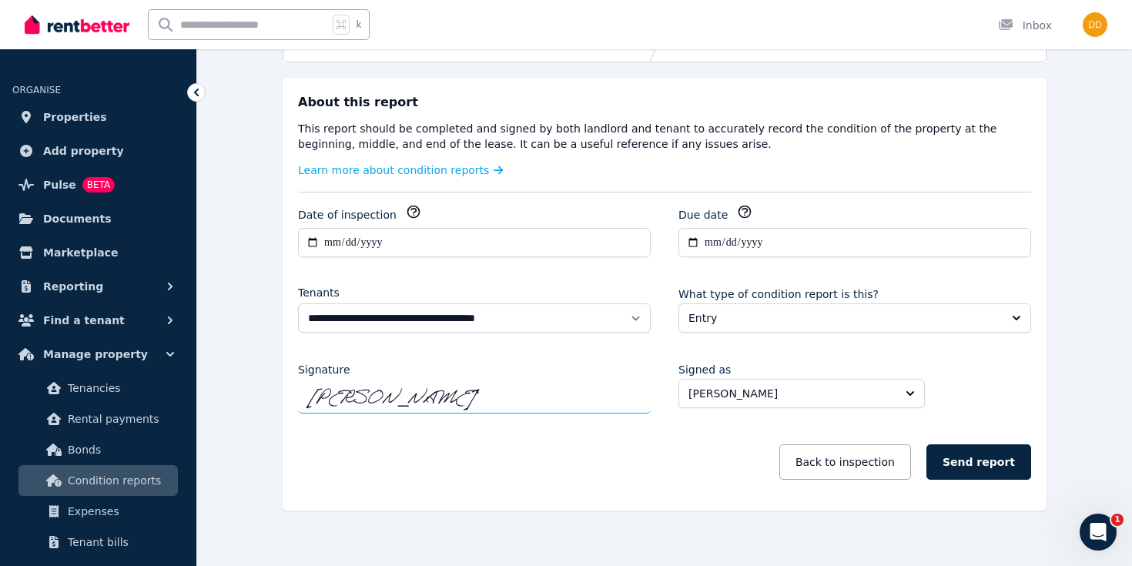
scroll to position [206, 0]
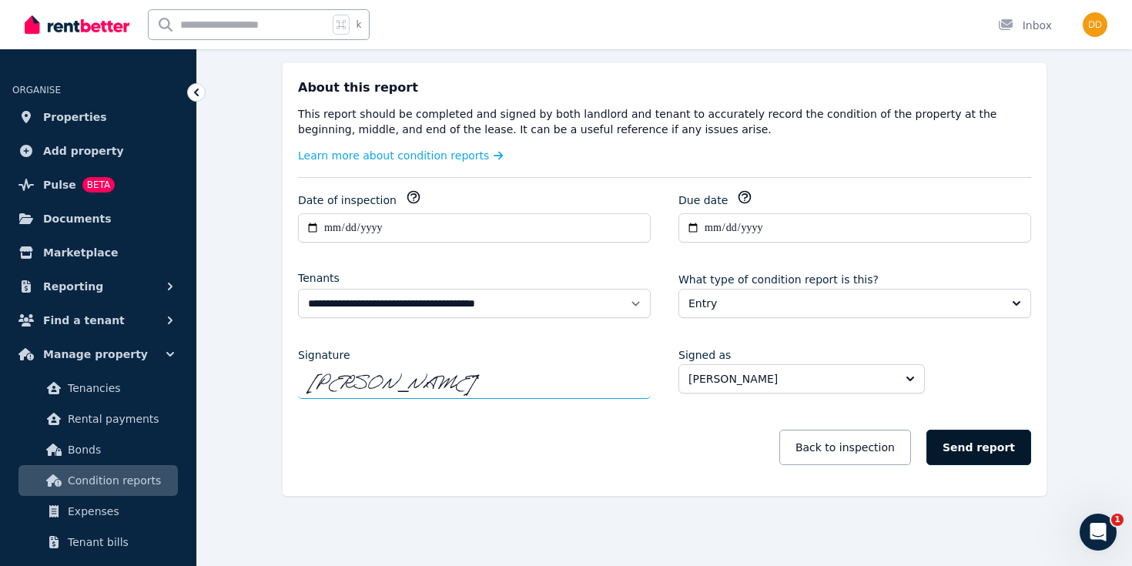
click at [986, 449] on button "Send report" at bounding box center [978, 447] width 105 height 35
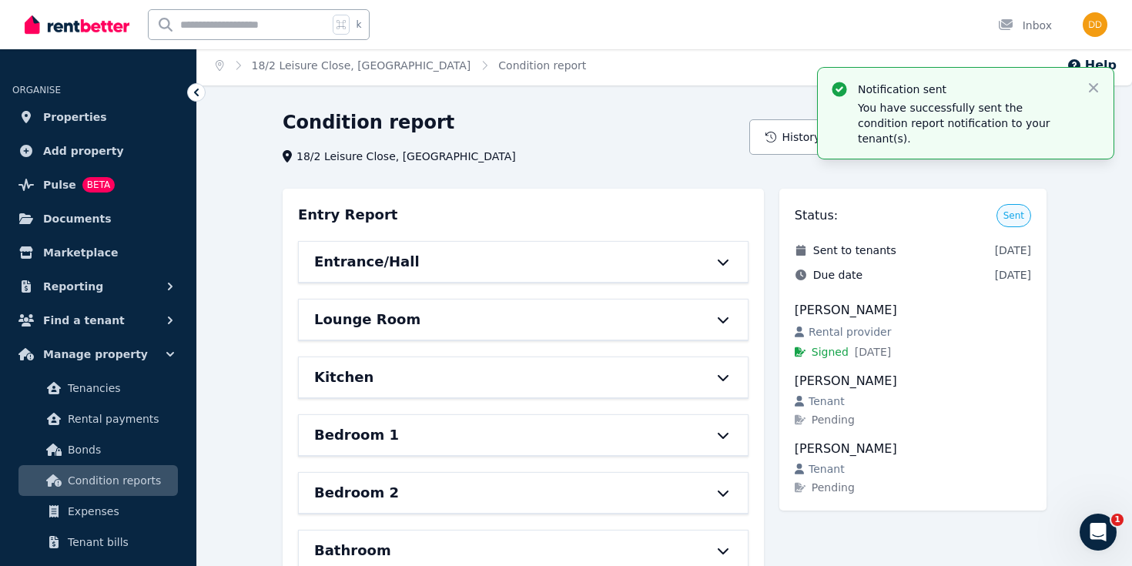
scroll to position [0, 0]
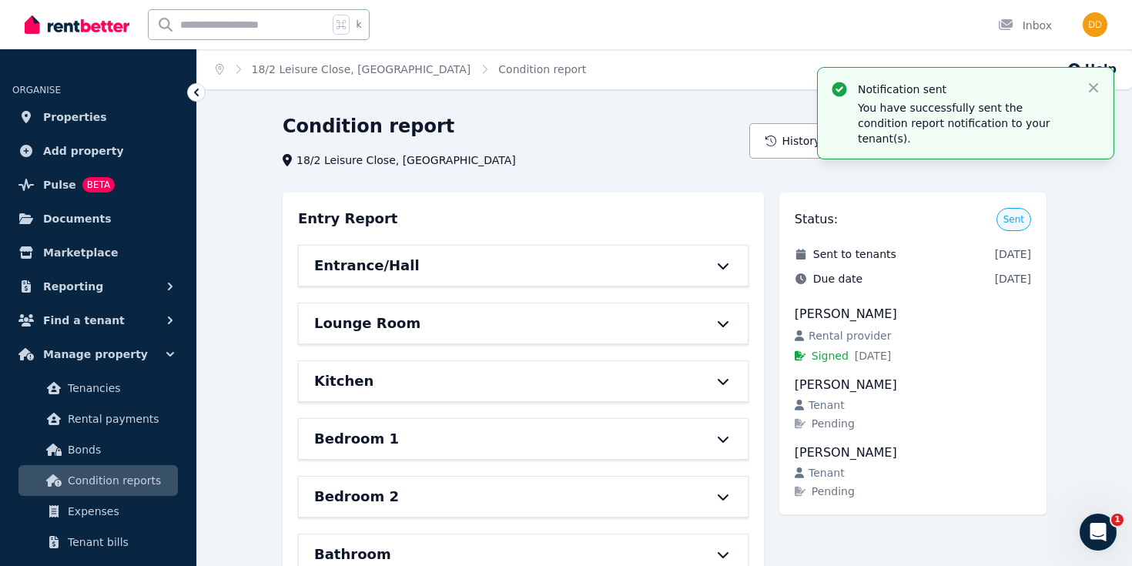
click at [726, 268] on icon at bounding box center [723, 266] width 18 height 12
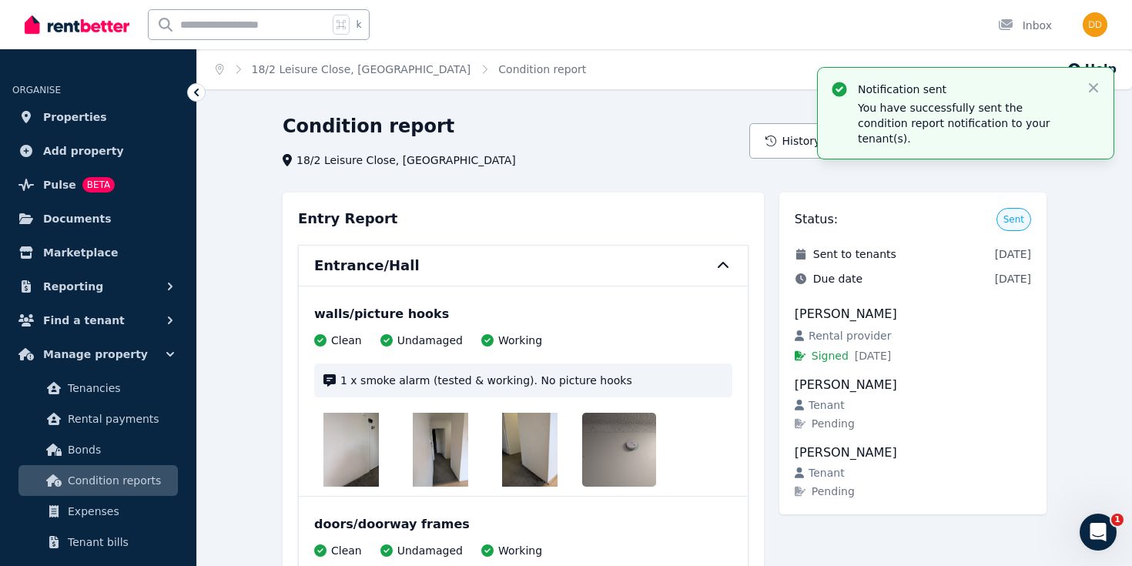
click at [121, 484] on span "Condition reports" at bounding box center [120, 480] width 104 height 18
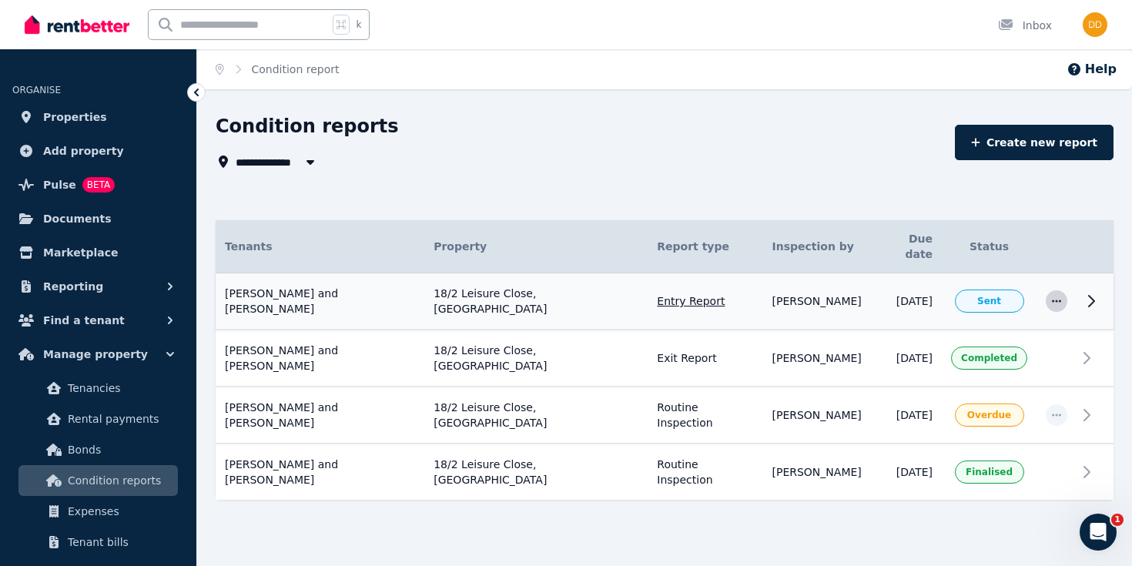
click at [1056, 300] on icon "button" at bounding box center [1056, 301] width 9 height 2
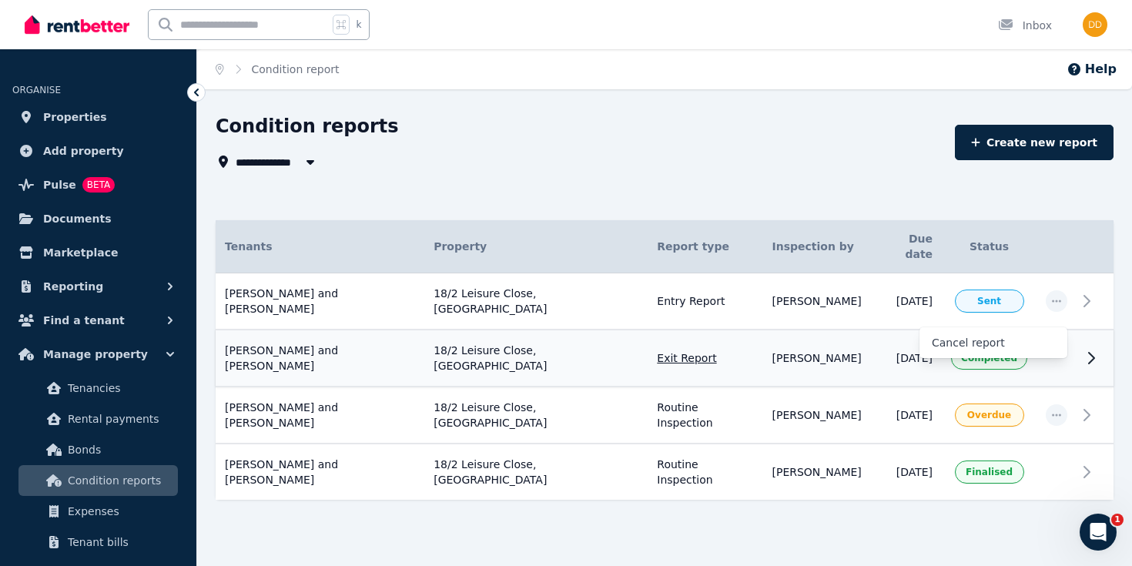
click at [1087, 349] on icon at bounding box center [1091, 358] width 18 height 18
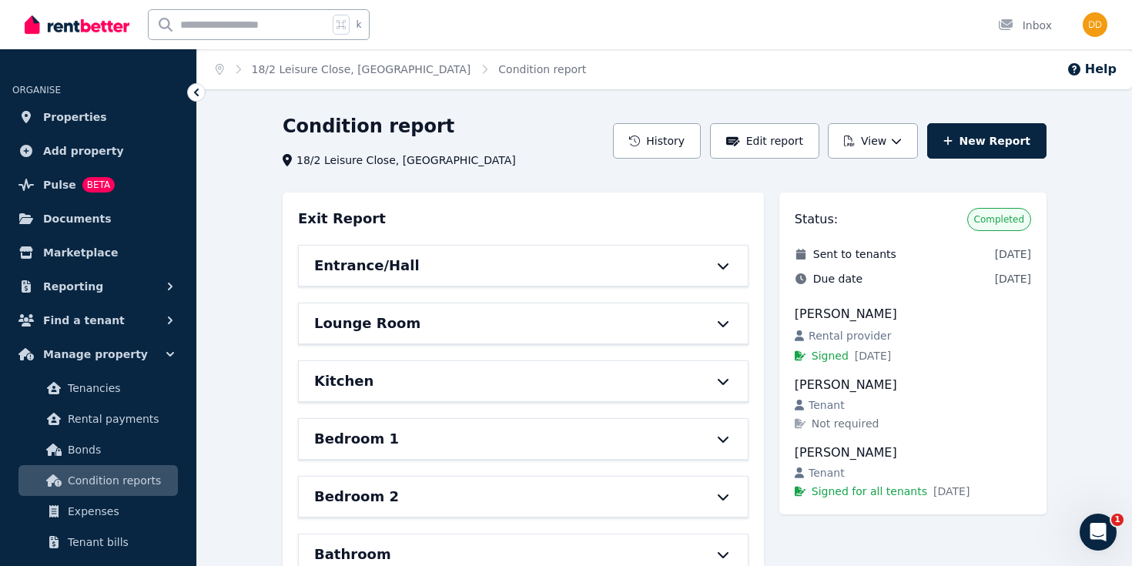
click at [723, 263] on icon at bounding box center [723, 266] width 18 height 12
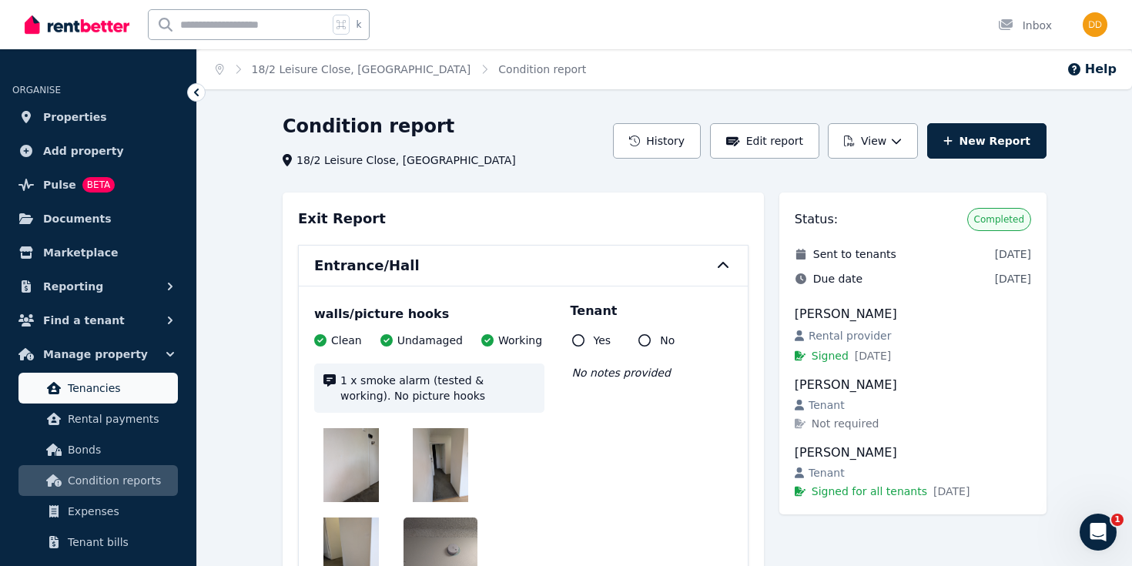
click at [95, 391] on span "Tenancies" at bounding box center [120, 388] width 104 height 18
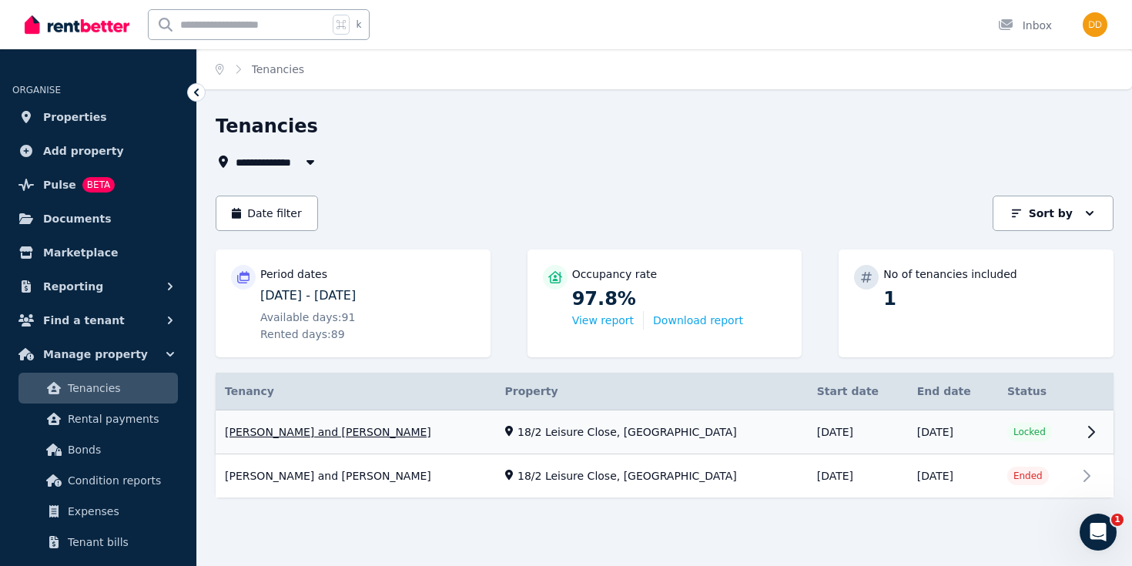
click at [477, 434] on link "View property details" at bounding box center [665, 432] width 898 height 44
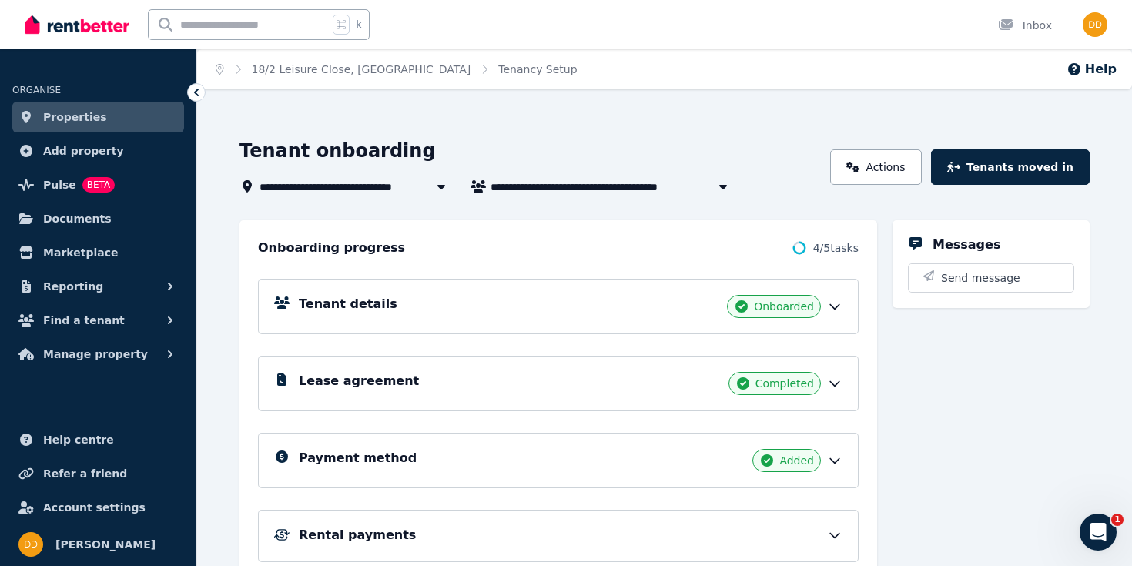
click at [831, 383] on icon at bounding box center [834, 384] width 9 height 5
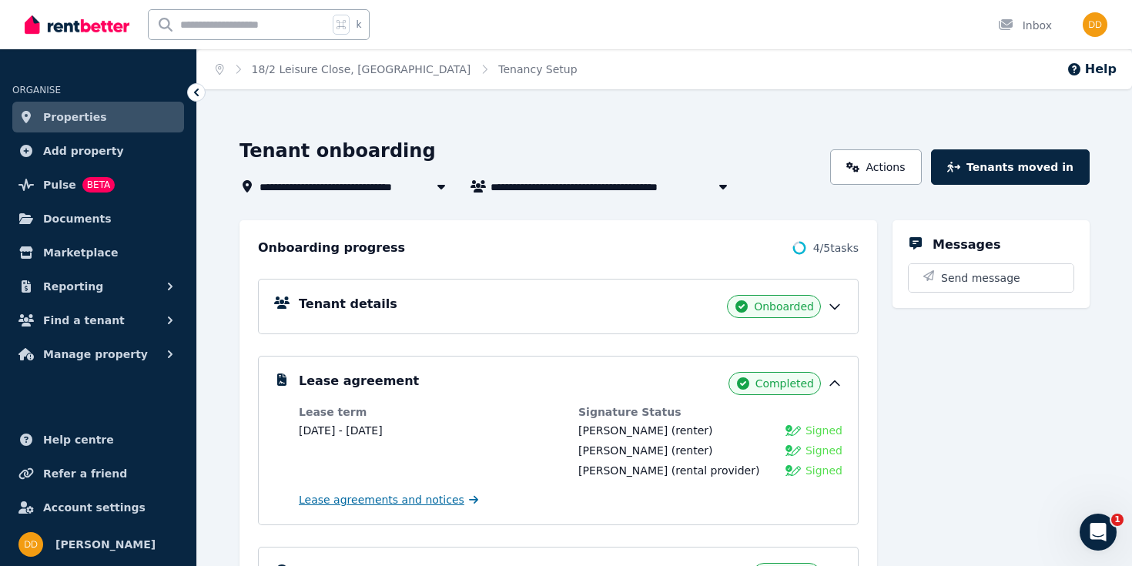
click at [427, 501] on span "Lease agreements and notices" at bounding box center [382, 499] width 166 height 15
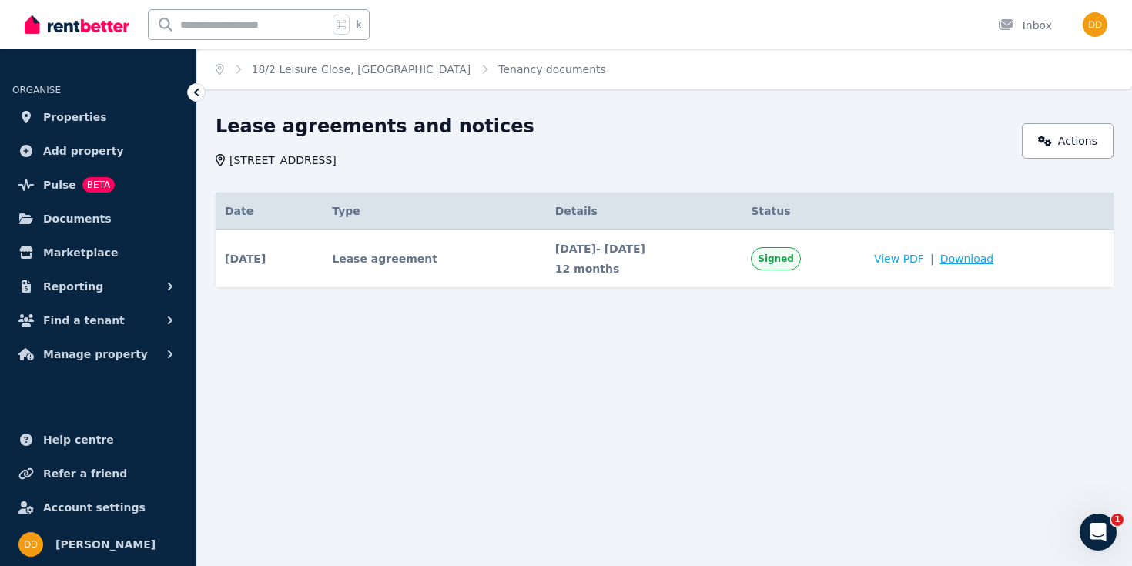
click at [994, 257] on span "Download" at bounding box center [967, 258] width 54 height 15
click at [394, 67] on link "18/2 Leisure Close, Macquarie Park" at bounding box center [361, 69] width 219 height 12
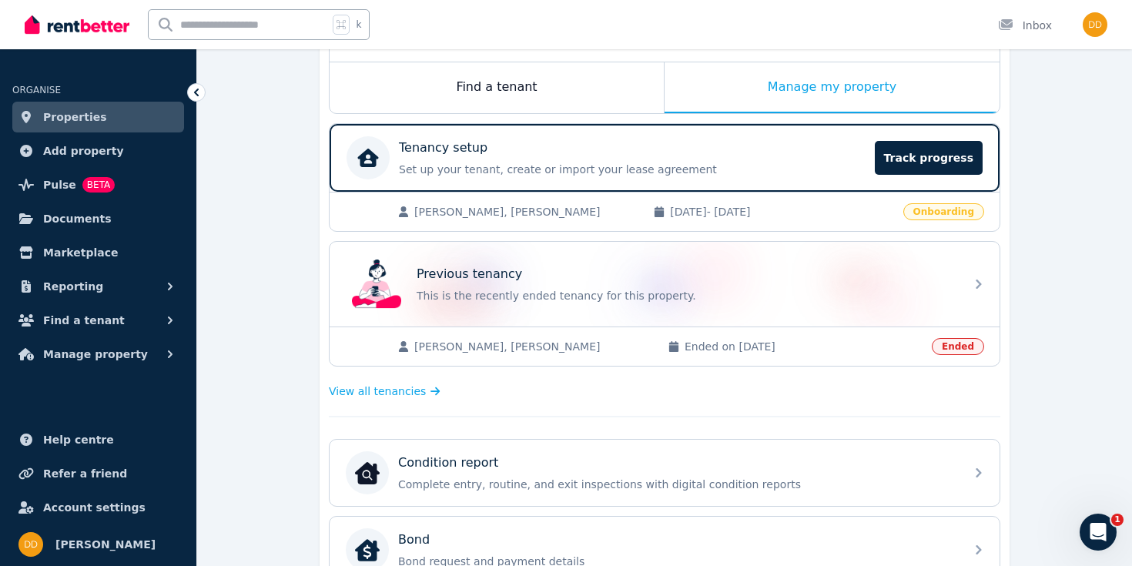
scroll to position [220, 0]
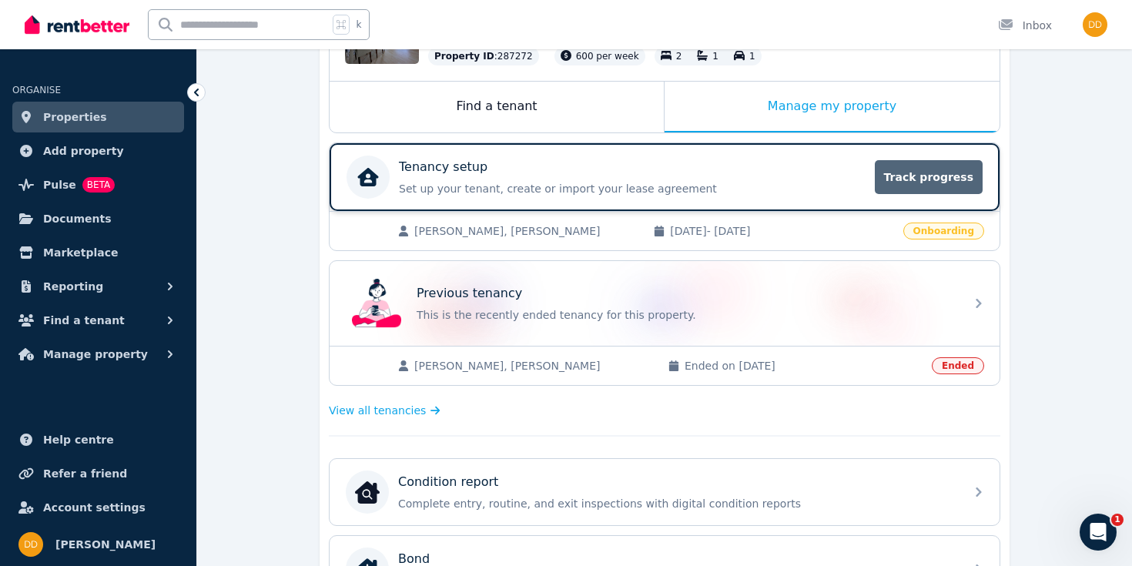
click at [919, 179] on span "Track progress" at bounding box center [929, 177] width 108 height 34
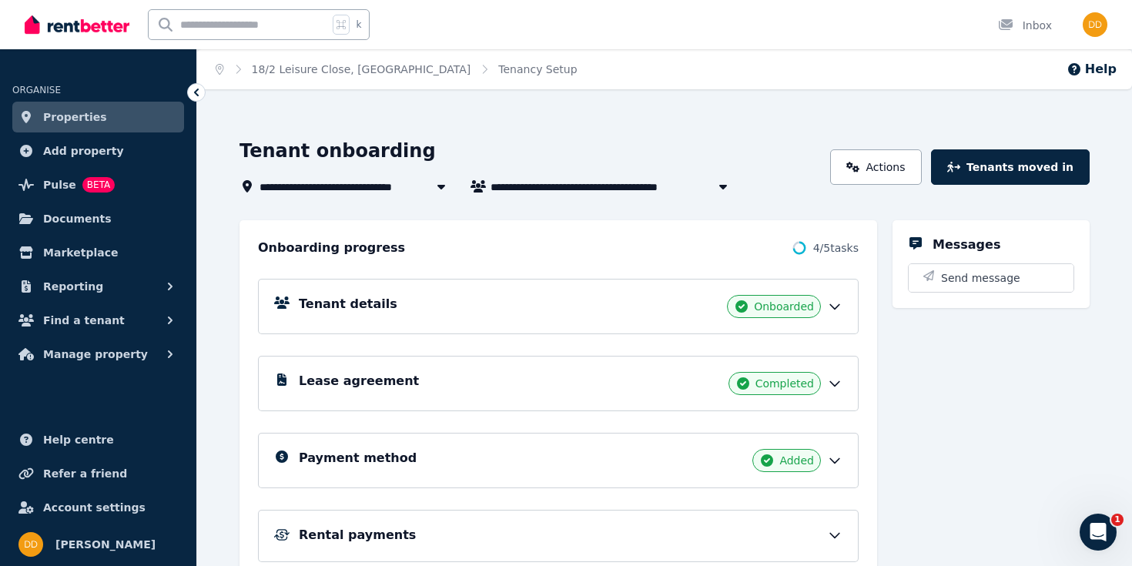
click at [838, 307] on icon at bounding box center [834, 306] width 15 height 15
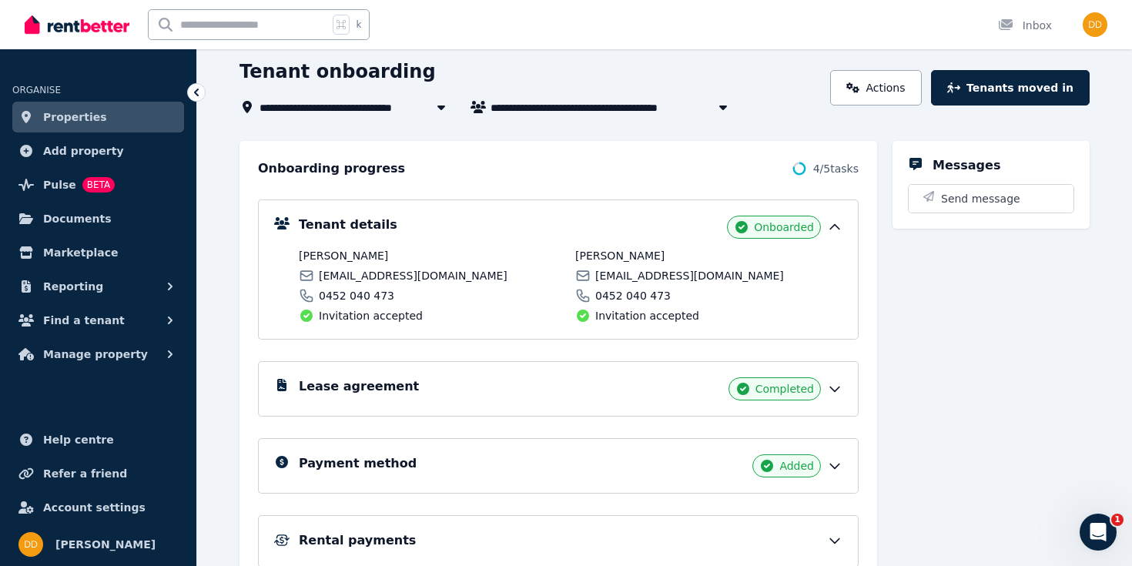
scroll to position [95, 0]
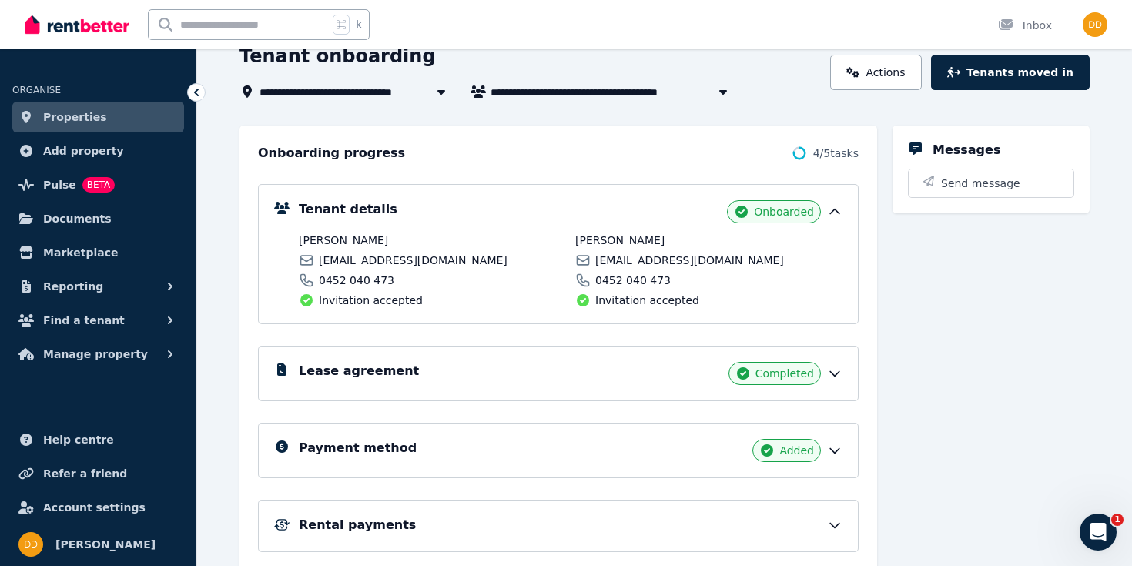
click at [839, 374] on icon at bounding box center [834, 373] width 15 height 15
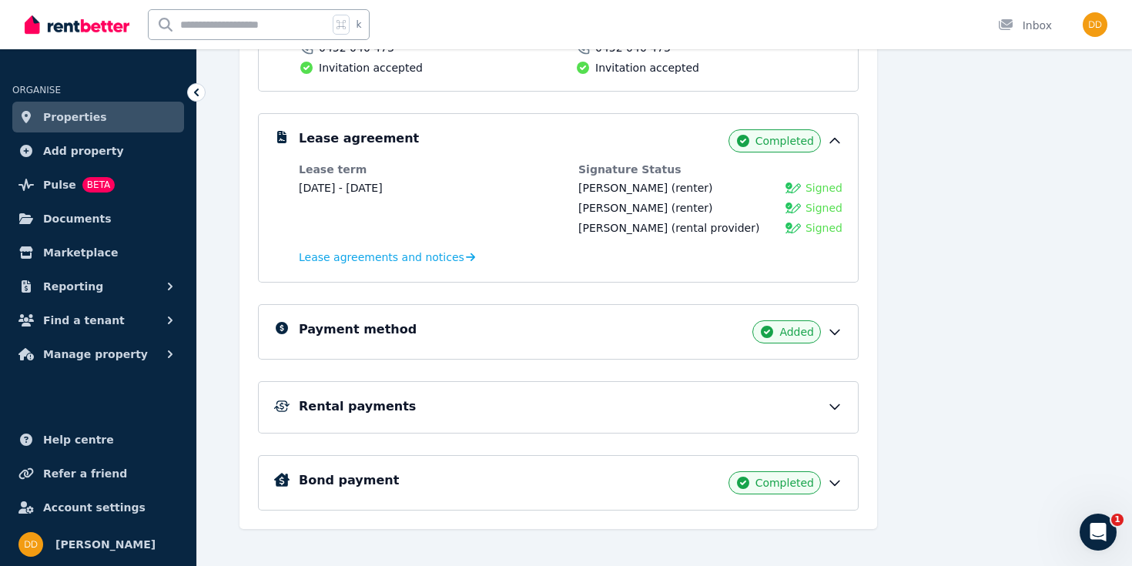
scroll to position [343, 0]
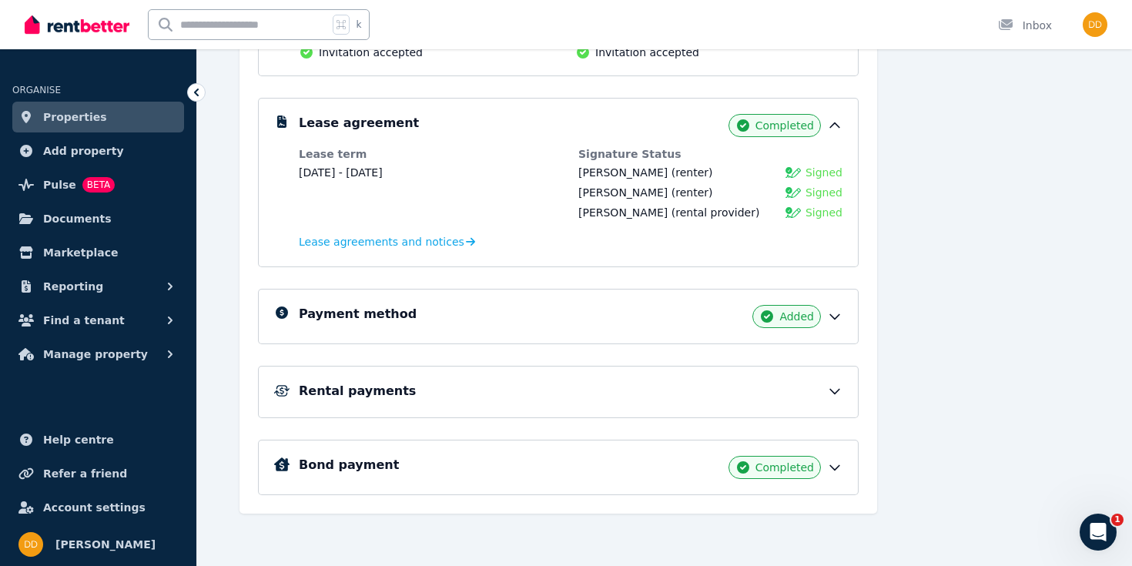
click at [836, 319] on icon at bounding box center [834, 316] width 15 height 15
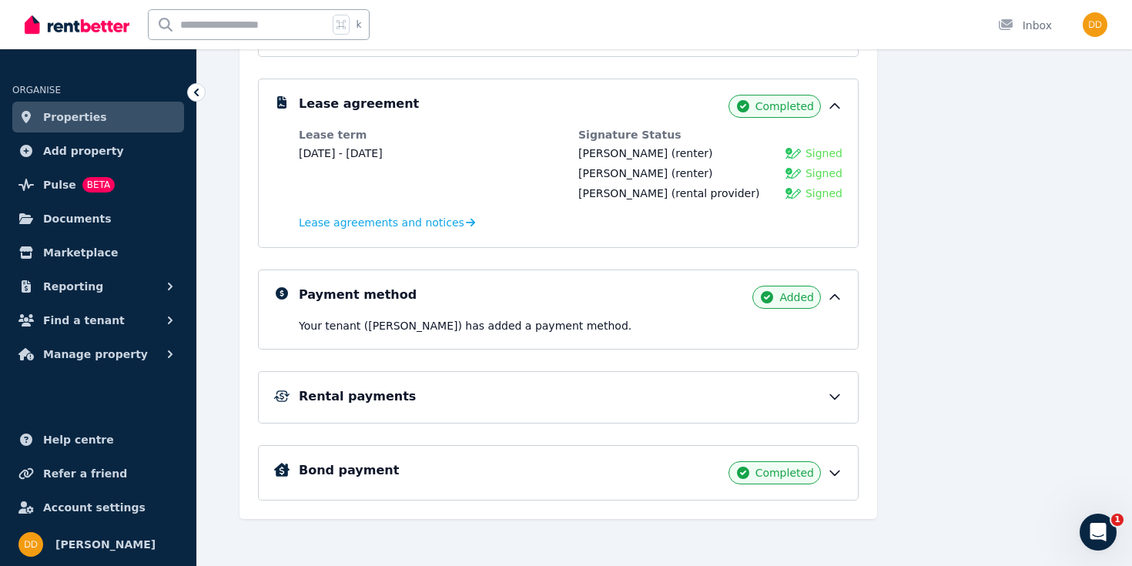
scroll to position [367, 0]
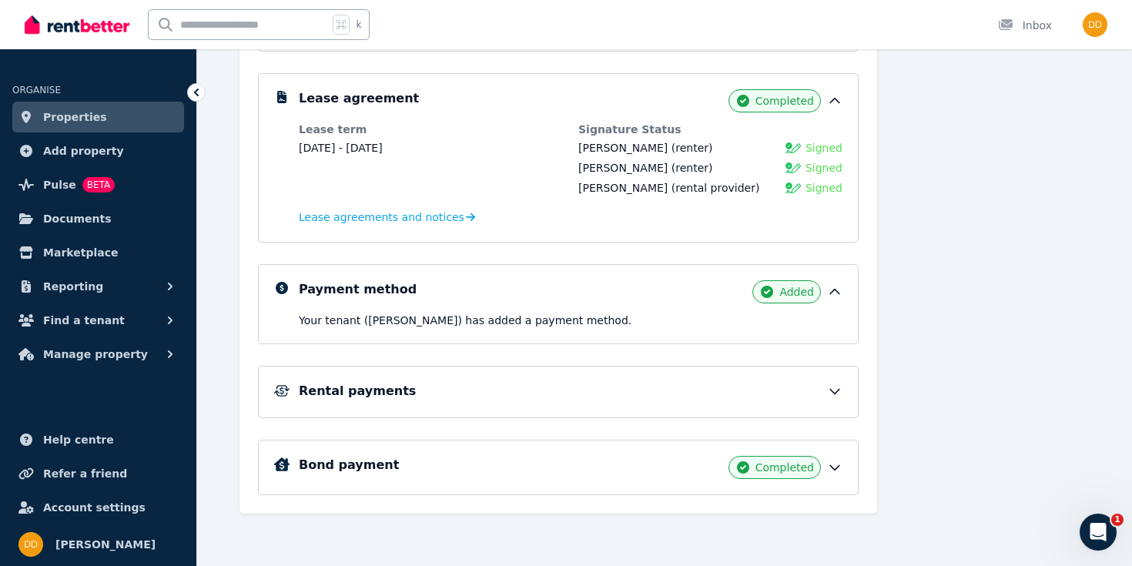
click at [834, 390] on icon at bounding box center [834, 391] width 15 height 15
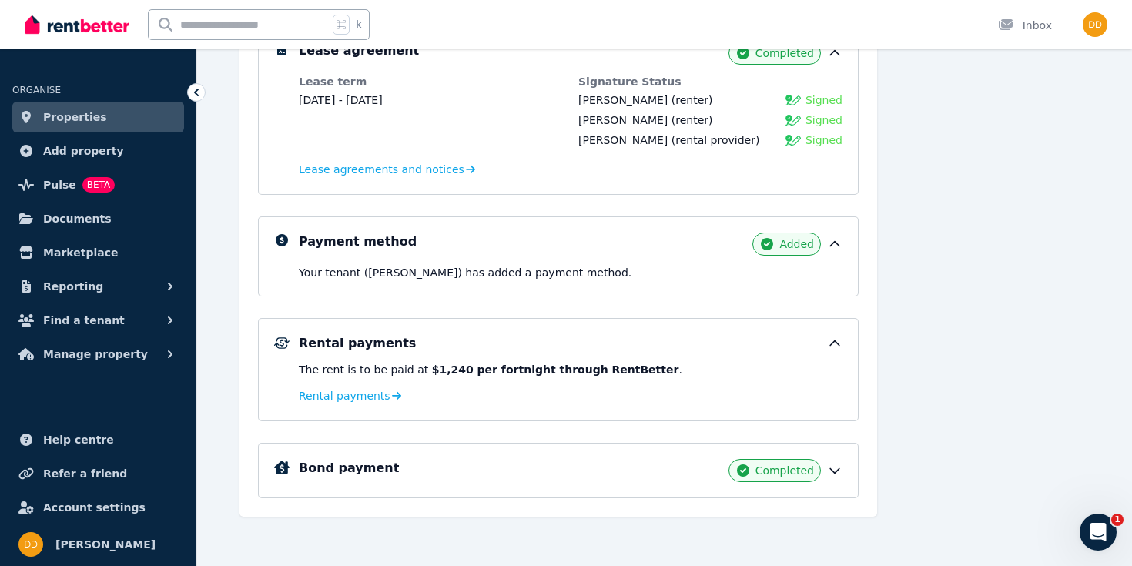
scroll to position [418, 0]
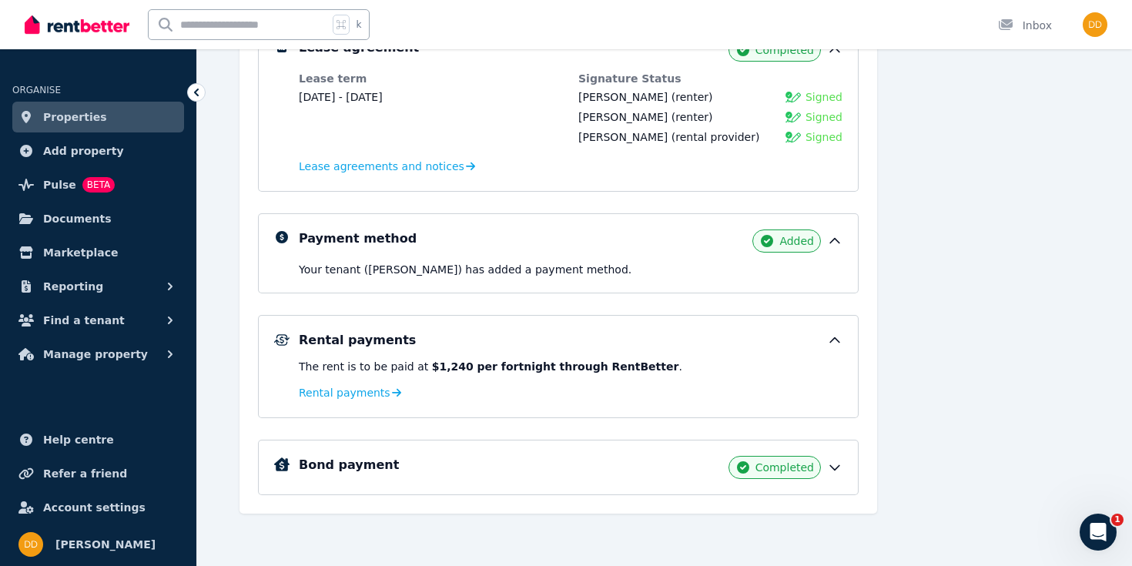
click at [836, 468] on icon at bounding box center [834, 468] width 9 height 5
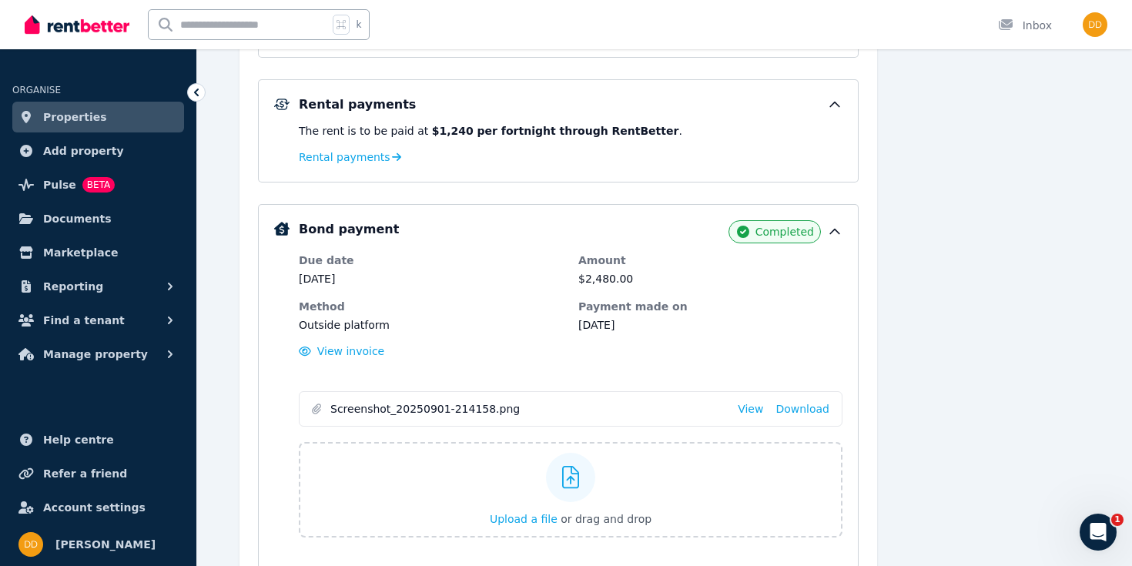
scroll to position [658, 0]
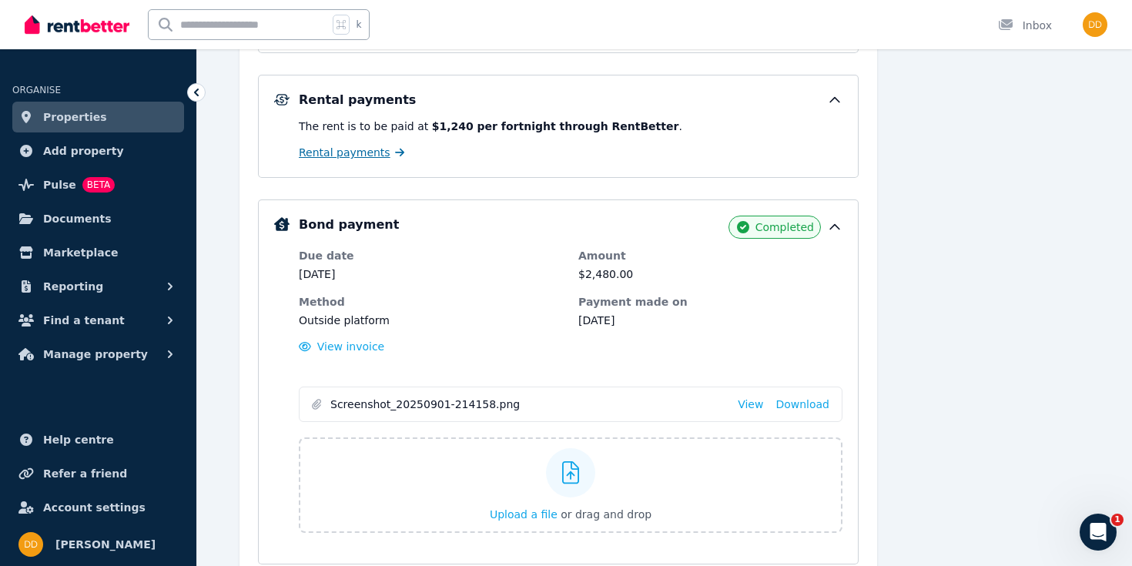
click at [365, 152] on span "Rental payments" at bounding box center [345, 152] width 92 height 15
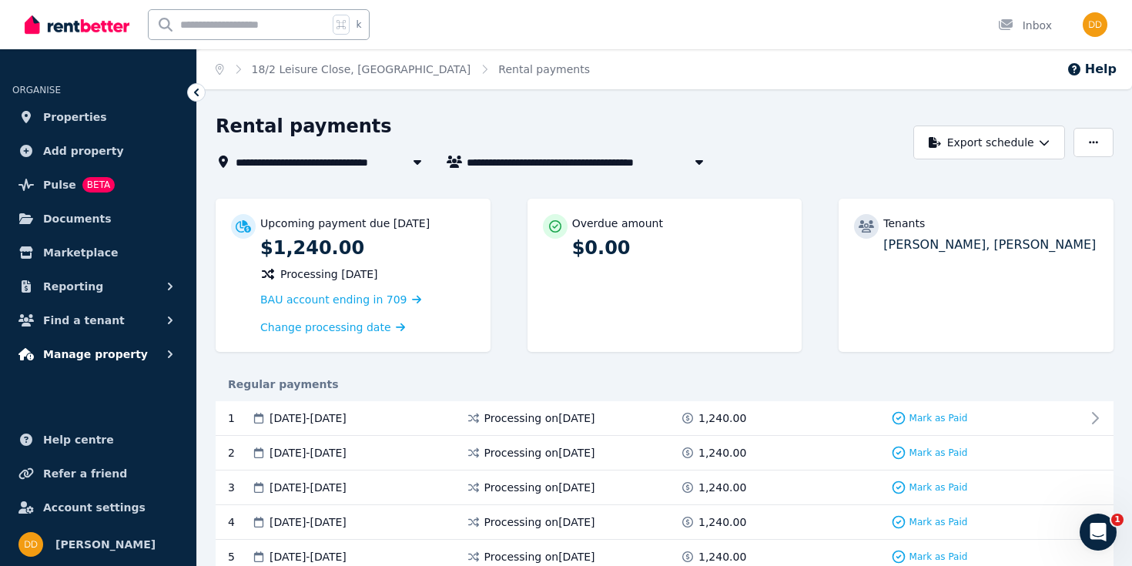
click at [116, 358] on span "Manage property" at bounding box center [95, 354] width 105 height 18
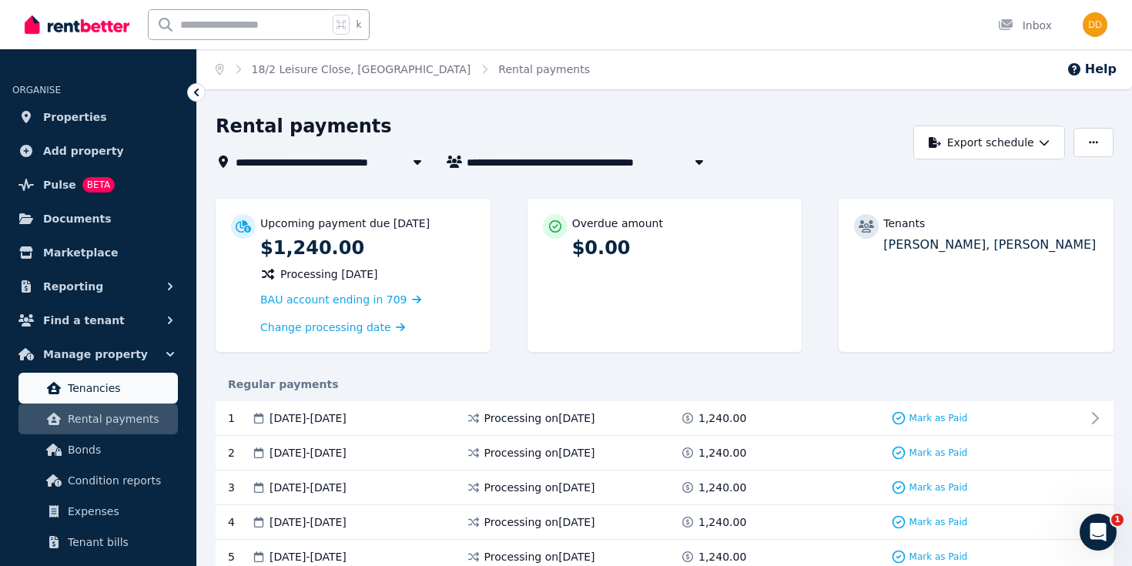
click at [103, 387] on span "Tenancies" at bounding box center [120, 388] width 104 height 18
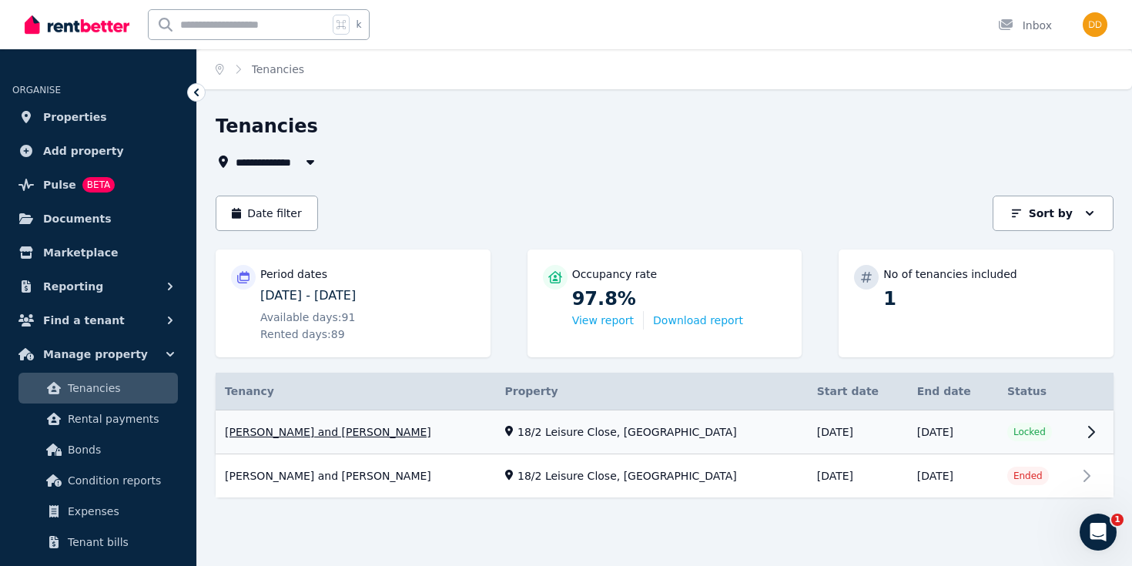
click at [1038, 432] on link "View property details" at bounding box center [665, 432] width 898 height 44
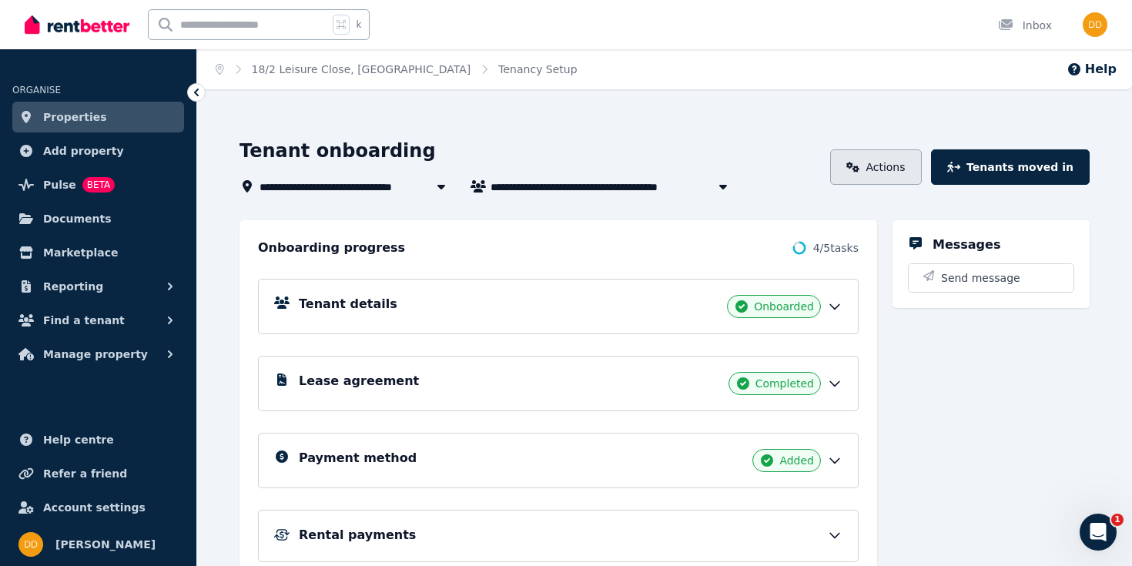
click at [903, 169] on link "Actions" at bounding box center [876, 166] width 92 height 35
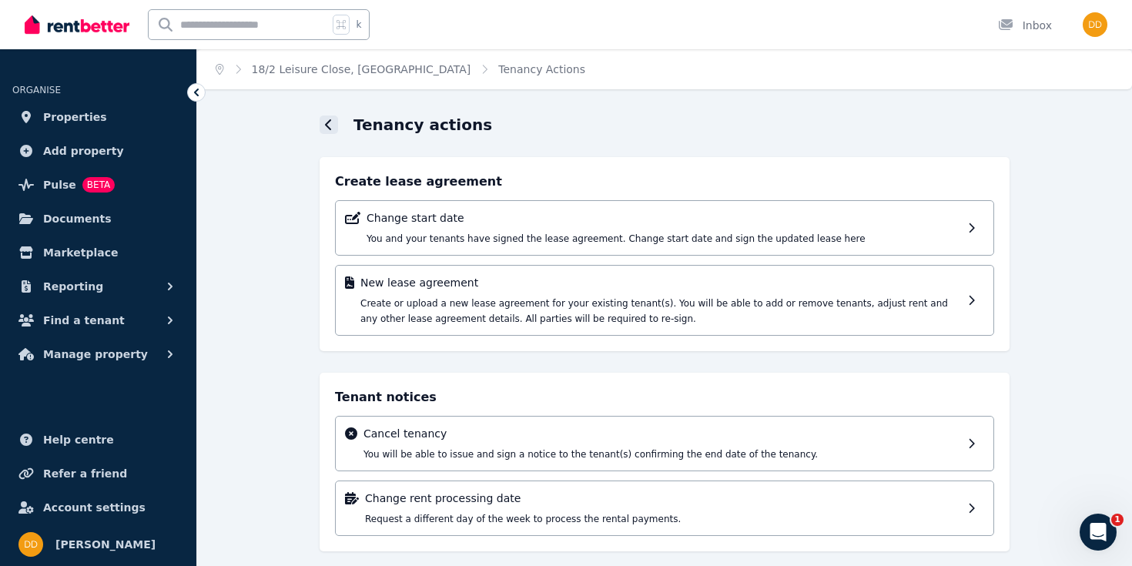
click at [330, 129] on icon at bounding box center [328, 124] width 6 height 11
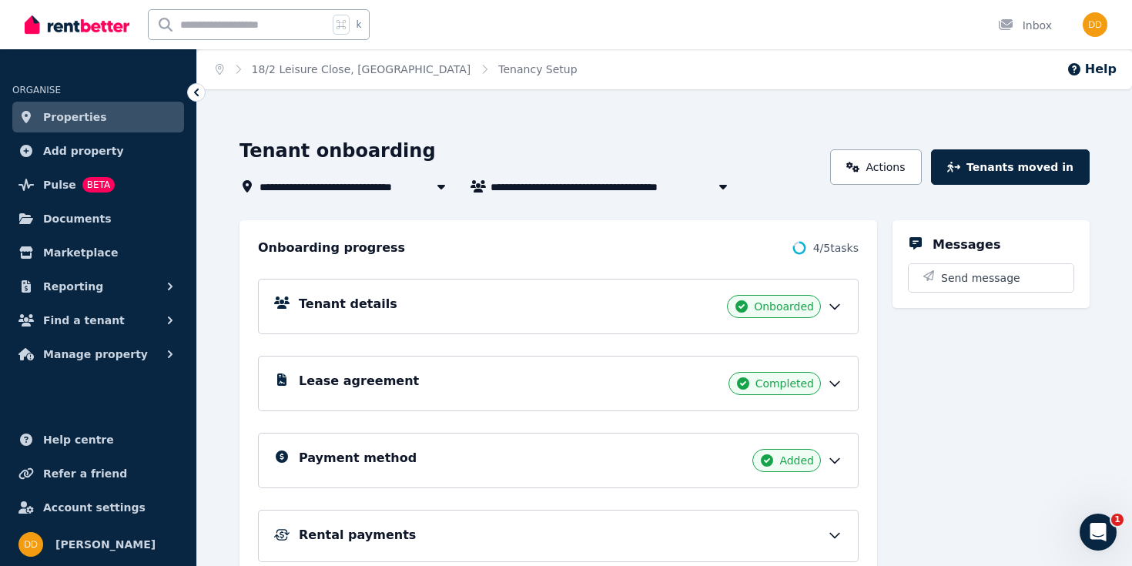
click at [799, 246] on circle at bounding box center [798, 248] width 11 height 11
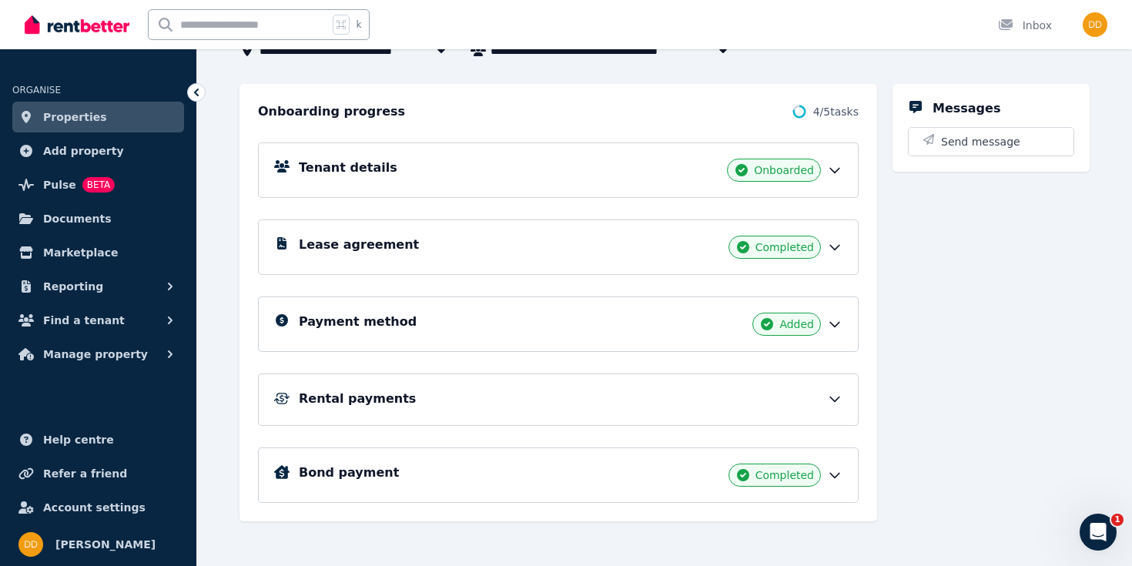
scroll to position [144, 0]
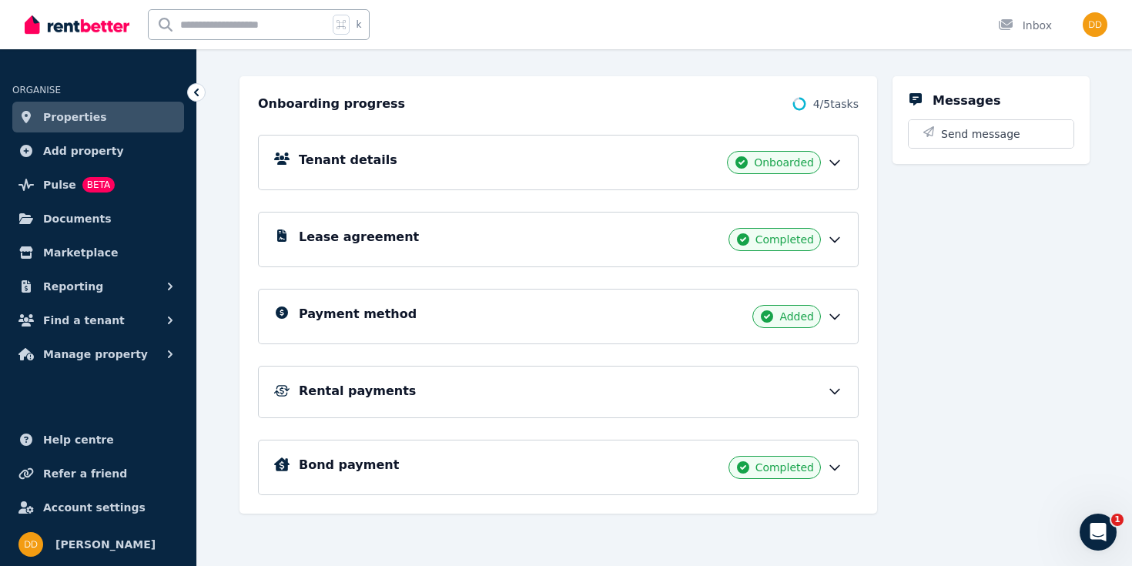
click at [836, 390] on icon at bounding box center [834, 391] width 15 height 15
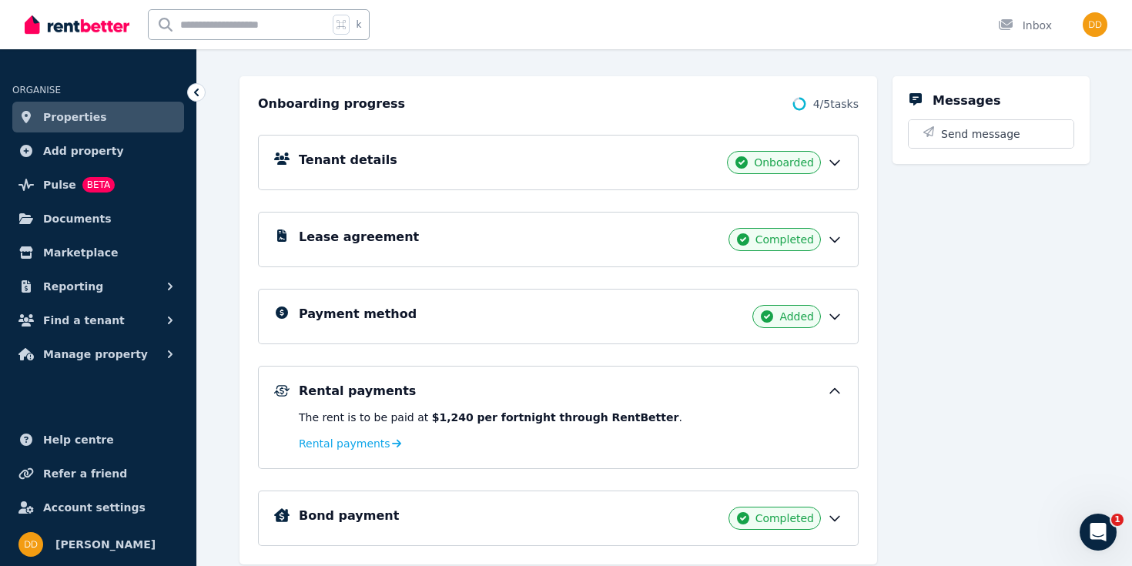
click at [836, 390] on icon at bounding box center [834, 391] width 9 height 5
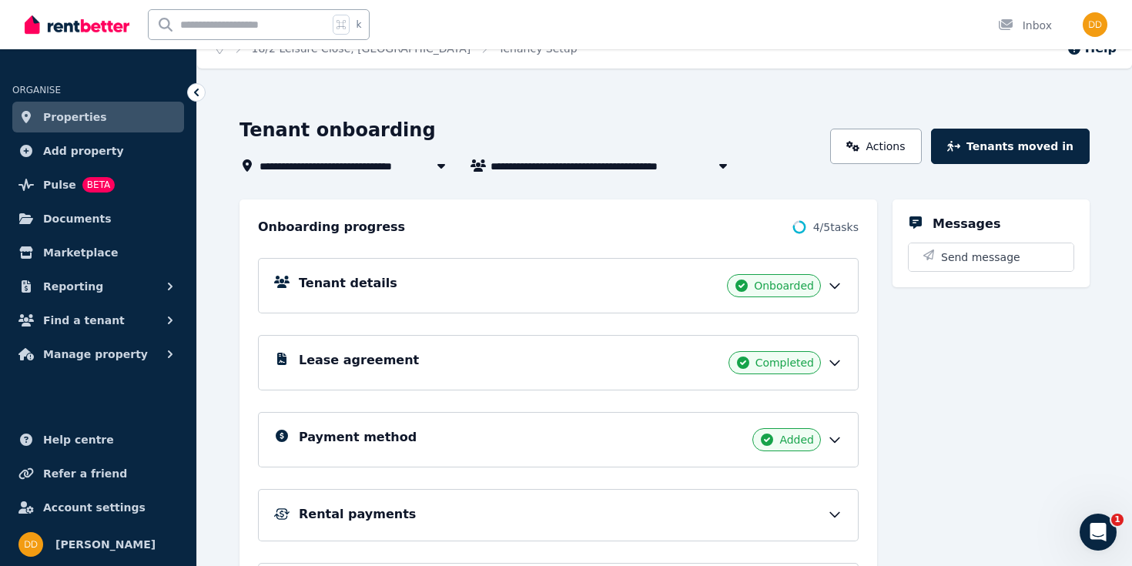
scroll to position [0, 0]
